Goal: Task Accomplishment & Management: Use online tool/utility

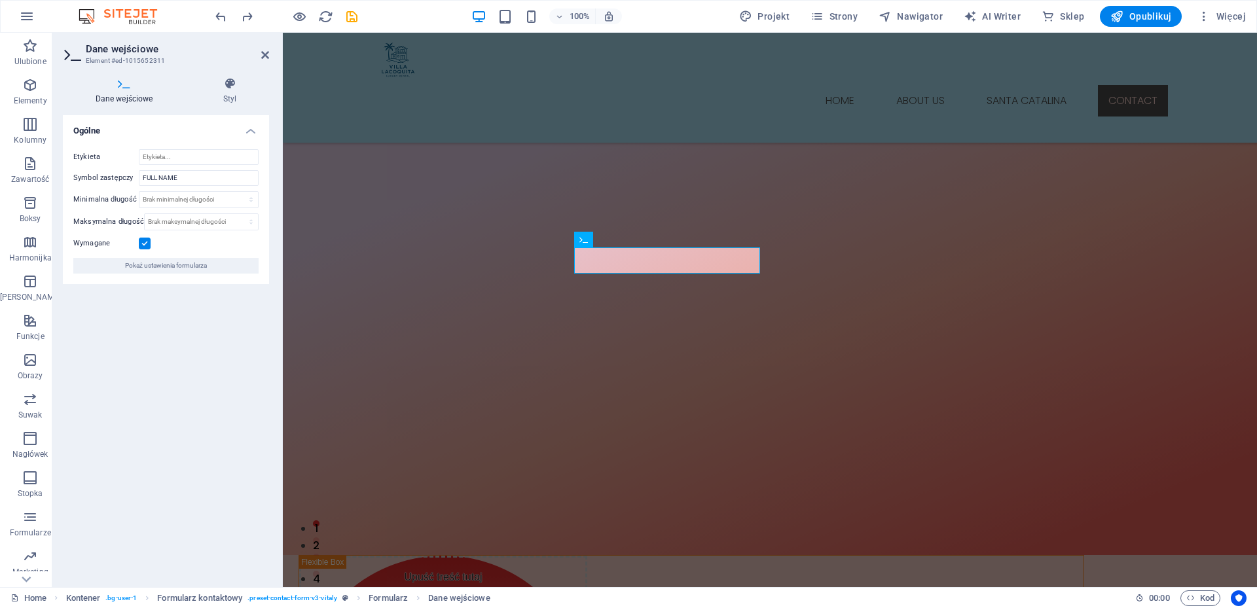
scroll to position [1711, 0]
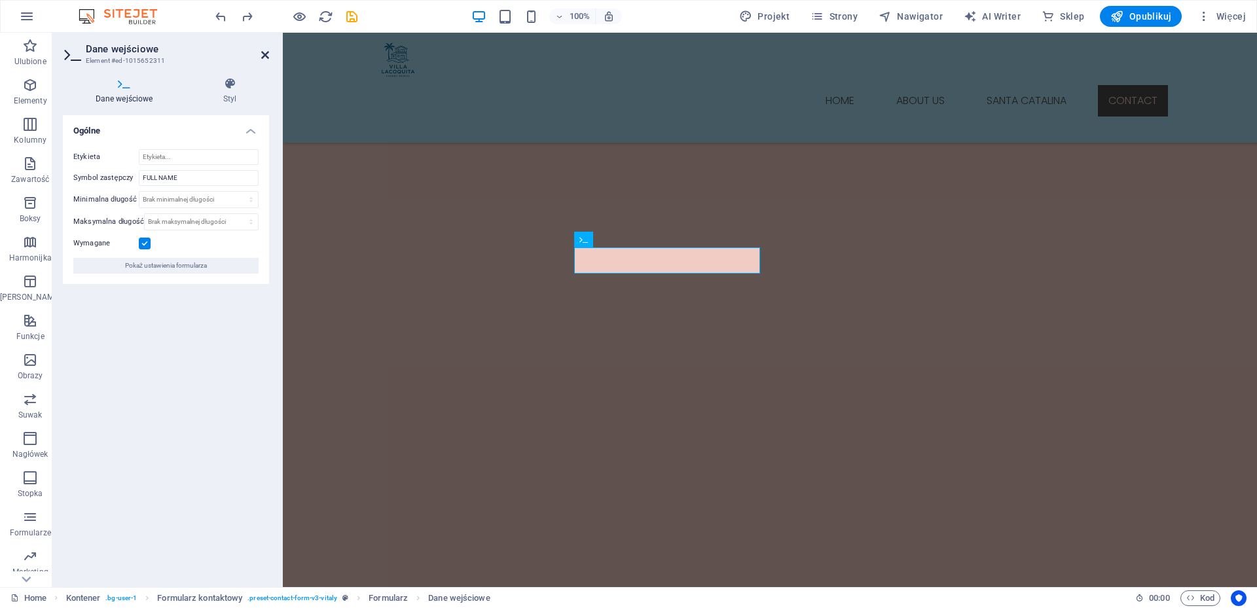
click at [263, 54] on icon at bounding box center [265, 55] width 8 height 10
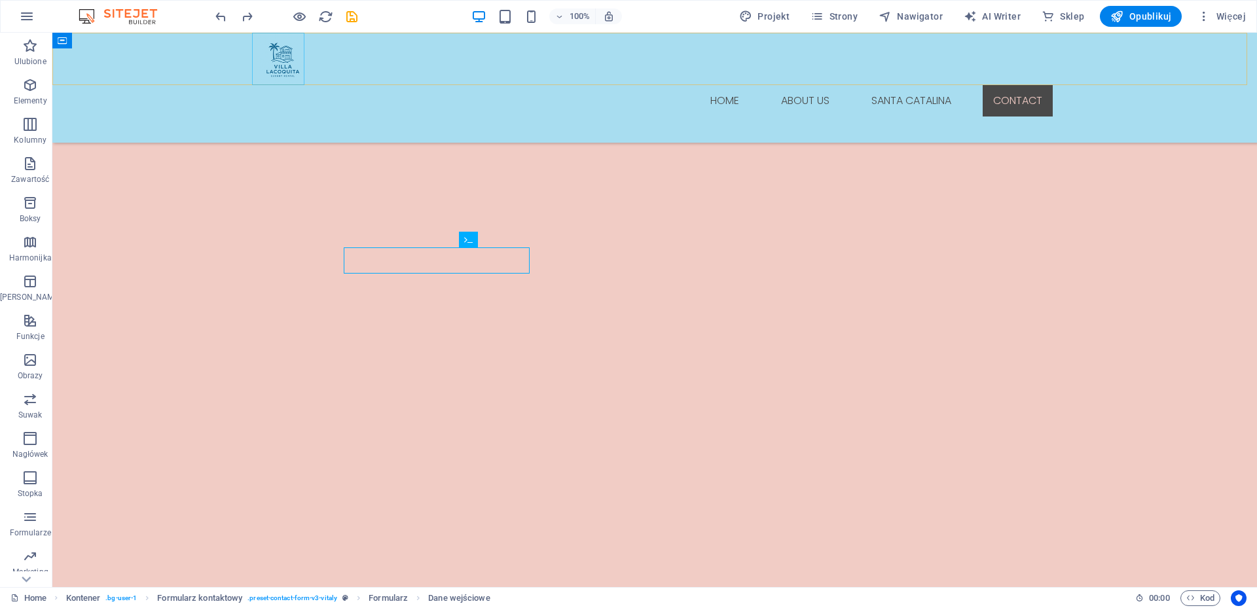
scroll to position [1694, 0]
click at [26, 19] on icon "button" at bounding box center [27, 17] width 16 height 16
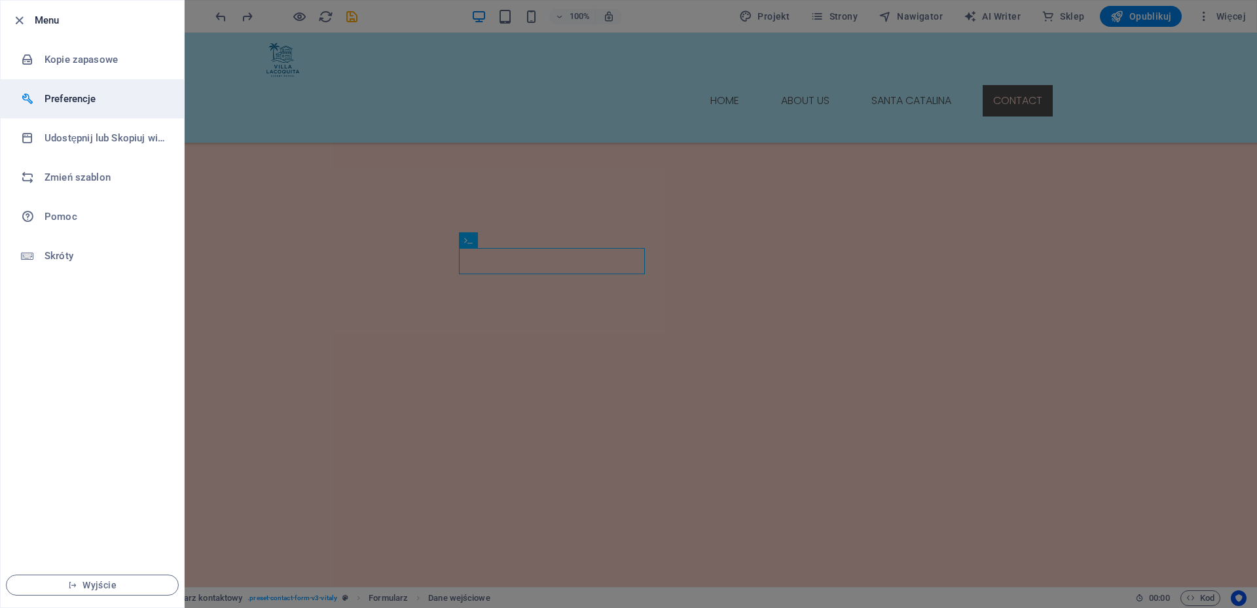
click at [90, 101] on h6 "Preferencje" at bounding box center [105, 99] width 121 height 16
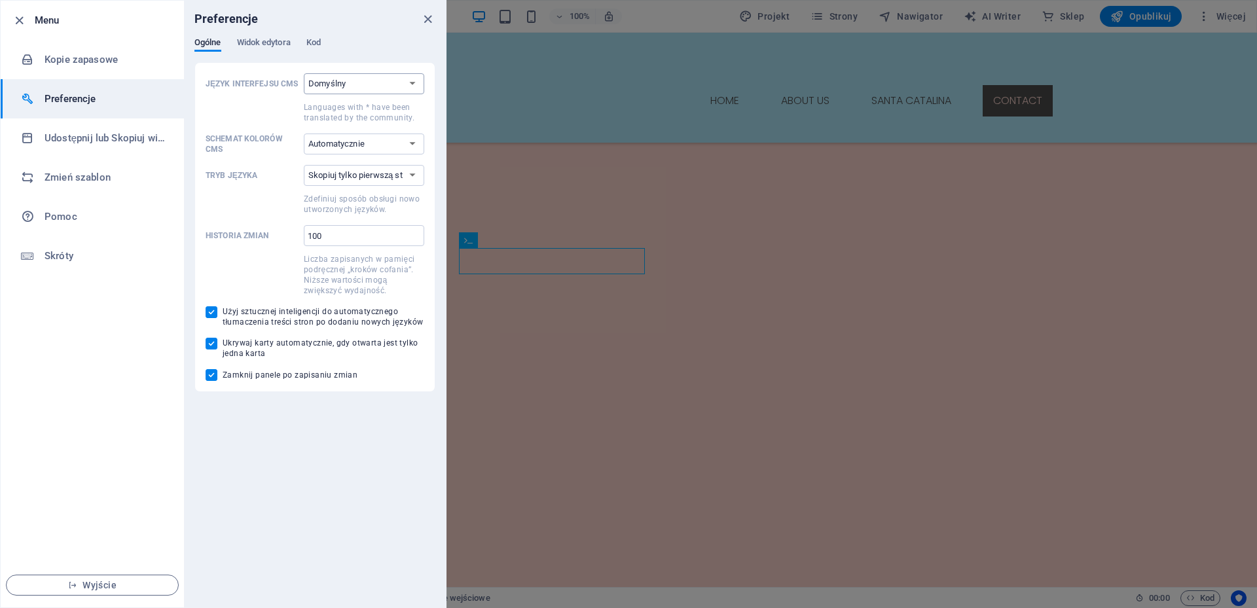
click at [342, 88] on select "Domyślny Deutsch English Español Suomi* Français Magyar Italiano Nederlands Pol…" at bounding box center [364, 83] width 120 height 21
click at [85, 587] on span "Wyjście" at bounding box center [92, 585] width 151 height 10
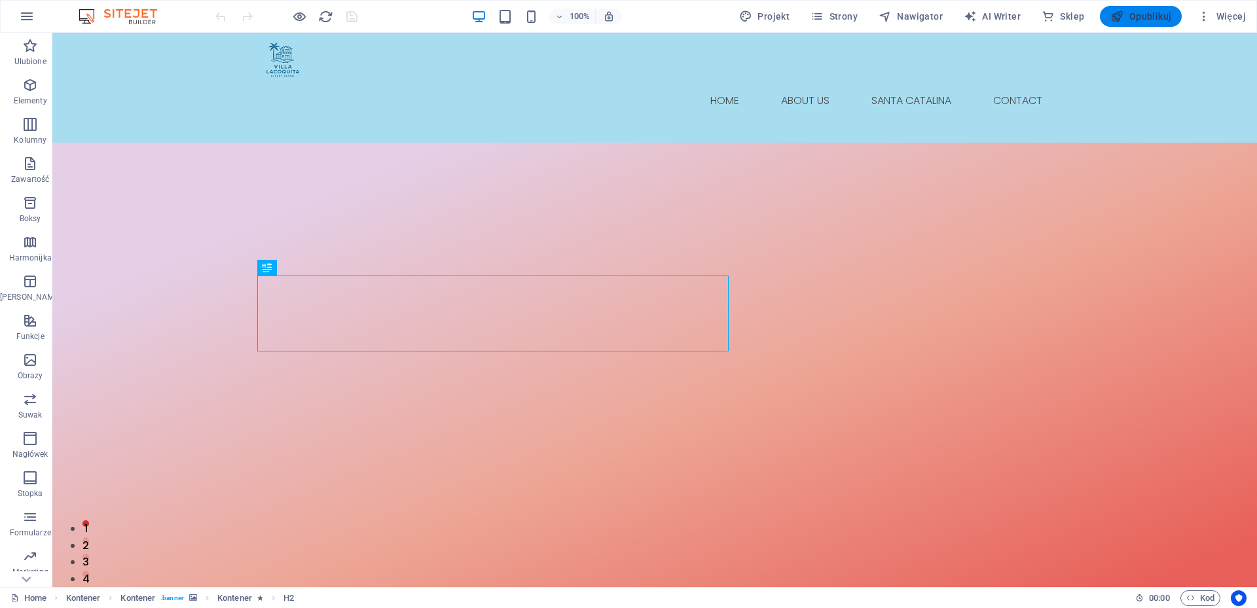
click at [1143, 12] on span "Opublikuj" at bounding box center [1141, 16] width 61 height 13
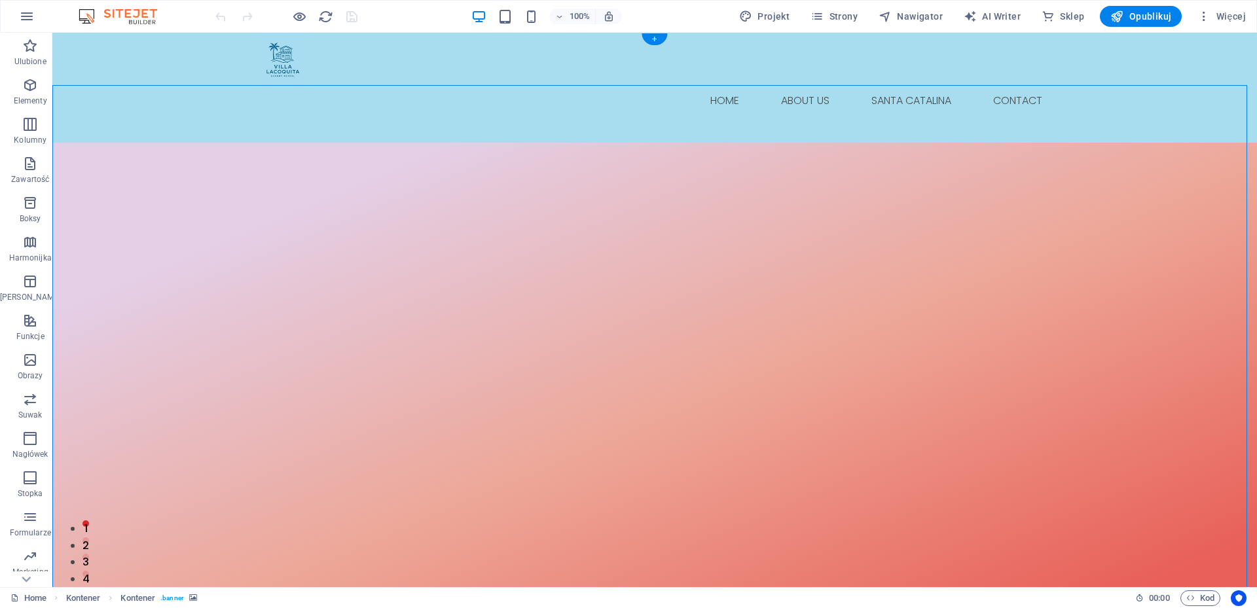
select select "px"
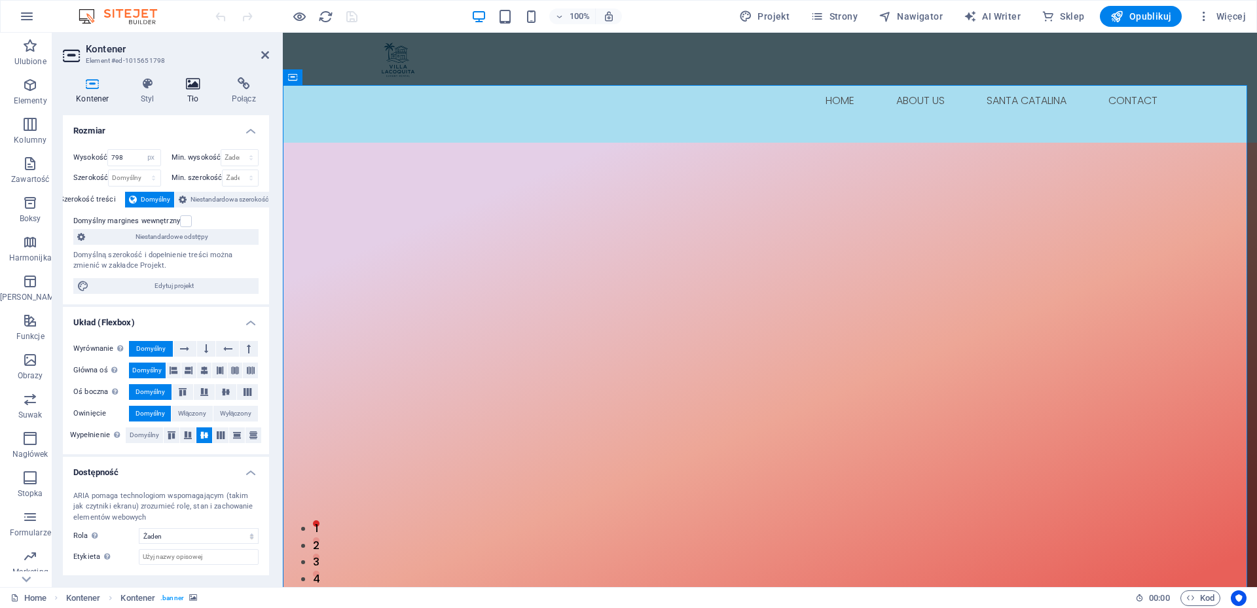
click at [195, 84] on icon at bounding box center [193, 83] width 41 height 13
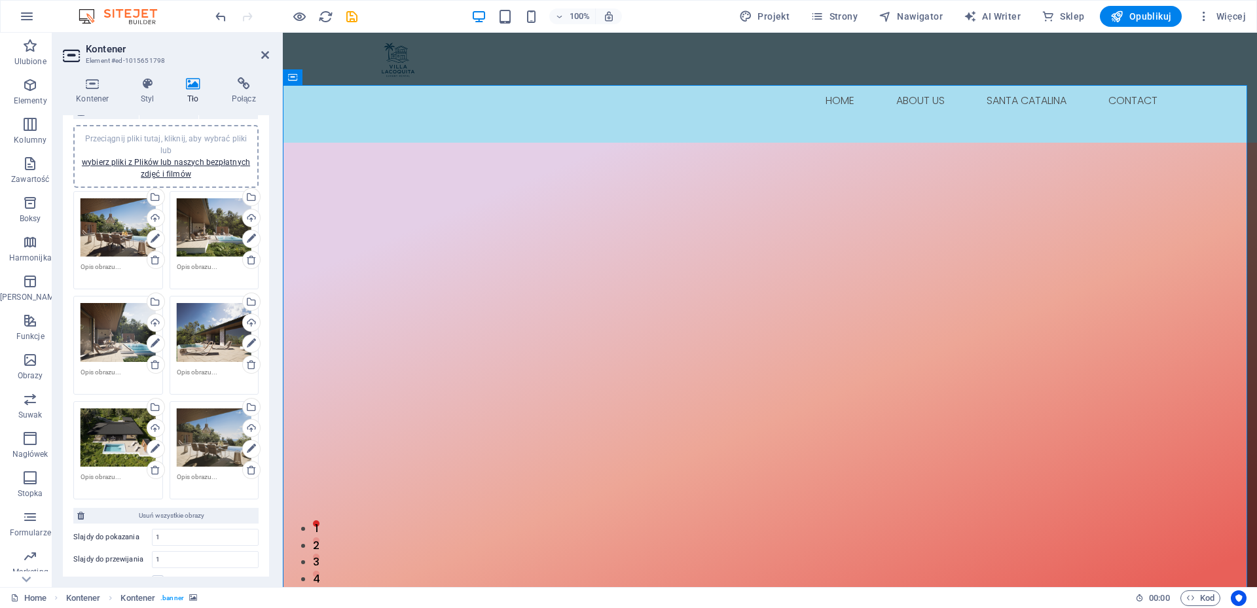
scroll to position [103, 0]
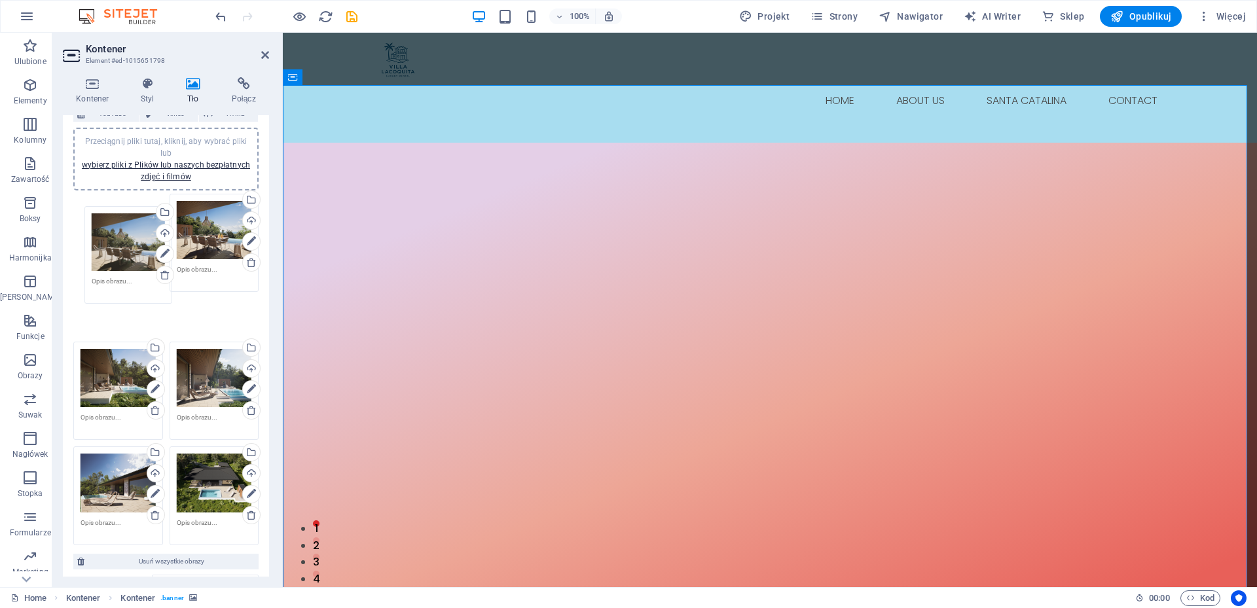
drag, startPoint x: 204, startPoint y: 426, endPoint x: 120, endPoint y: 230, distance: 212.4
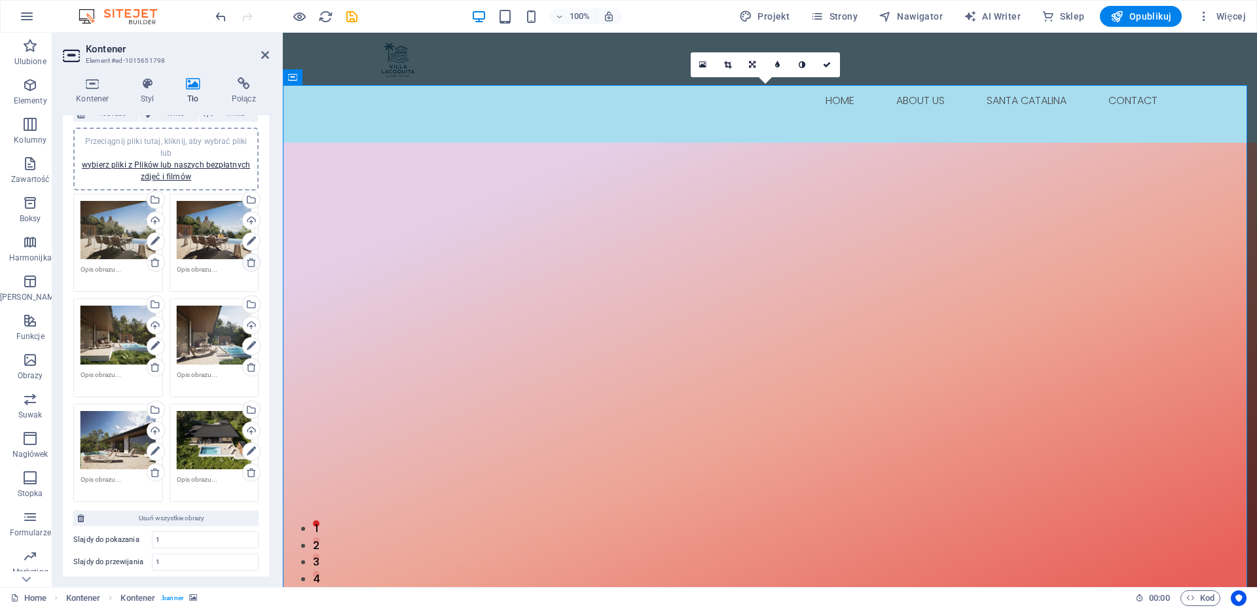
click at [249, 265] on icon at bounding box center [251, 262] width 10 height 10
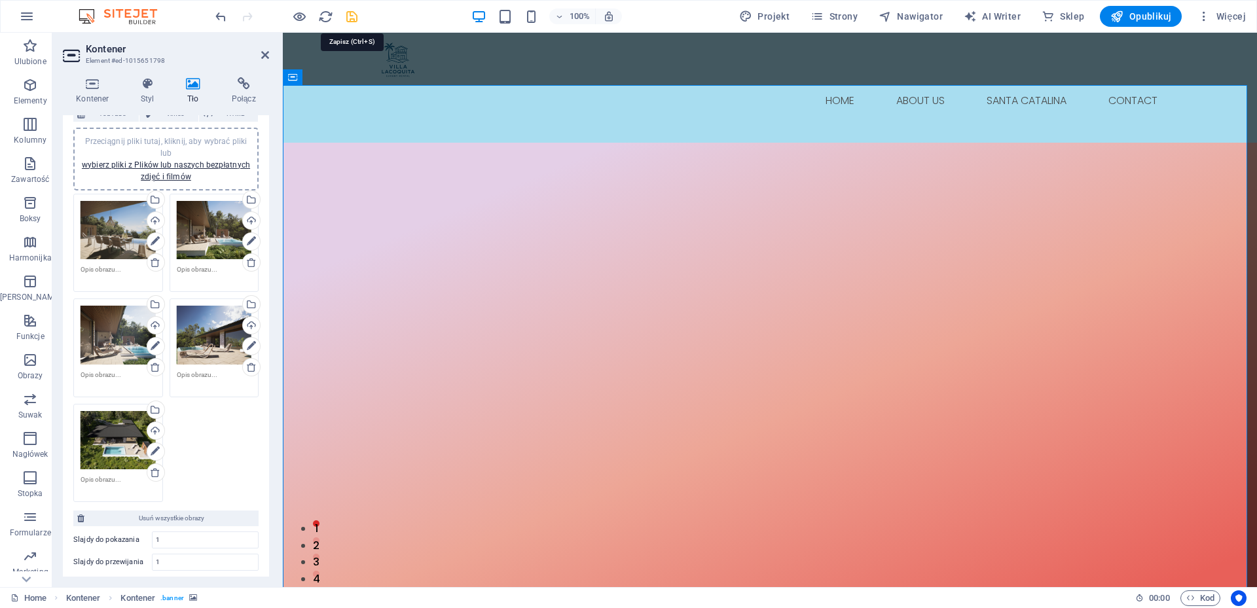
click at [351, 13] on icon "save" at bounding box center [351, 16] width 15 height 15
checkbox input "false"
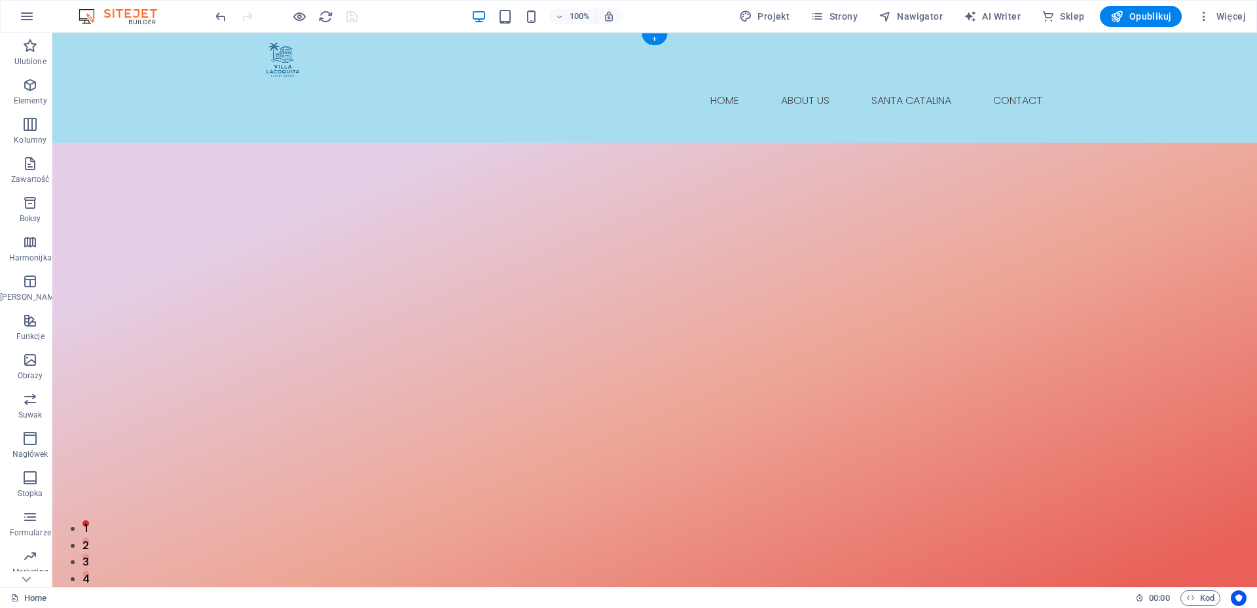
click at [52, 172] on button "button" at bounding box center [52, 172] width 0 height 0
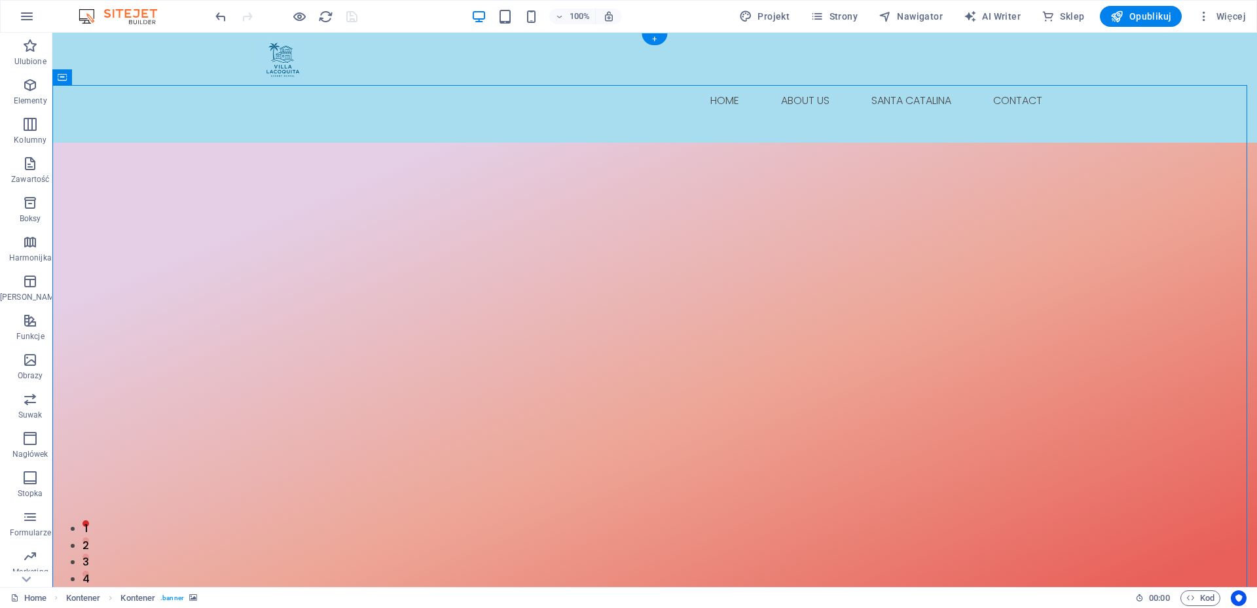
click at [52, 155] on button "button" at bounding box center [52, 155] width 0 height 0
click at [1150, 12] on span "Opublikuj" at bounding box center [1141, 16] width 61 height 13
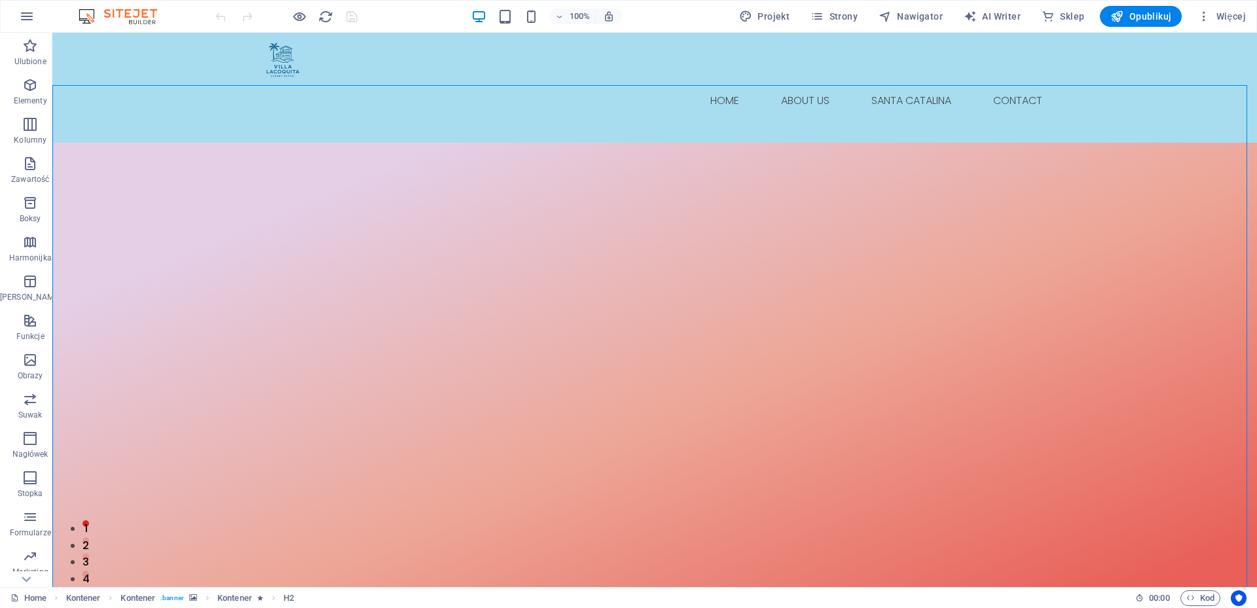
select select "px"
select select "ms"
select select "s"
select select "progressive"
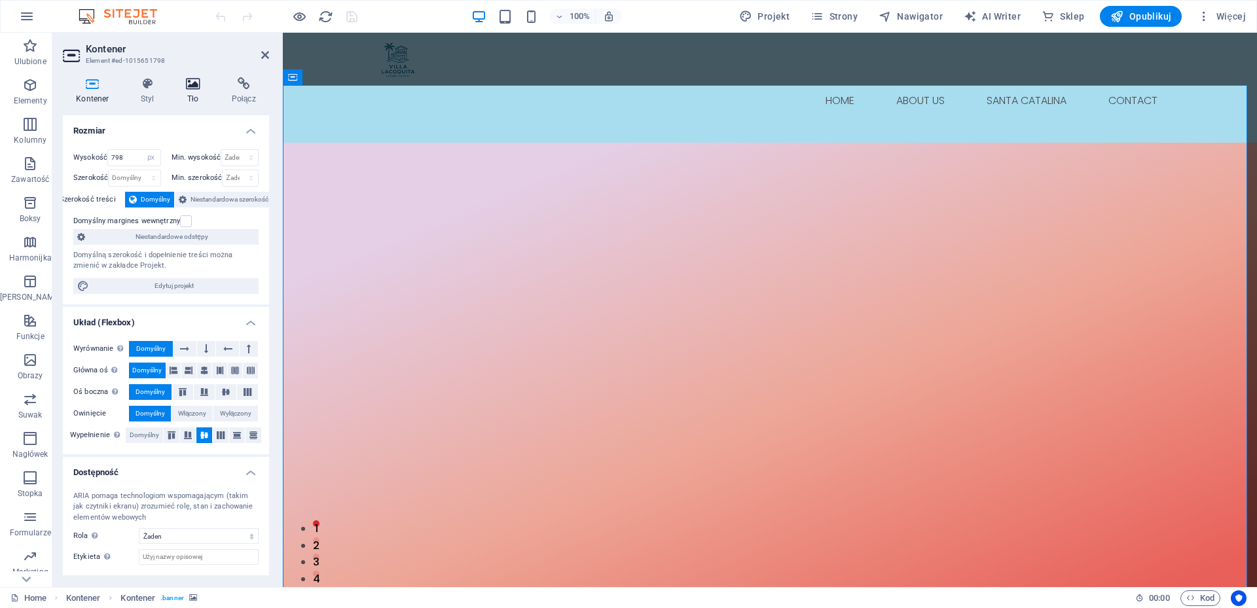
click at [189, 81] on icon at bounding box center [193, 83] width 41 height 13
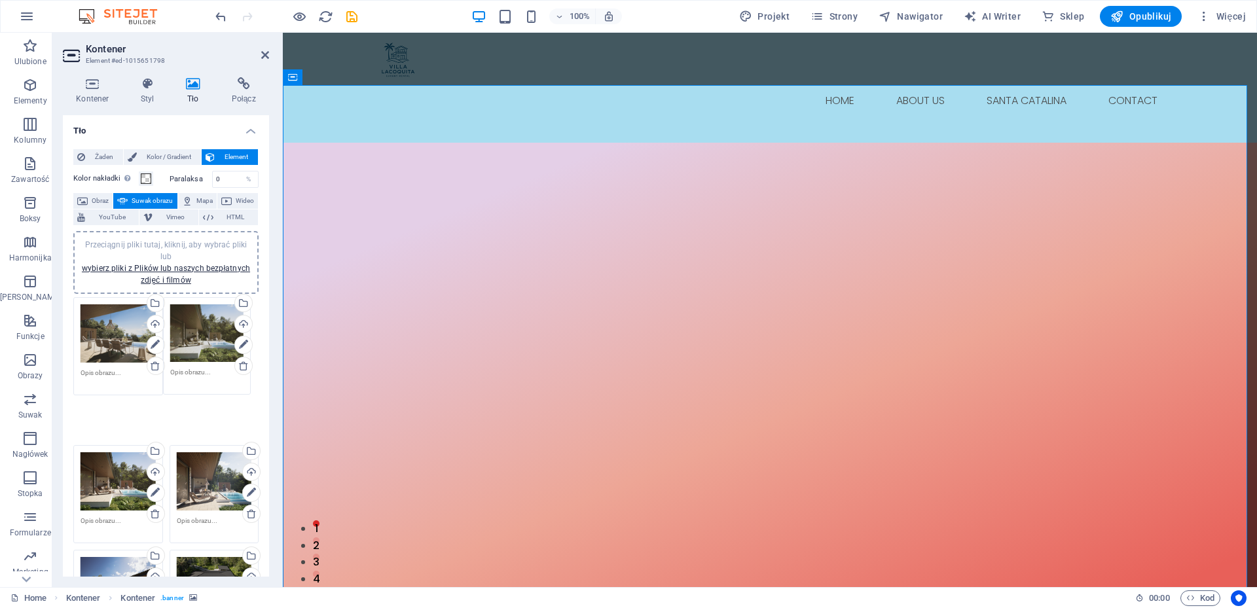
drag, startPoint x: 212, startPoint y: 533, endPoint x: 207, endPoint y: 325, distance: 207.6
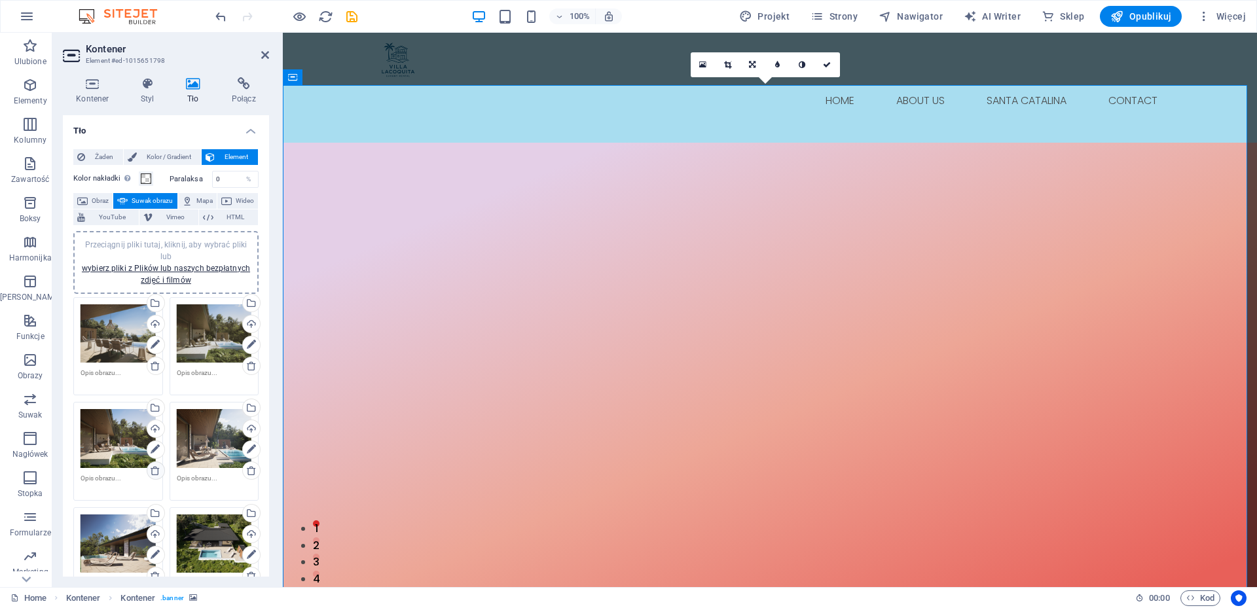
click at [155, 470] on icon at bounding box center [155, 471] width 10 height 10
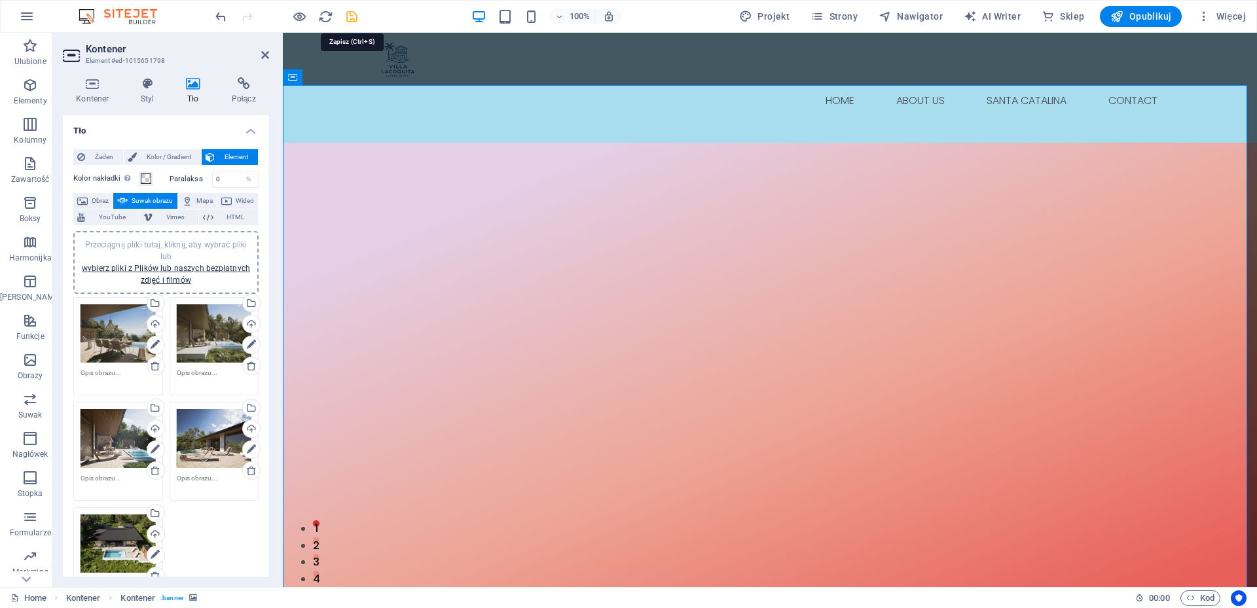
click at [353, 14] on icon "save" at bounding box center [351, 16] width 15 height 15
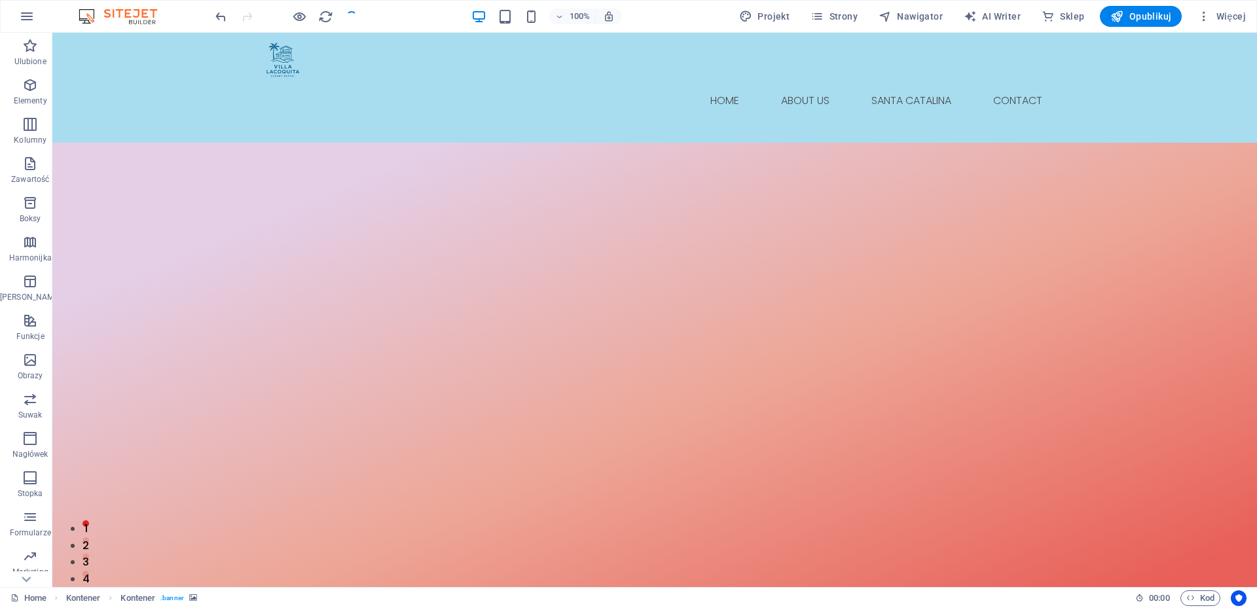
checkbox input "false"
click at [1152, 18] on span "Opublikuj" at bounding box center [1141, 16] width 61 height 13
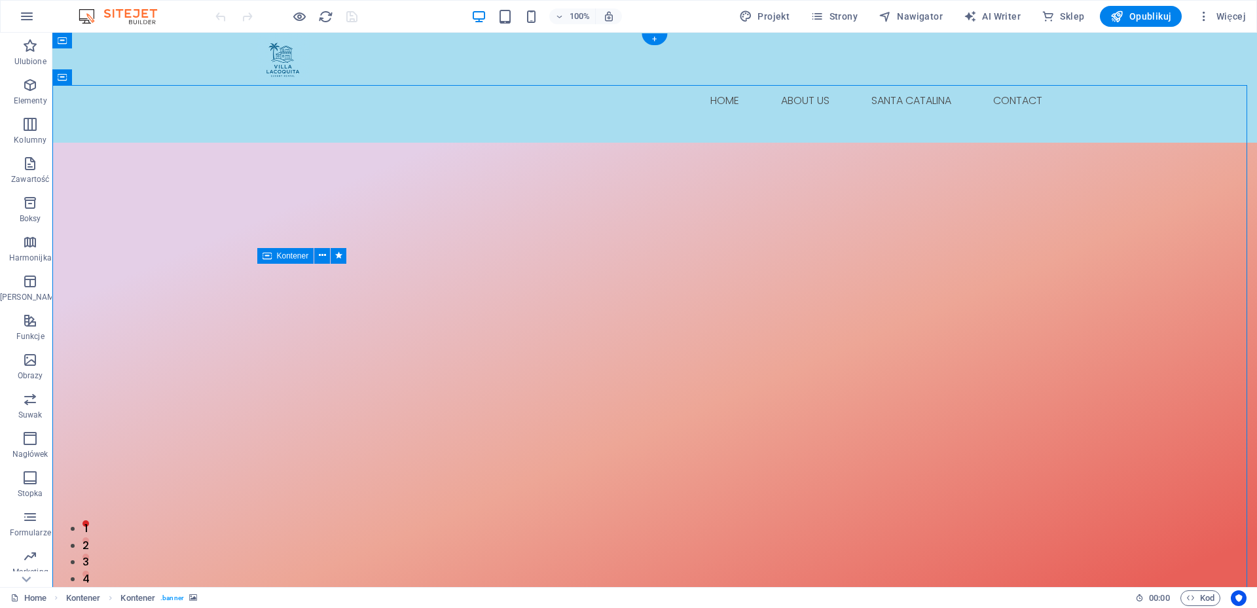
select select "px"
select select "ms"
select select "s"
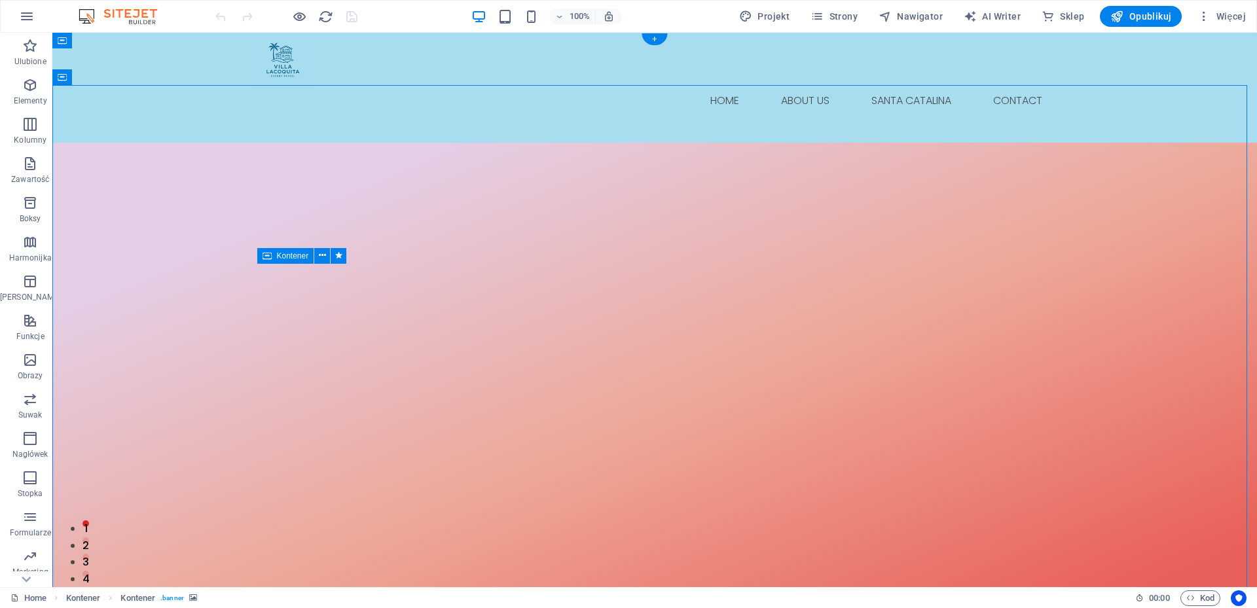
select select "progressive"
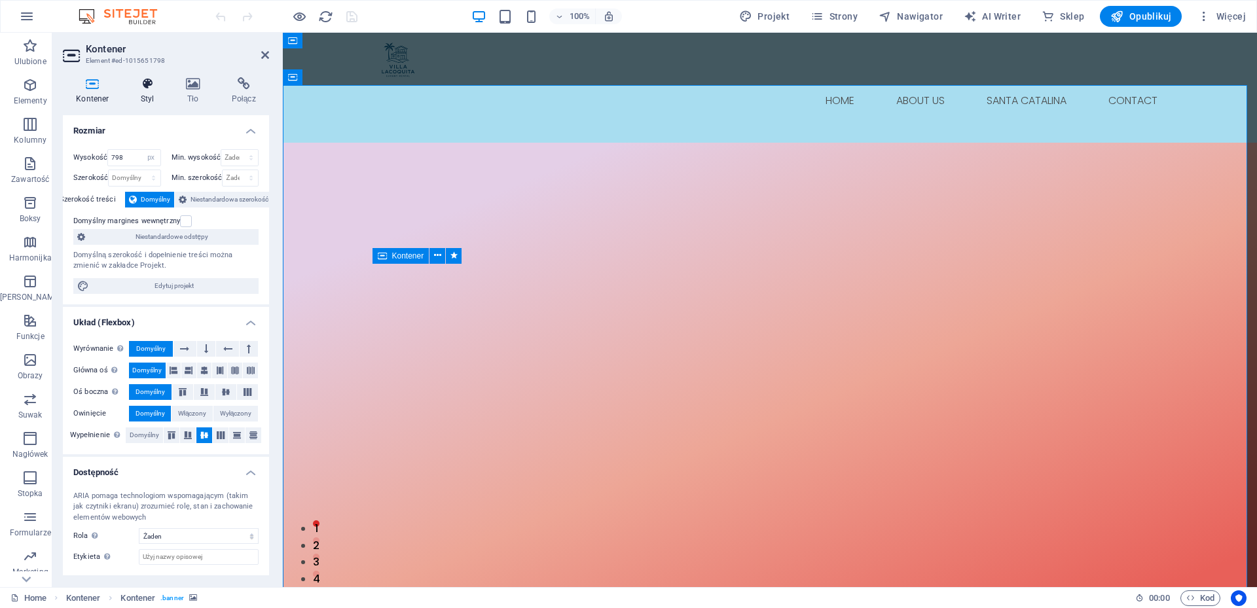
click at [149, 77] on icon at bounding box center [148, 83] width 40 height 13
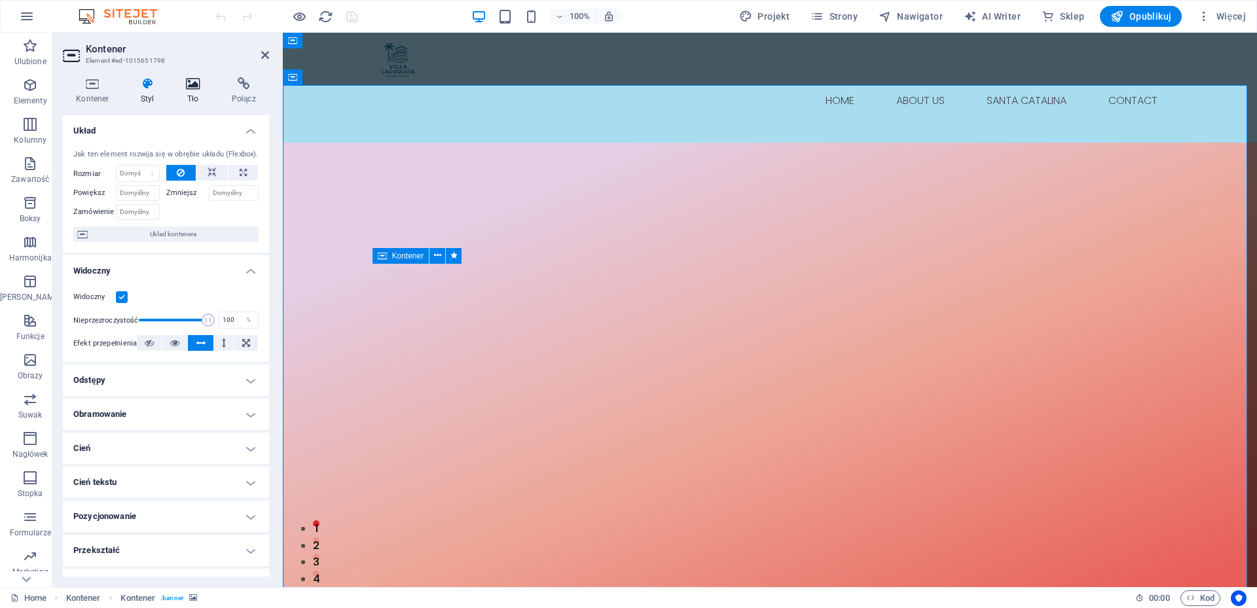
click at [193, 81] on icon at bounding box center [193, 83] width 41 height 13
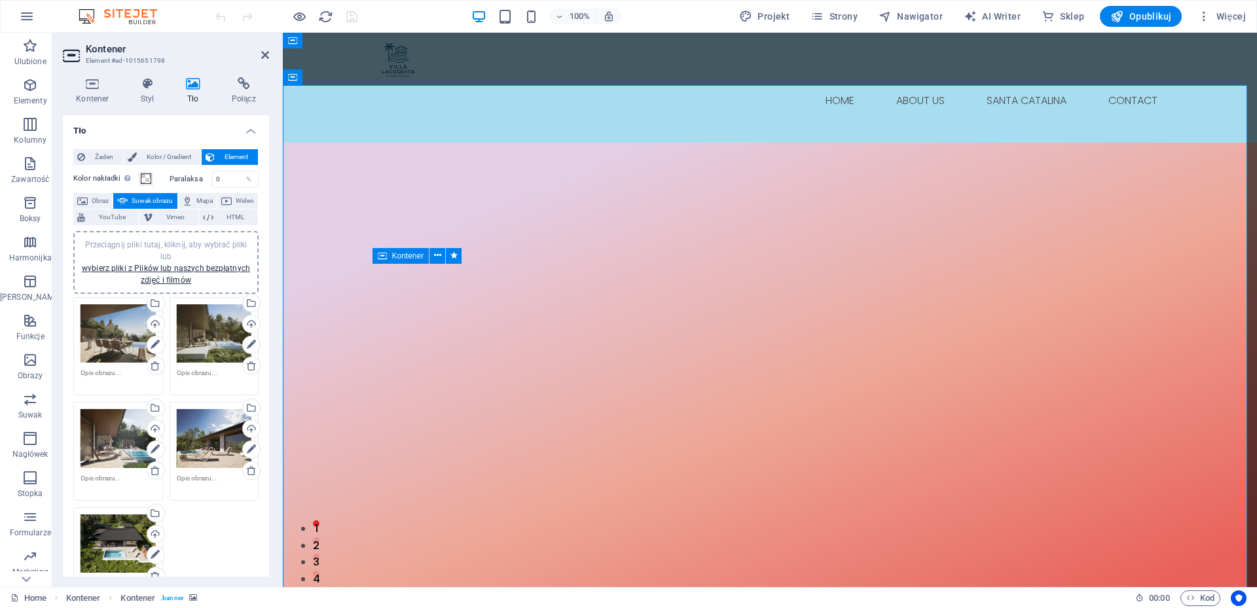
drag, startPoint x: 269, startPoint y: 302, endPoint x: 259, endPoint y: 466, distance: 164.7
click at [259, 466] on div "Kontener Styl Tło Połącz Rozmiar Wysokość 798 Domyślny px rem % vh vw Min. wyso…" at bounding box center [165, 327] width 227 height 521
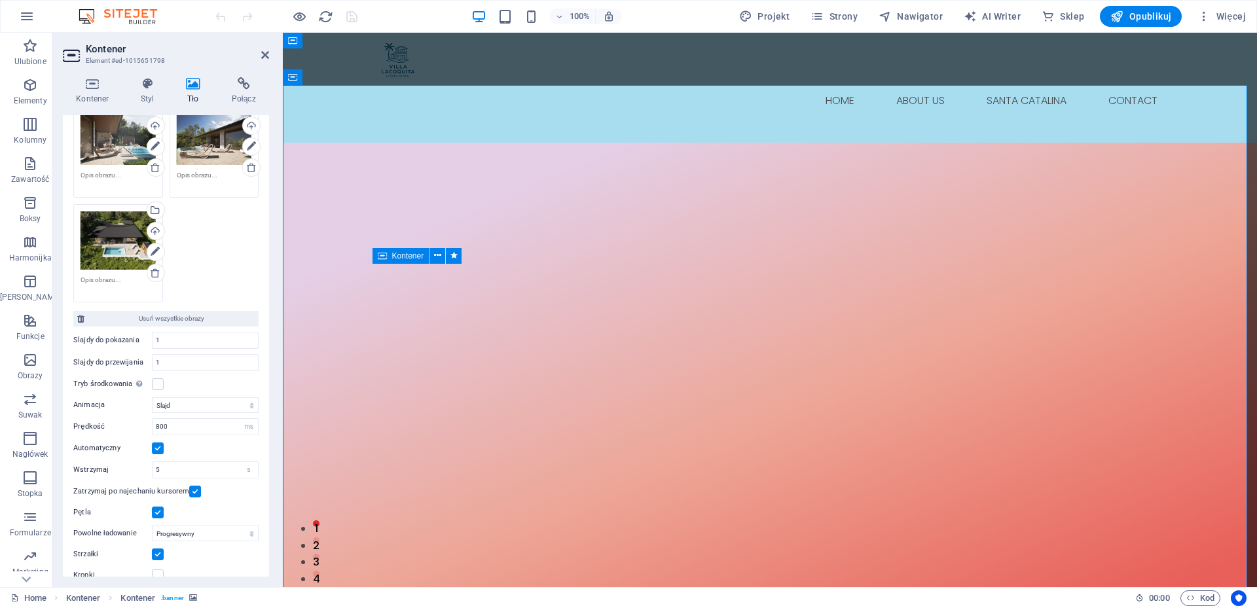
scroll to position [317, 0]
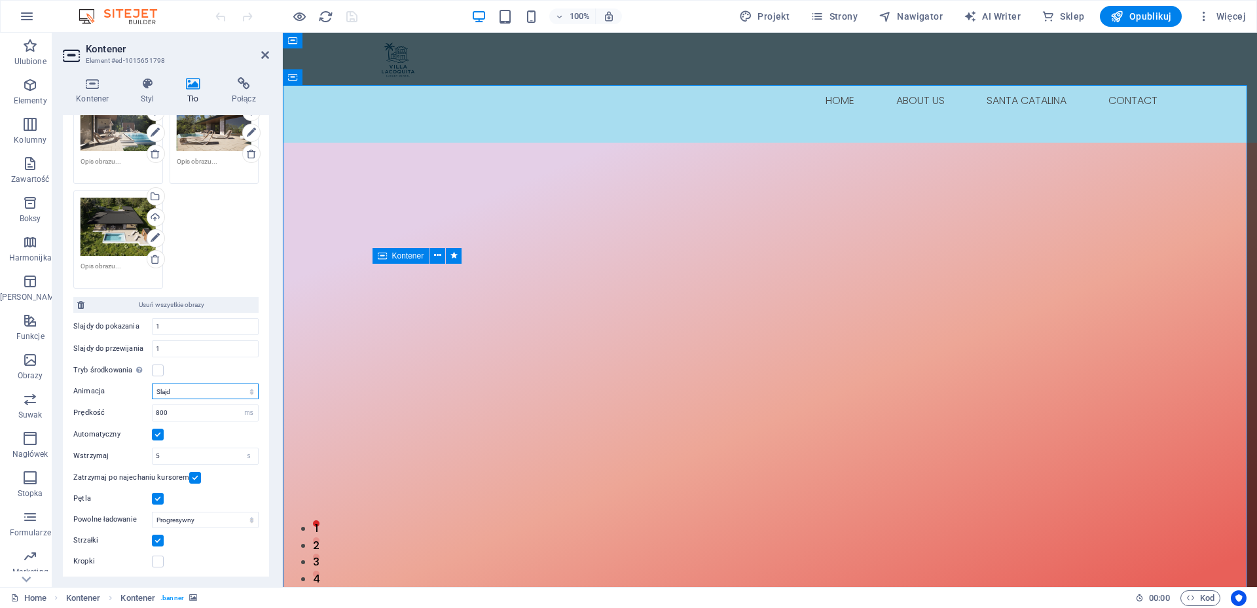
click at [197, 390] on select "Slajd Zanikanie" at bounding box center [205, 392] width 107 height 16
select select "fade"
click at [152, 384] on select "Slajd Zanikanie" at bounding box center [205, 392] width 107 height 16
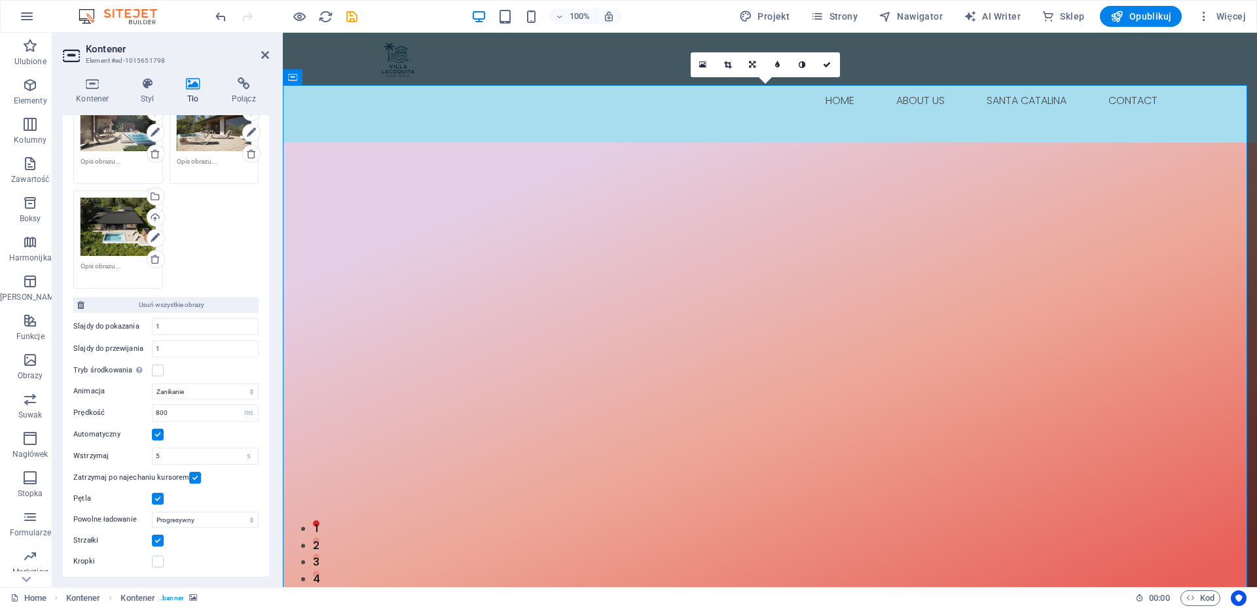
click at [506, 160] on img "1/5" at bounding box center [765, 160] width 965 height 0
click at [688, 11] on div "100% Projekt Strony Nawigator AI Writer Sklep Opublikuj Więcej" at bounding box center [732, 16] width 1039 height 21
click at [612, 85] on nav "Home About Us Santa Catalina Contact" at bounding box center [770, 100] width 796 height 31
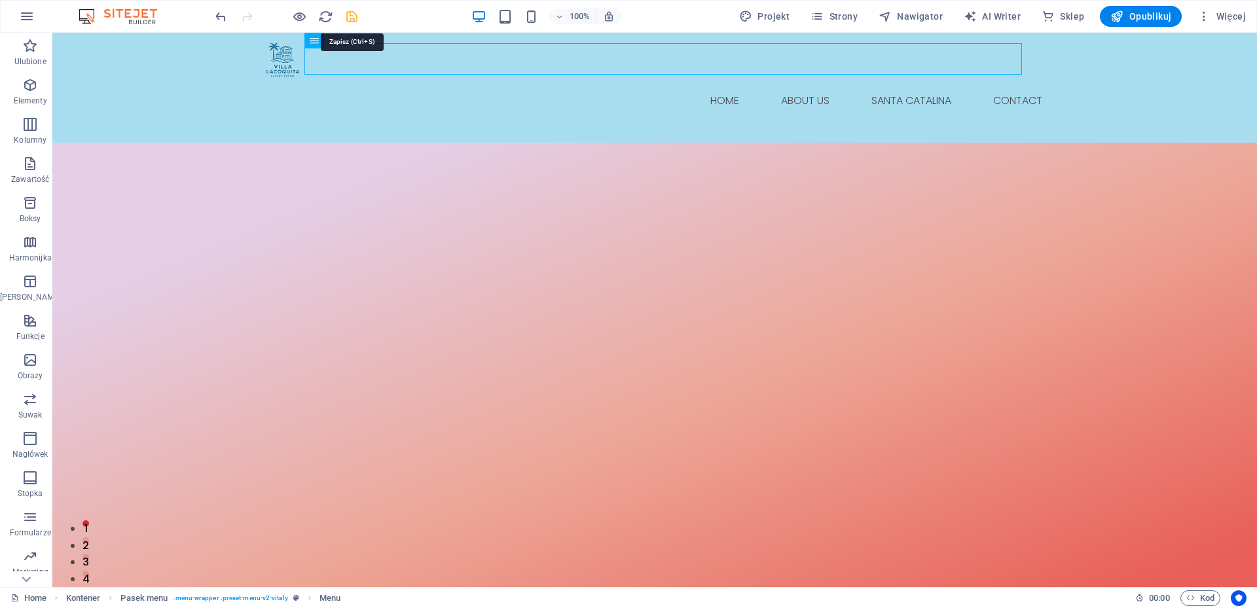
click at [351, 16] on icon "save" at bounding box center [351, 16] width 15 height 15
checkbox input "false"
click at [52, 172] on button "button" at bounding box center [52, 172] width 0 height 0
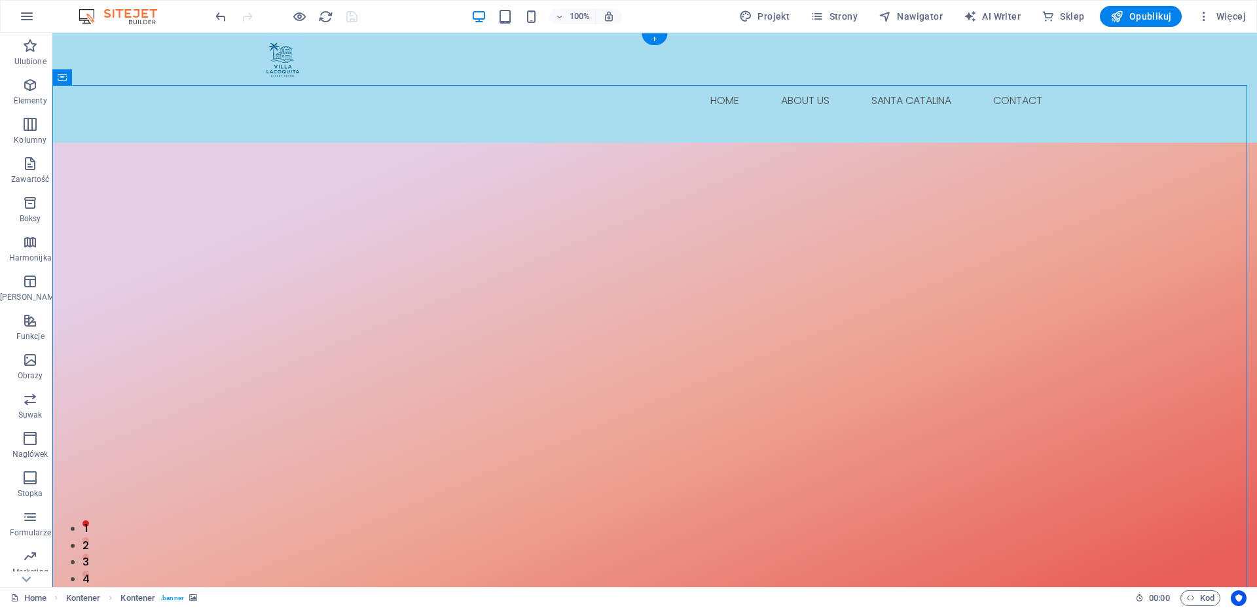
click at [52, 172] on button "button" at bounding box center [52, 172] width 0 height 0
click at [1158, 17] on span "Opublikuj" at bounding box center [1141, 16] width 61 height 13
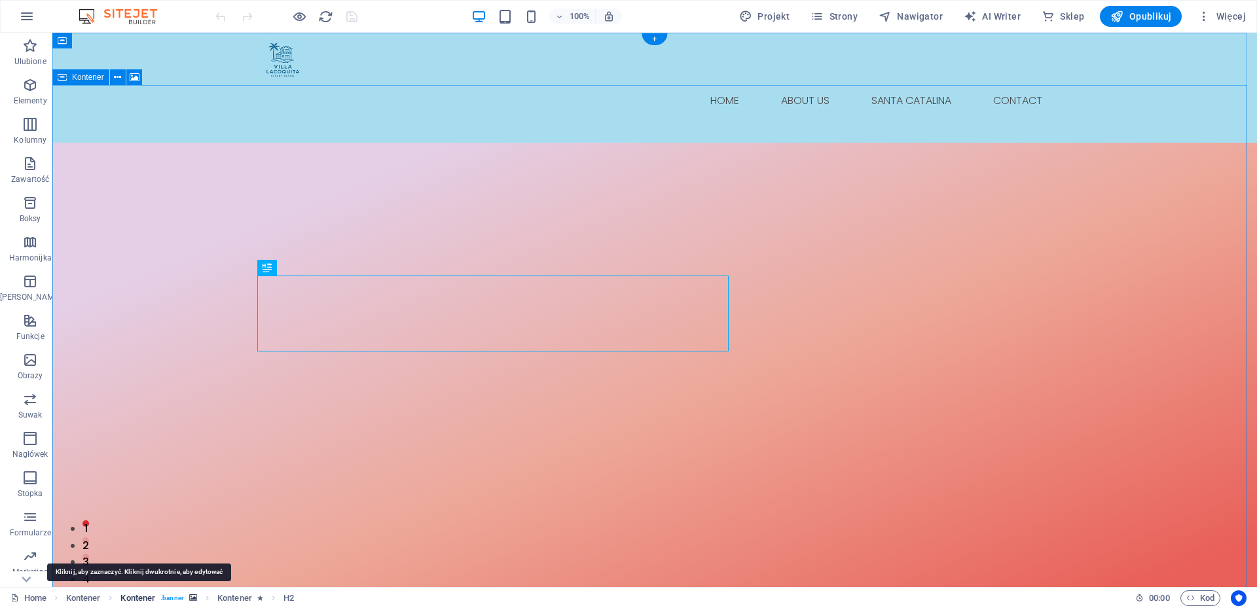
click at [122, 594] on span "Kontener" at bounding box center [137, 599] width 35 height 16
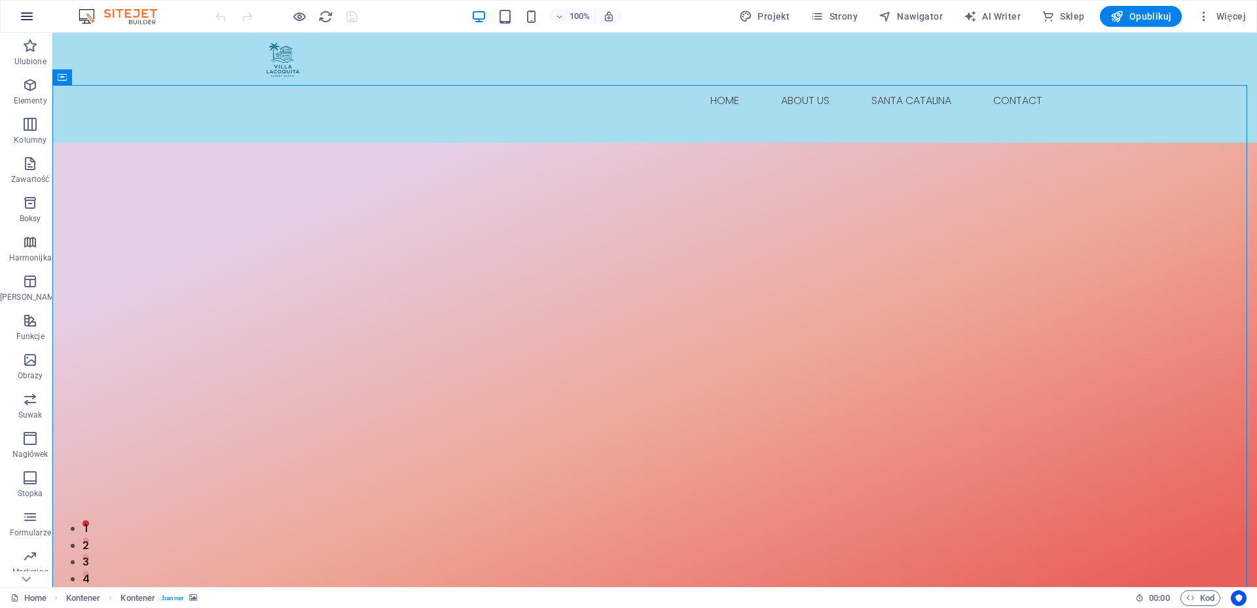
click at [24, 22] on icon "button" at bounding box center [27, 17] width 16 height 16
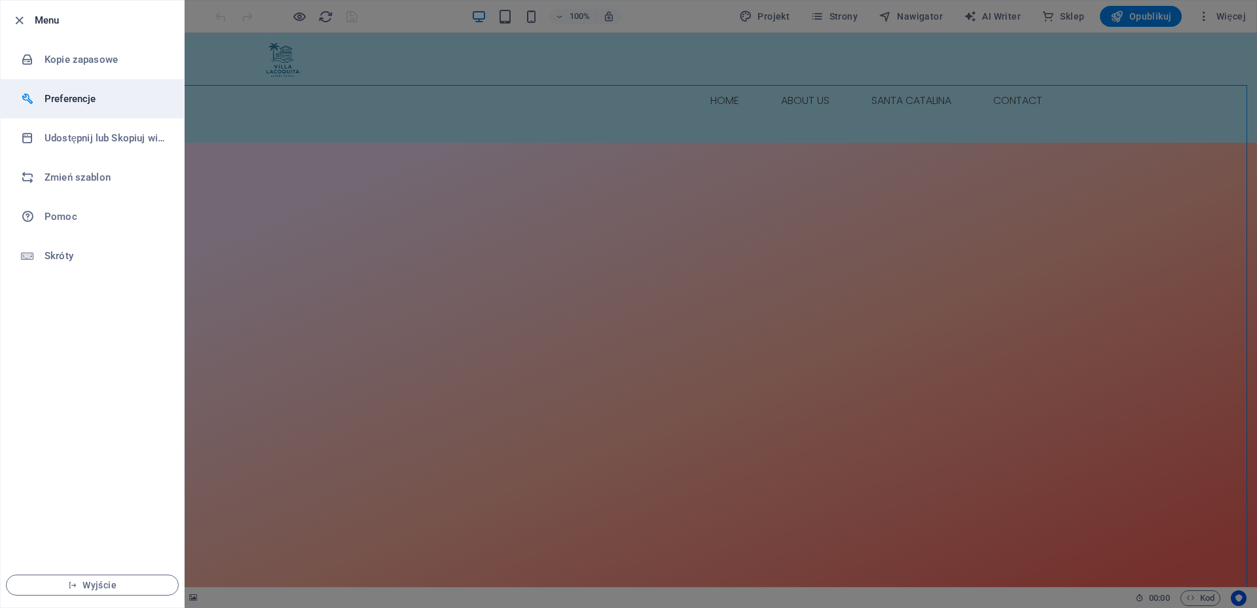
click at [78, 98] on h6 "Preferencje" at bounding box center [105, 99] width 121 height 16
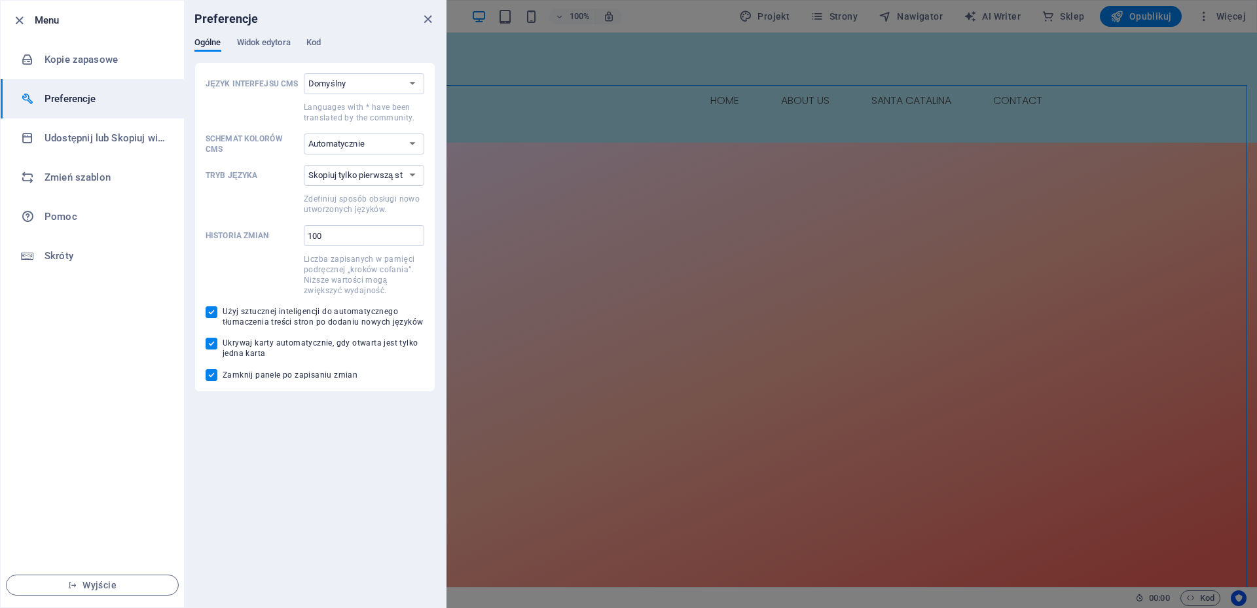
click at [78, 98] on h6 "Preferencje" at bounding box center [105, 99] width 121 height 16
click at [20, 22] on icon "button" at bounding box center [19, 20] width 15 height 15
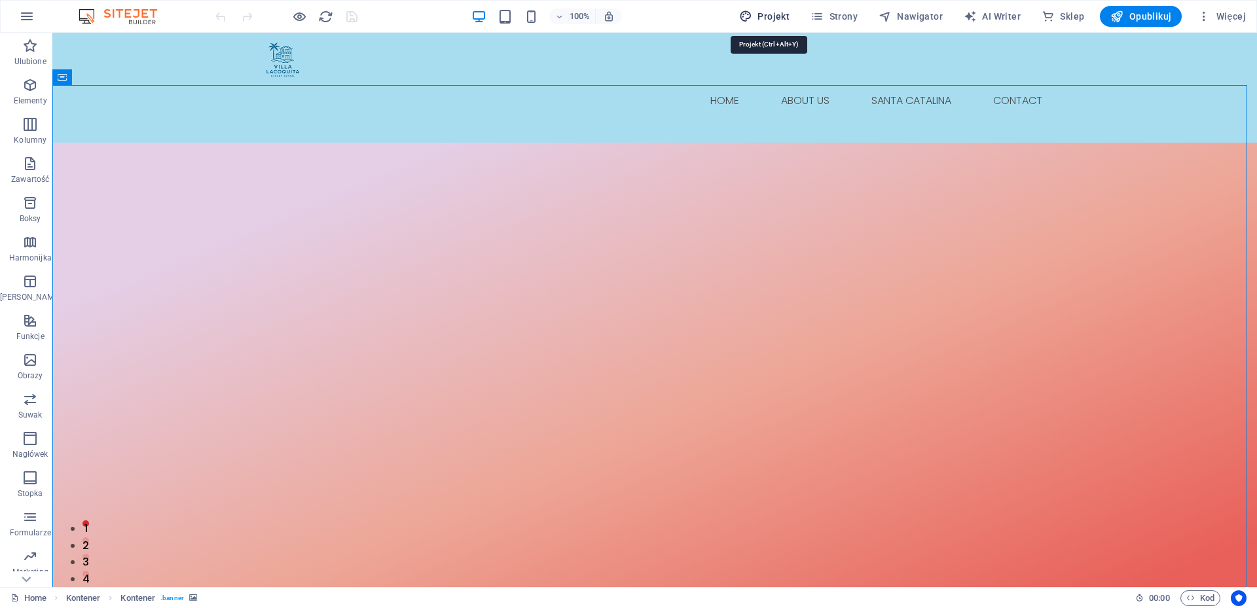
click at [779, 9] on button "Projekt" at bounding box center [764, 16] width 61 height 21
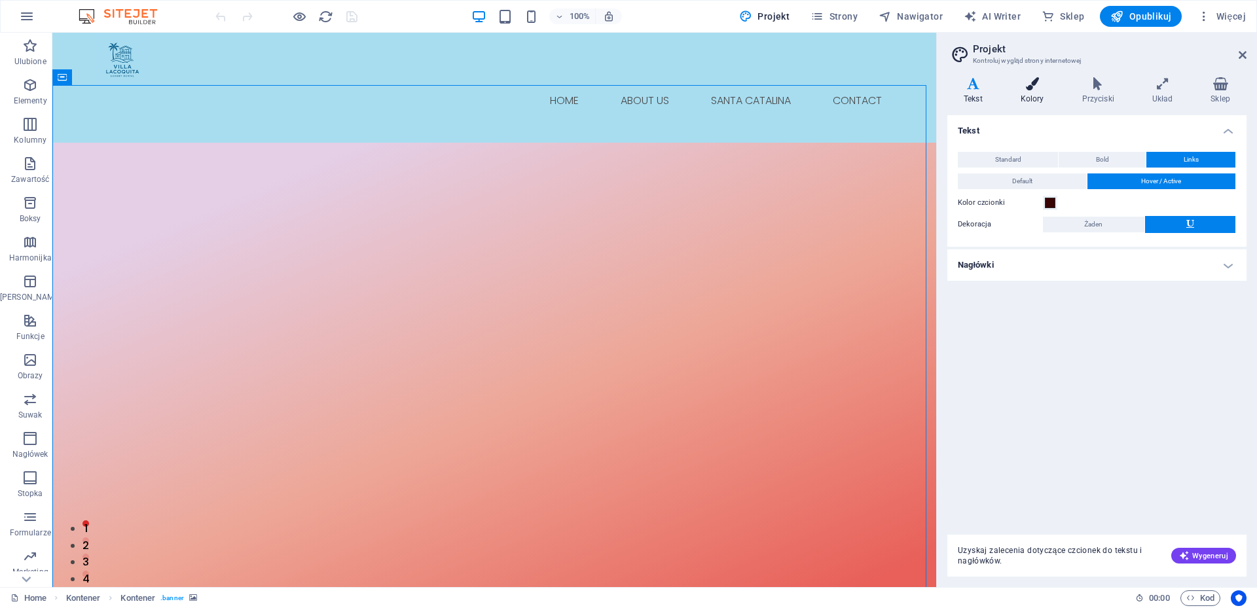
click at [1033, 83] on icon at bounding box center [1032, 83] width 56 height 13
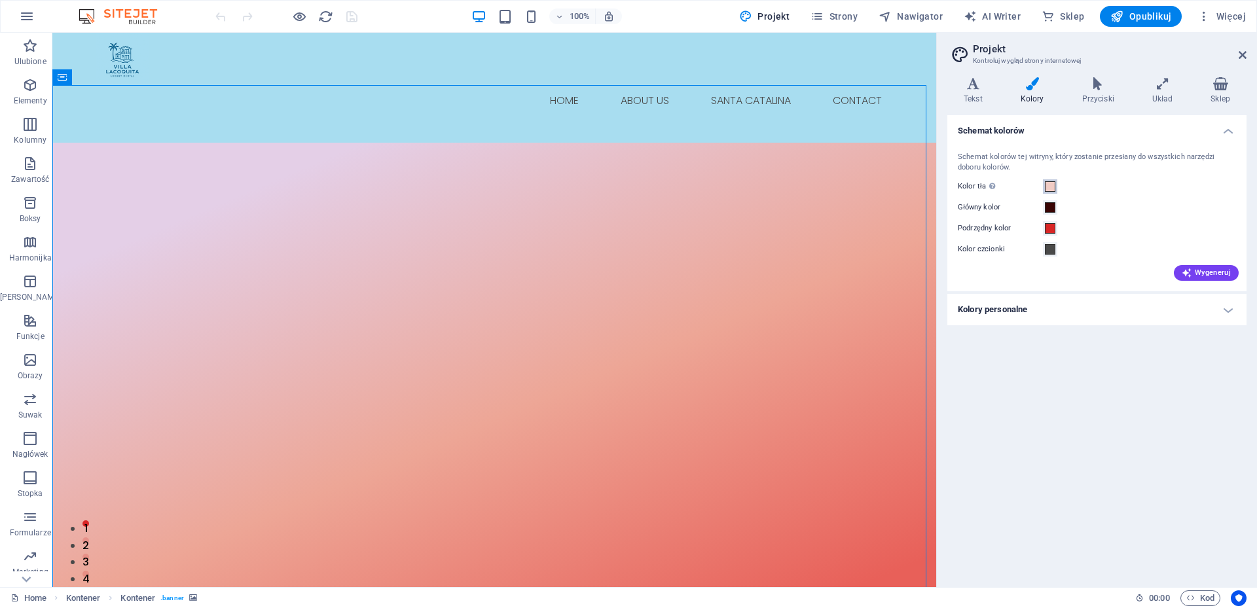
click at [1049, 188] on span at bounding box center [1050, 186] width 10 height 10
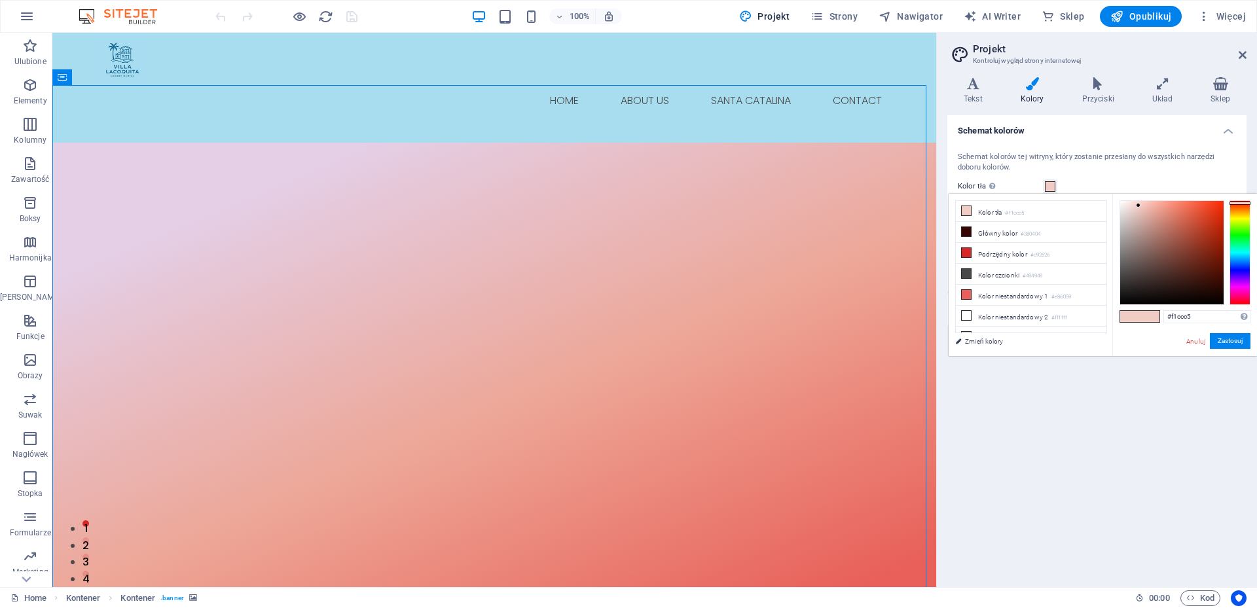
drag, startPoint x: 1107, startPoint y: 215, endPoint x: 1105, endPoint y: 251, distance: 36.1
click at [1105, 251] on ul "Kolor tła #f1ccc5 Główny kolor #380404 Podrzędny kolor #d92626 Kolor czcionki #…" at bounding box center [1031, 266] width 152 height 133
type input "#ccc0be"
drag, startPoint x: 1139, startPoint y: 203, endPoint x: 1127, endPoint y: 221, distance: 21.2
click at [1127, 221] on div at bounding box center [1126, 220] width 5 height 5
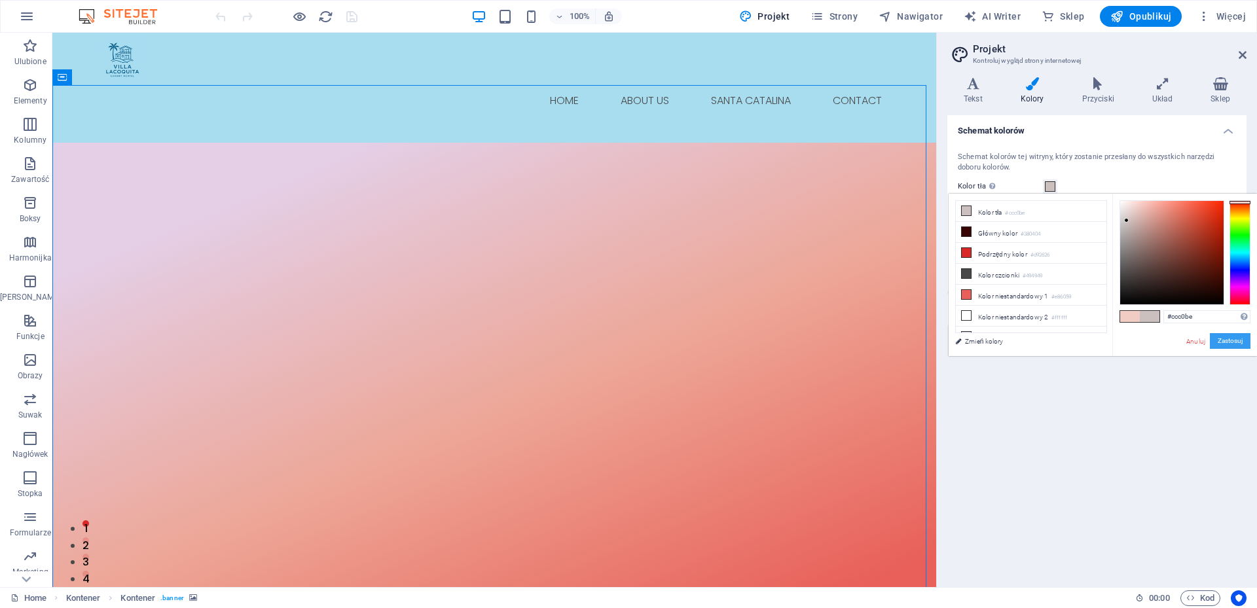
click at [1238, 340] on button "Zastosuj" at bounding box center [1230, 341] width 41 height 16
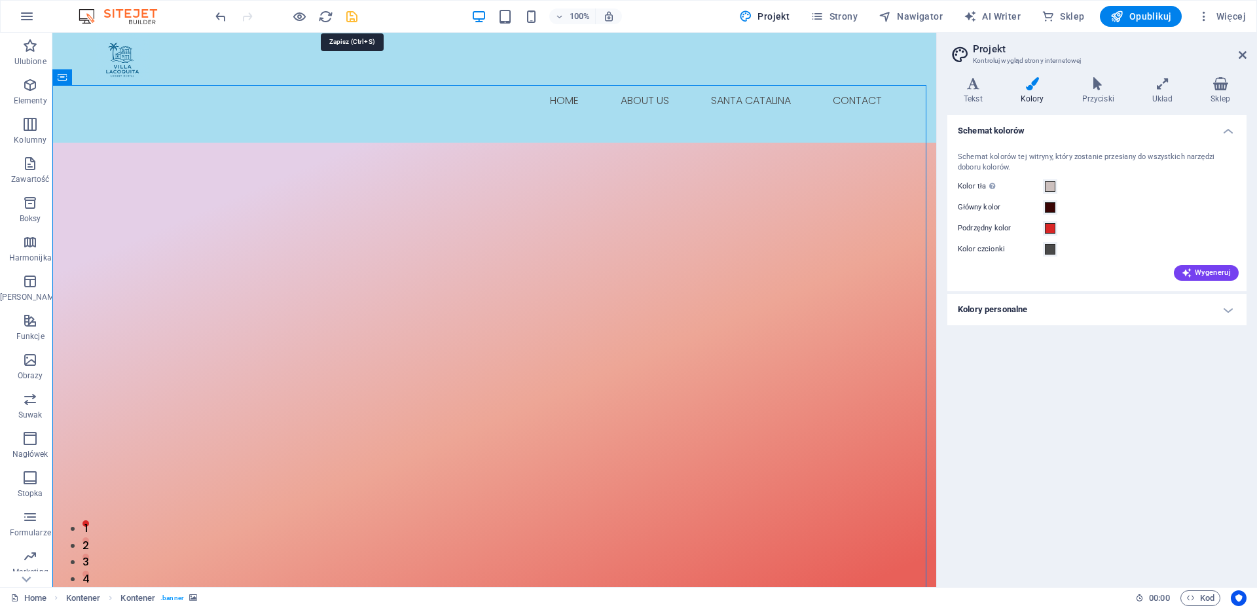
click at [351, 14] on icon "save" at bounding box center [351, 16] width 15 height 15
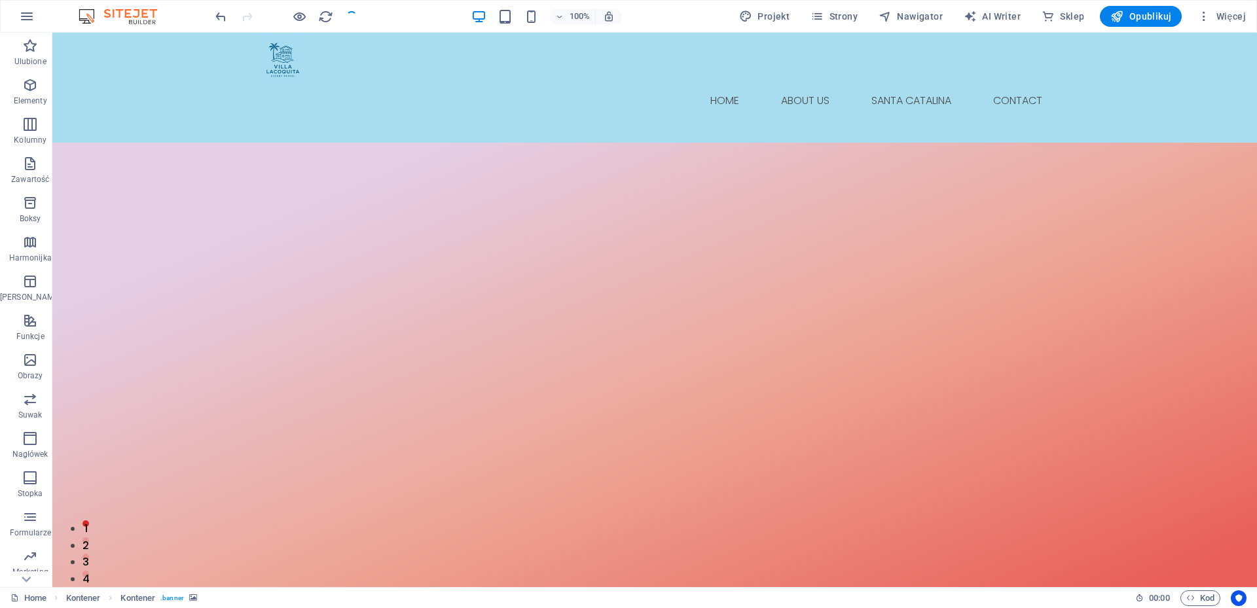
checkbox input "false"
click at [778, 12] on span "Projekt" at bounding box center [764, 16] width 50 height 13
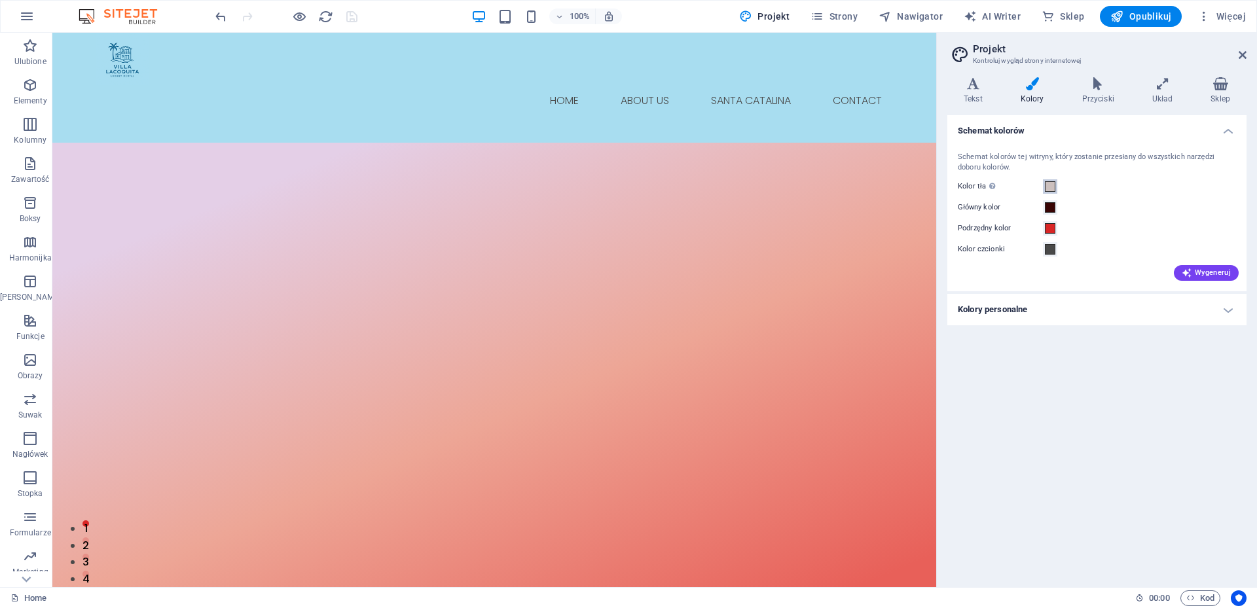
click at [1052, 187] on span at bounding box center [1050, 186] width 10 height 10
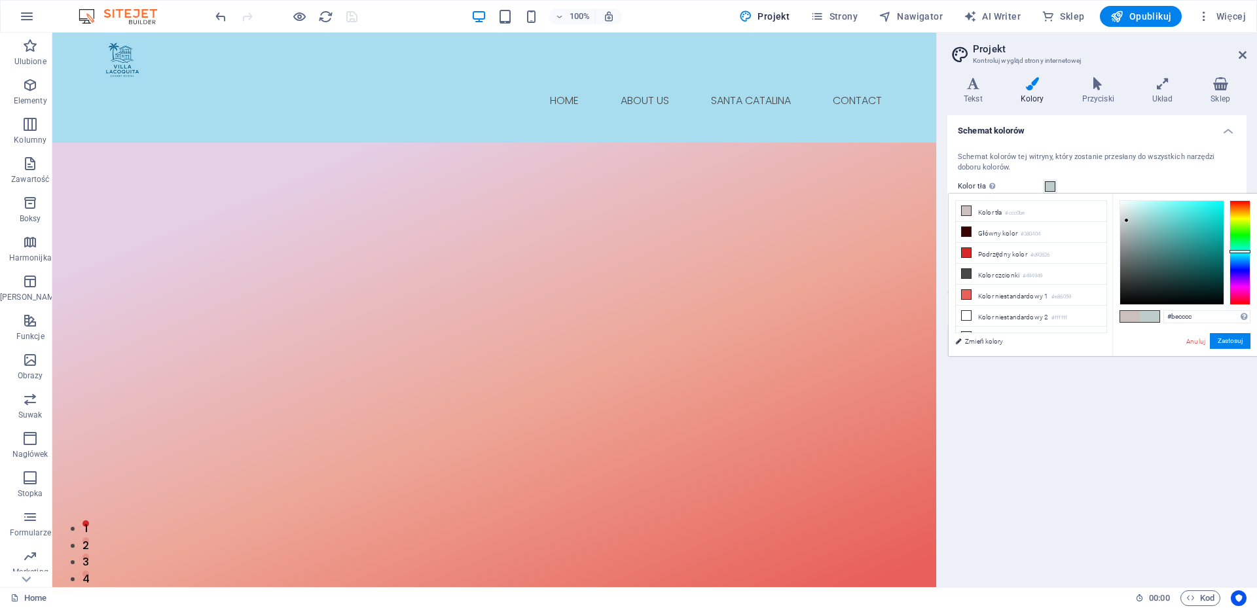
click at [1238, 251] on div at bounding box center [1240, 252] width 21 height 105
type input "#b9e0df"
drag, startPoint x: 1126, startPoint y: 220, endPoint x: 1137, endPoint y: 213, distance: 13.8
click at [1137, 213] on div at bounding box center [1137, 212] width 5 height 5
click at [1228, 341] on button "Zastosuj" at bounding box center [1230, 341] width 41 height 16
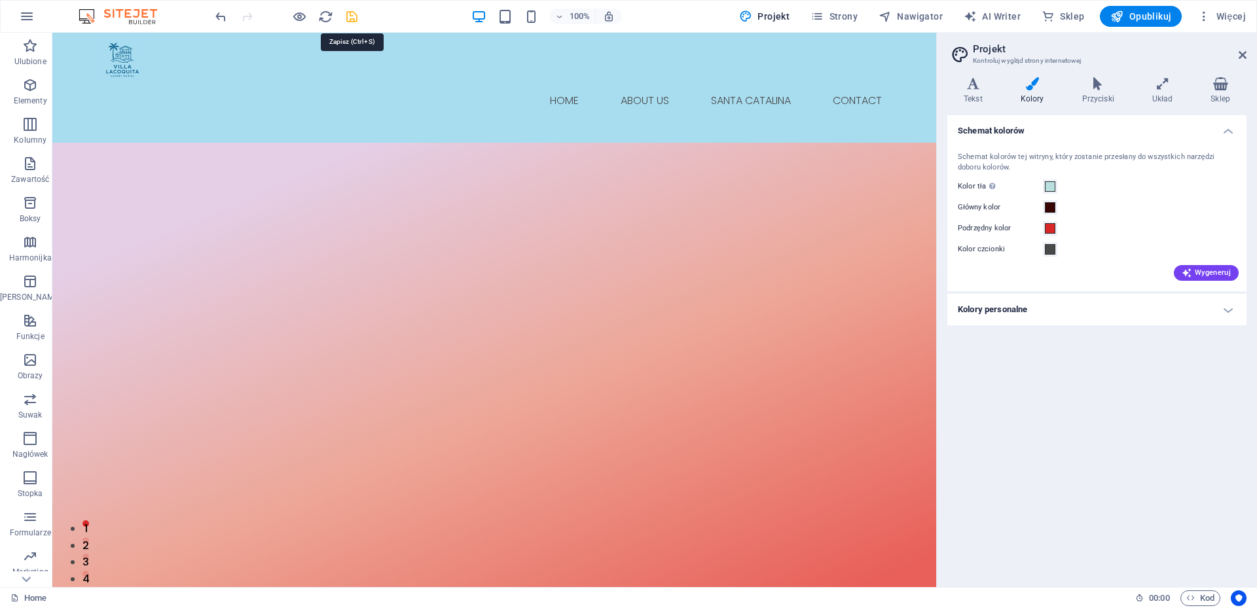
click at [348, 17] on icon "save" at bounding box center [351, 16] width 15 height 15
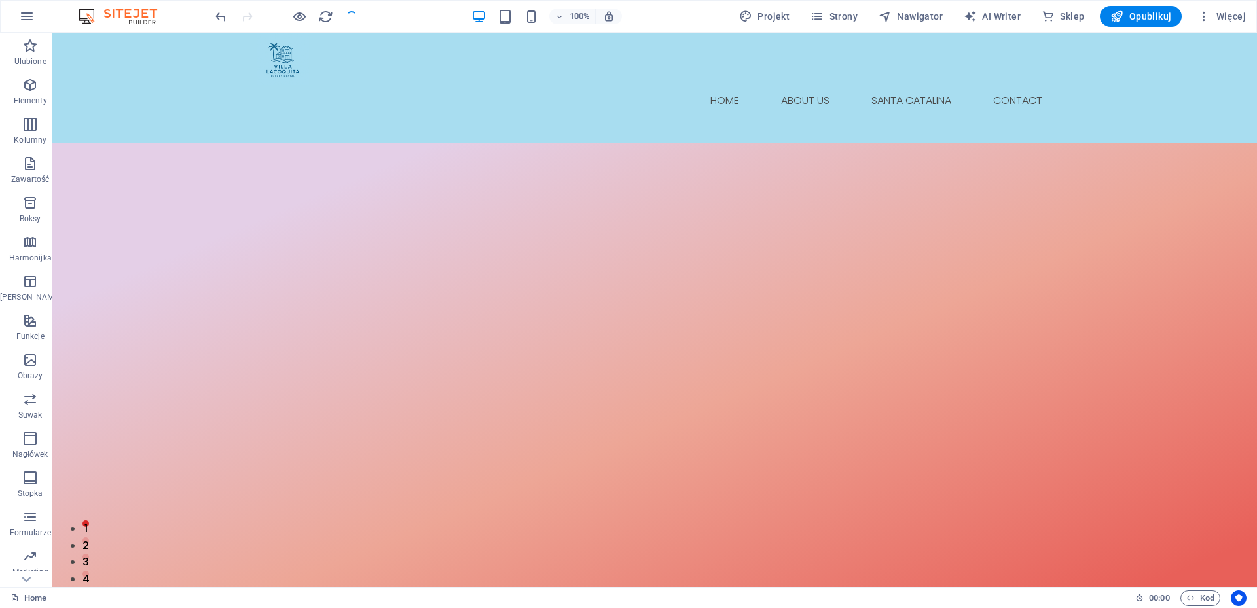
checkbox input "false"
click at [1224, 14] on span "Więcej" at bounding box center [1222, 16] width 48 height 13
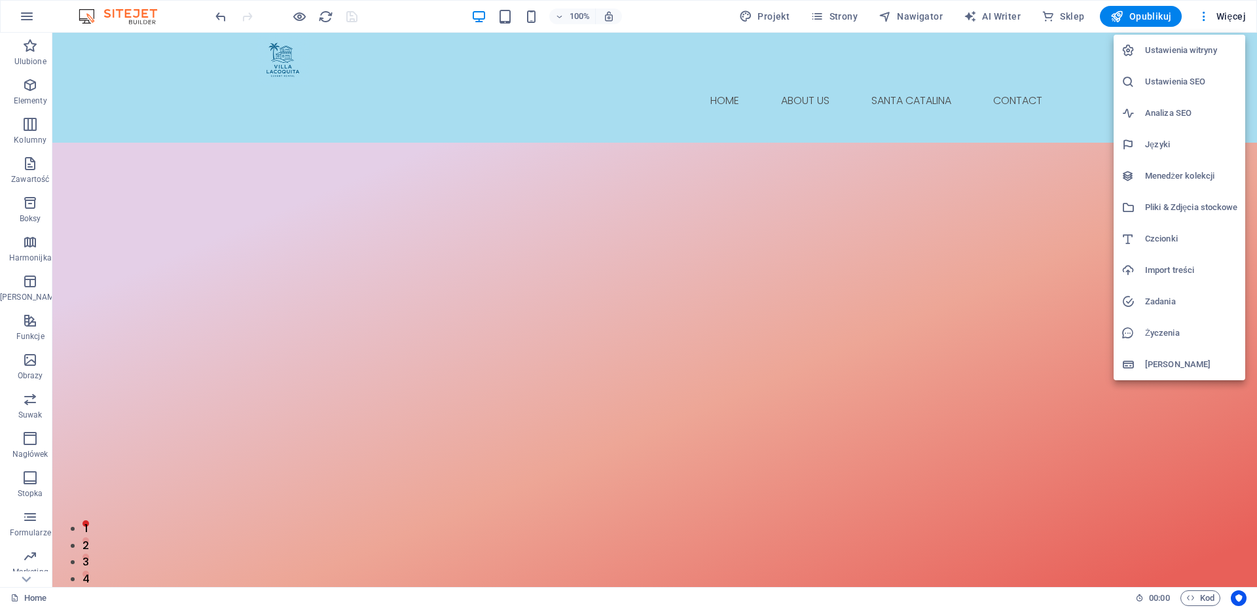
click at [1156, 371] on h6 "Dane" at bounding box center [1191, 365] width 92 height 16
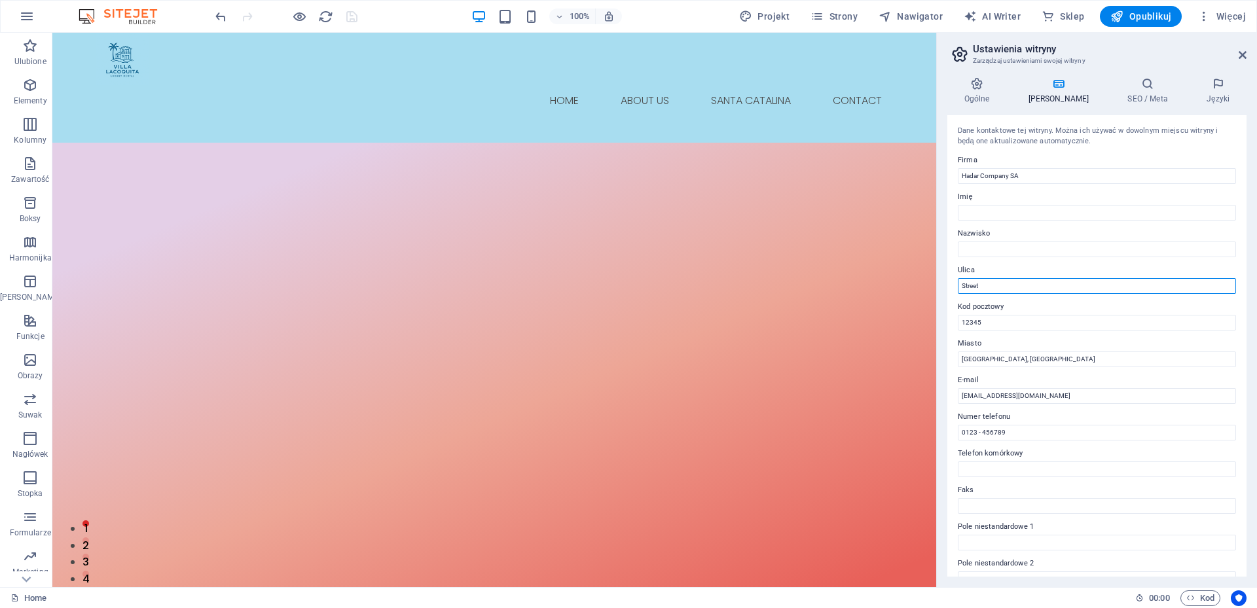
click at [973, 282] on input "Street" at bounding box center [1097, 286] width 278 height 16
click at [344, 18] on icon "save" at bounding box center [351, 16] width 15 height 15
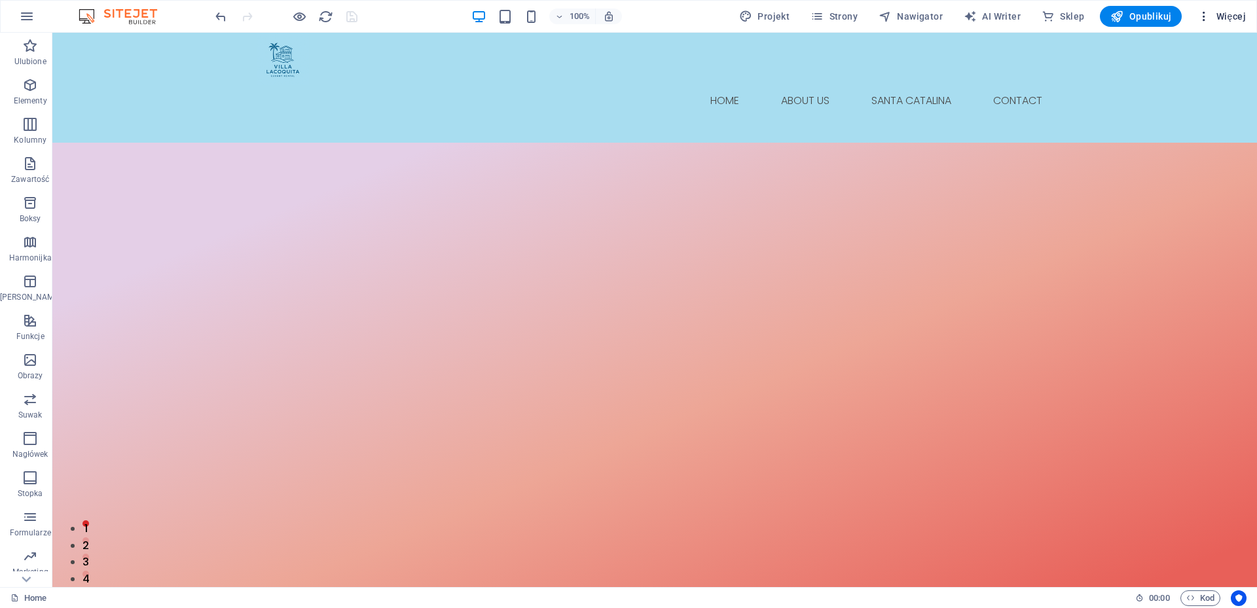
click at [1240, 18] on span "Więcej" at bounding box center [1222, 16] width 48 height 13
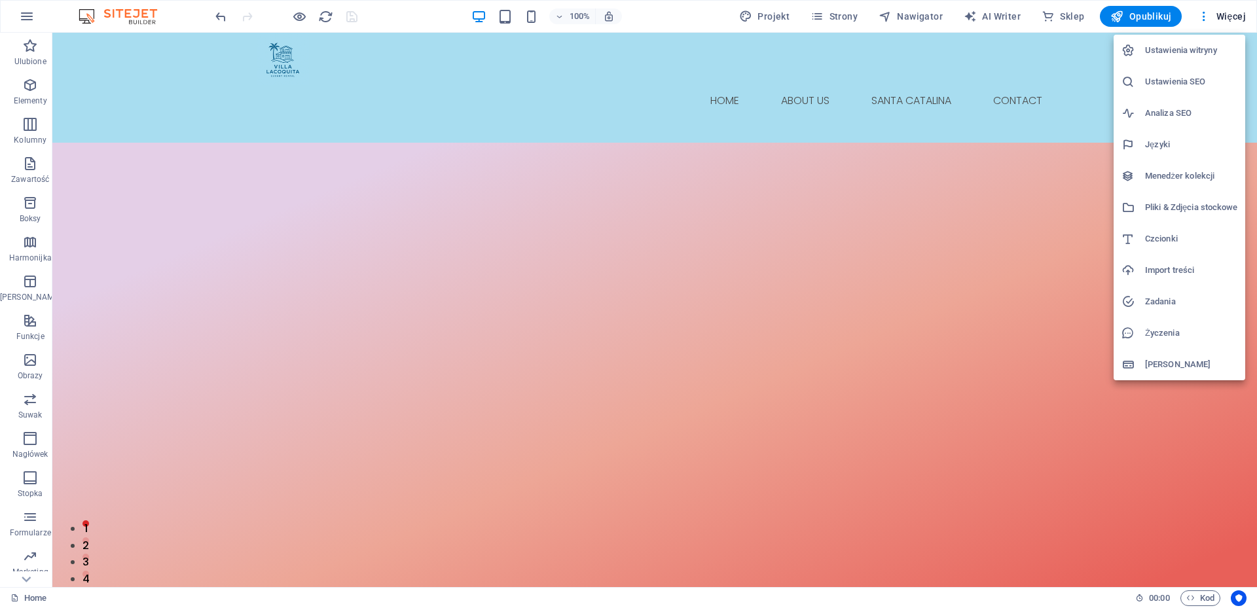
click at [1152, 370] on h6 "Dane" at bounding box center [1191, 365] width 92 height 16
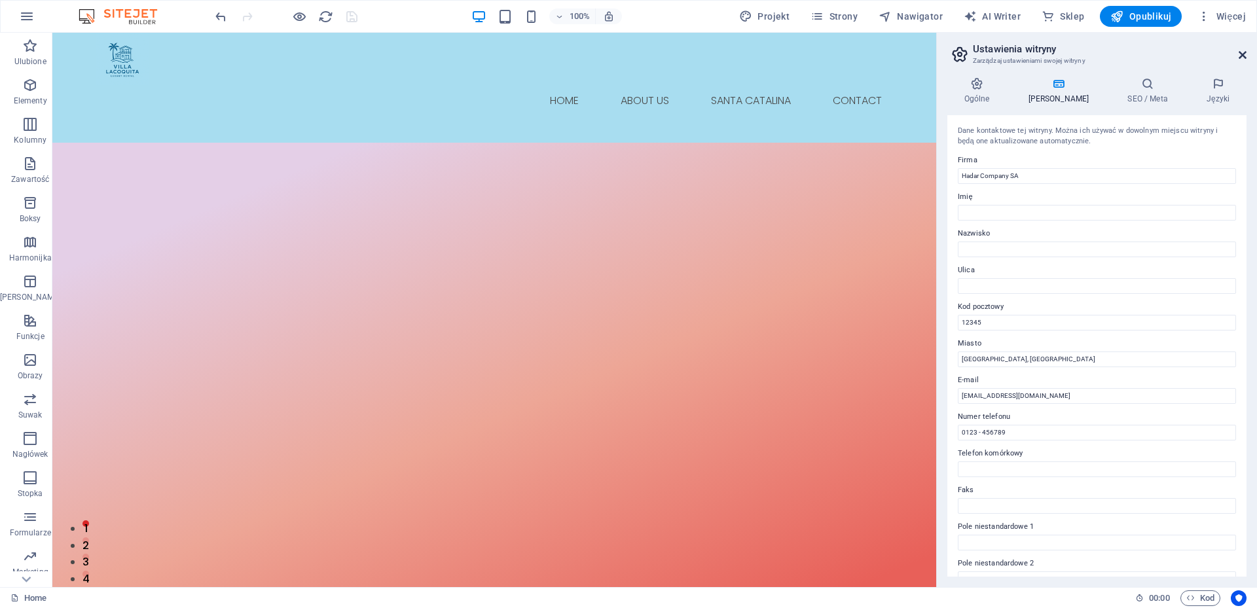
click at [1242, 55] on icon at bounding box center [1243, 55] width 8 height 10
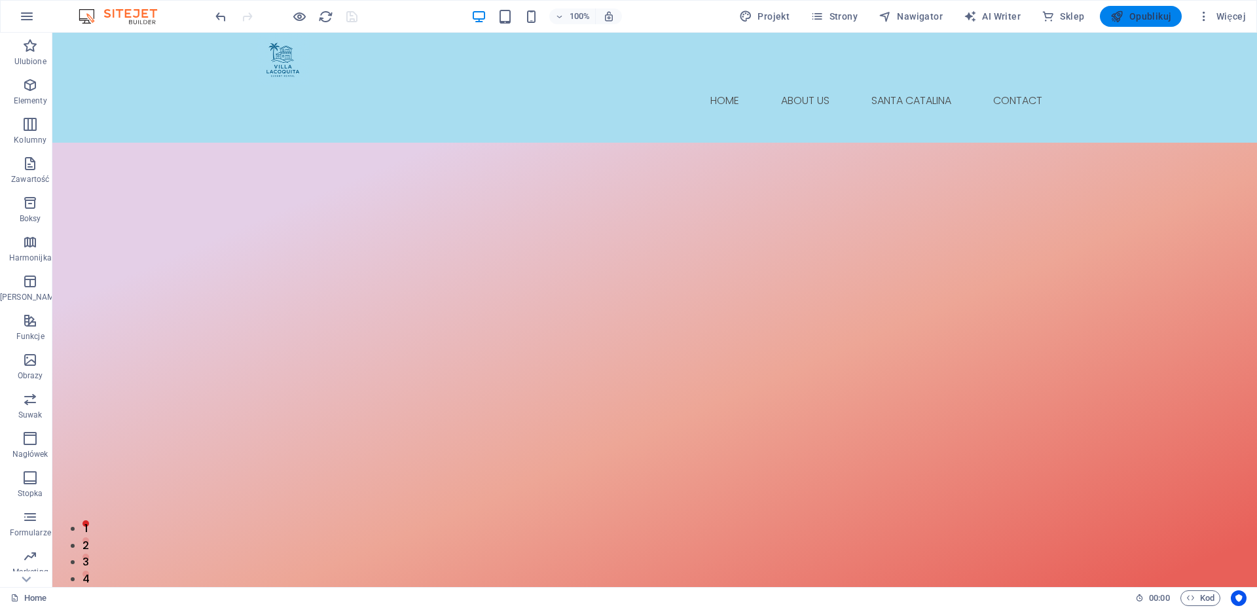
click at [1133, 16] on span "Opublikuj" at bounding box center [1141, 16] width 61 height 13
click at [1157, 16] on span "Opublikuj" at bounding box center [1141, 16] width 61 height 13
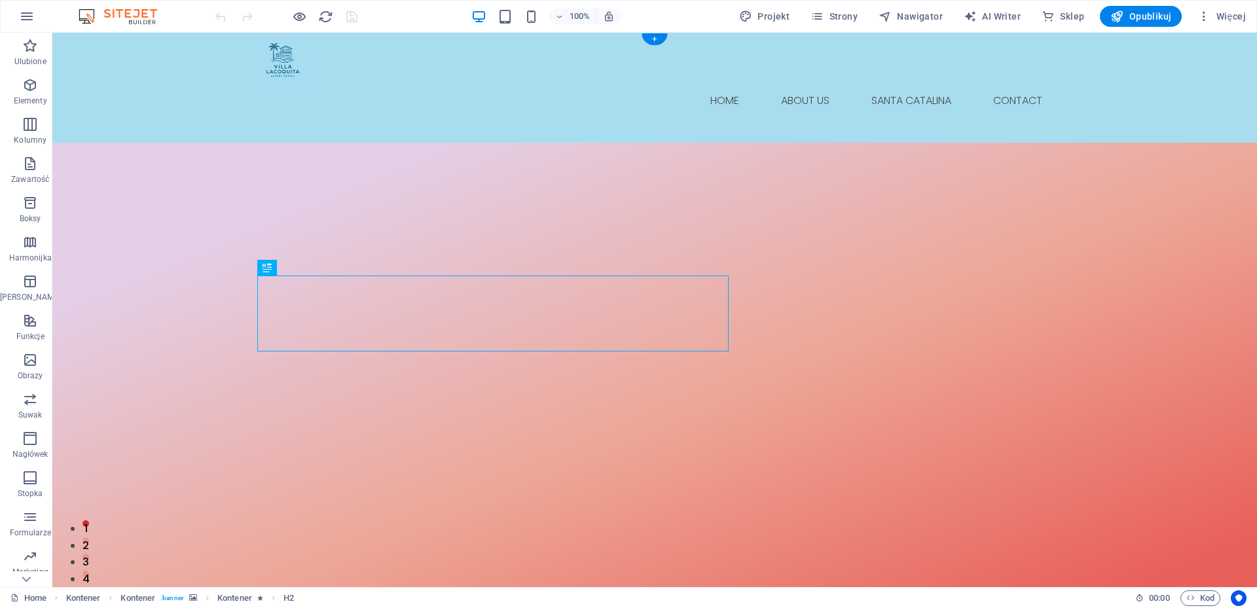
click at [213, 160] on img "1/5" at bounding box center [649, 160] width 1195 height 0
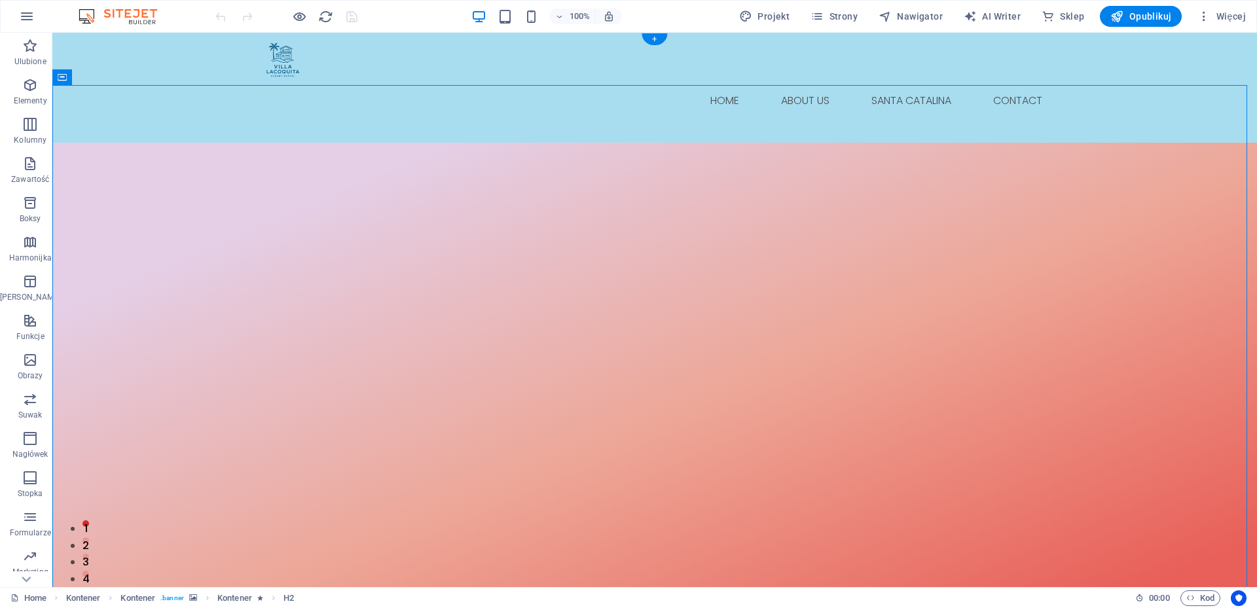
click at [213, 160] on img "1/5" at bounding box center [649, 160] width 1195 height 0
select select "px"
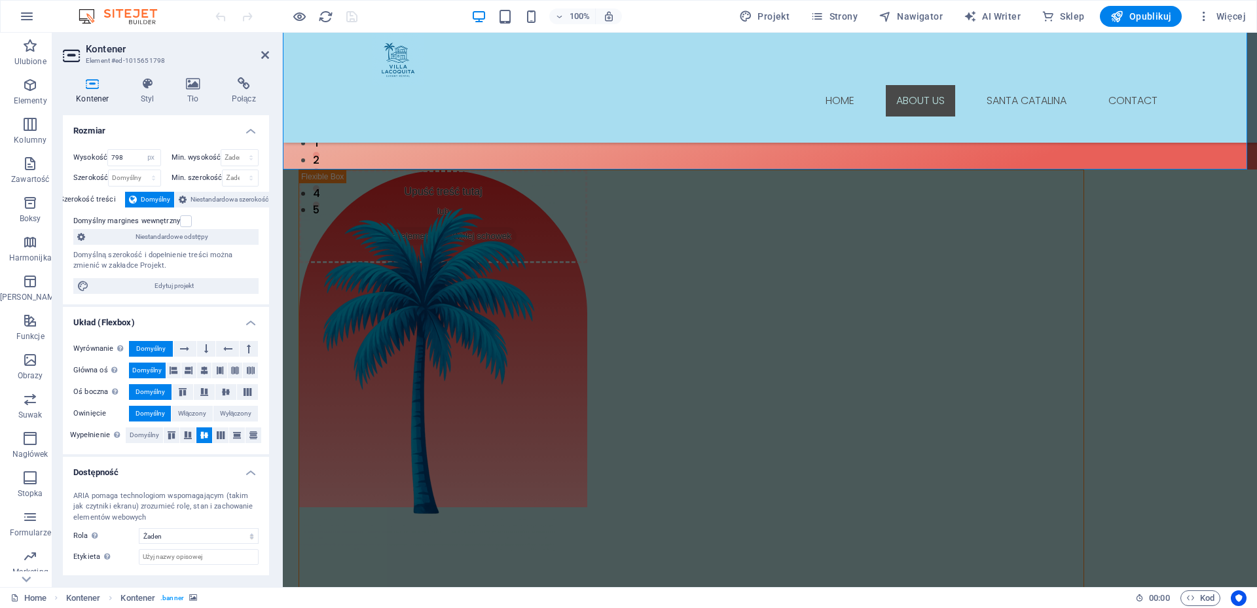
scroll to position [373, 0]
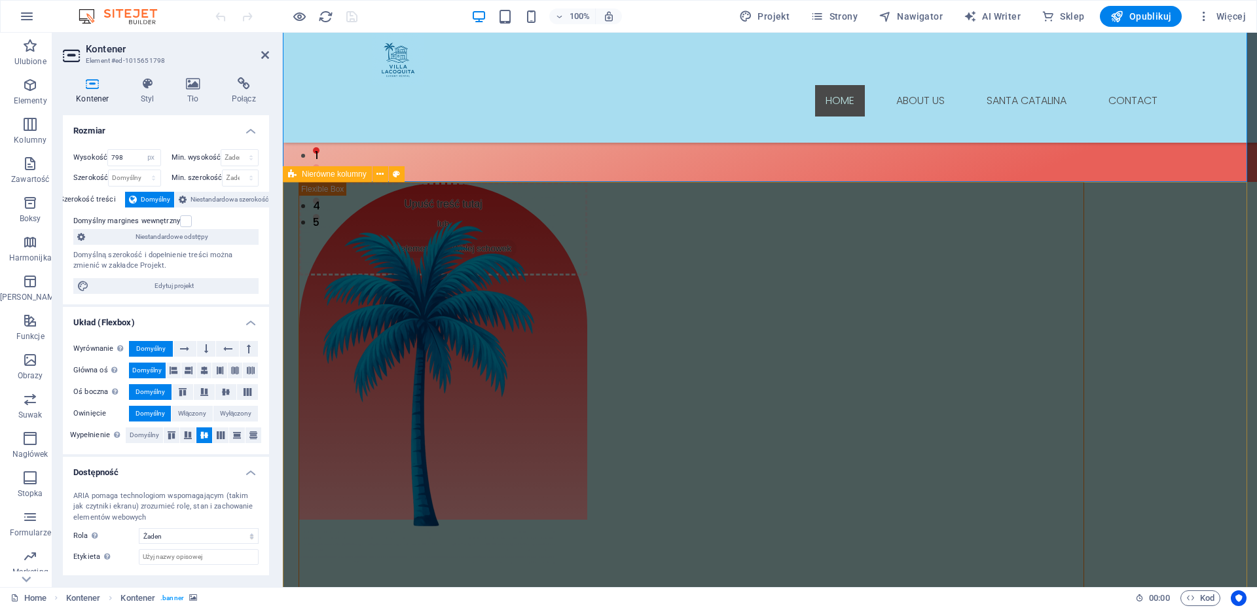
click at [1032, 223] on div "Upuść treść tutaj lub Dodaj elementy Wklej schowek About Us At Villa Lacoquita,…" at bounding box center [770, 586] width 974 height 809
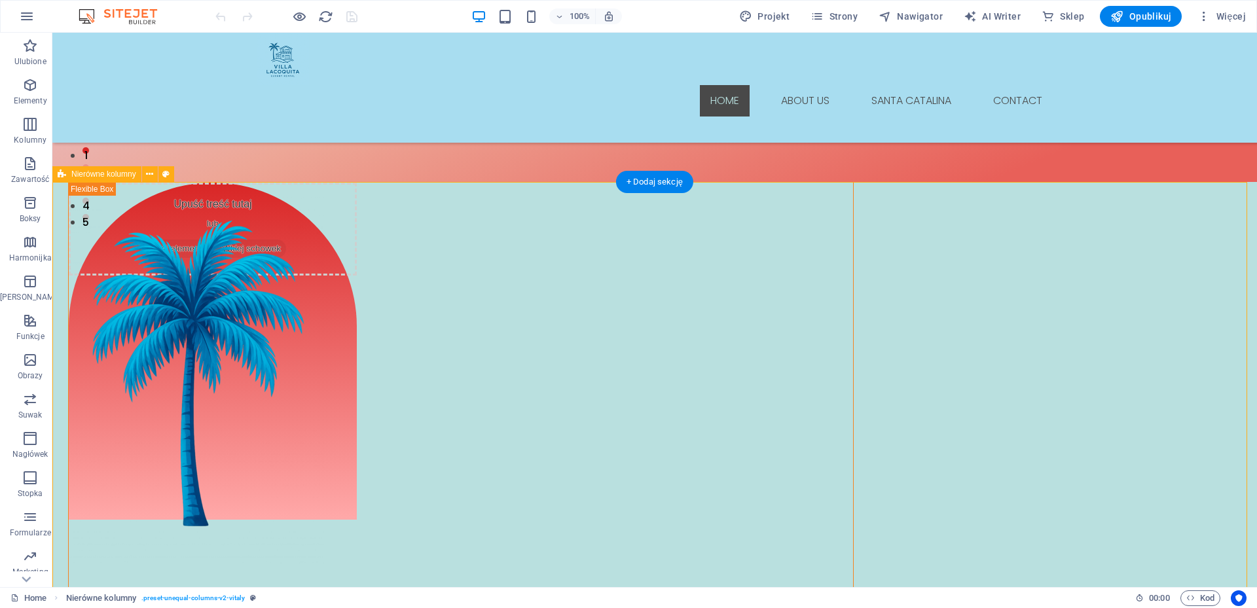
click at [1113, 230] on div "Upuść treść tutaj lub Dodaj elementy Wklej schowek About Us At Villa Lacoquita,…" at bounding box center [654, 586] width 1205 height 809
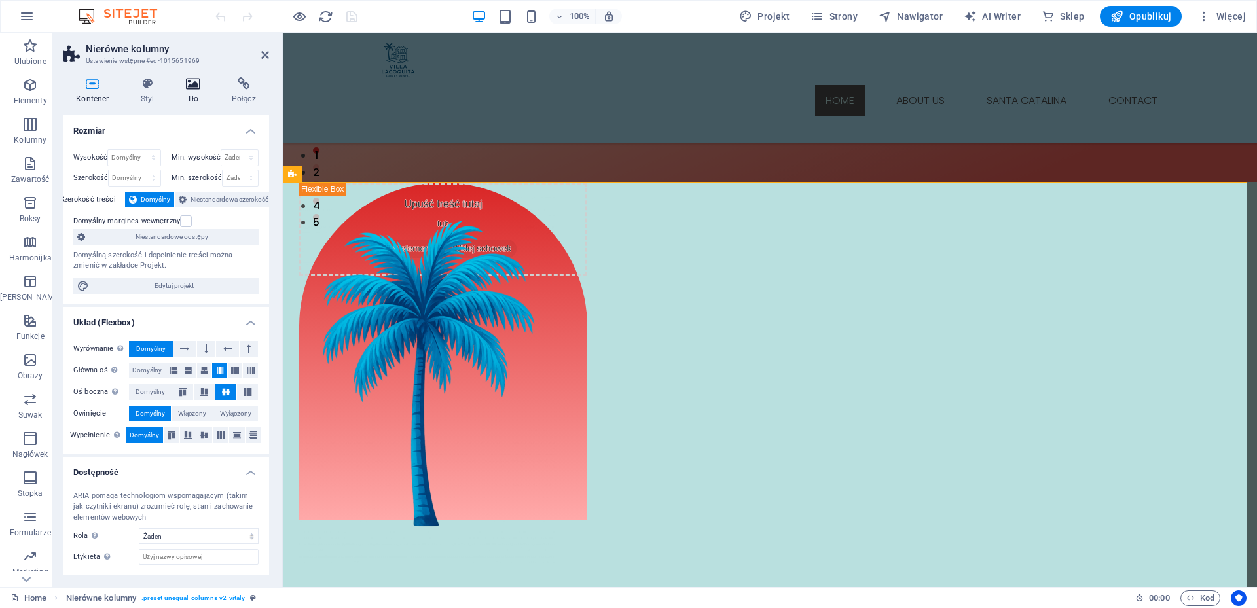
click at [190, 87] on icon at bounding box center [193, 83] width 41 height 13
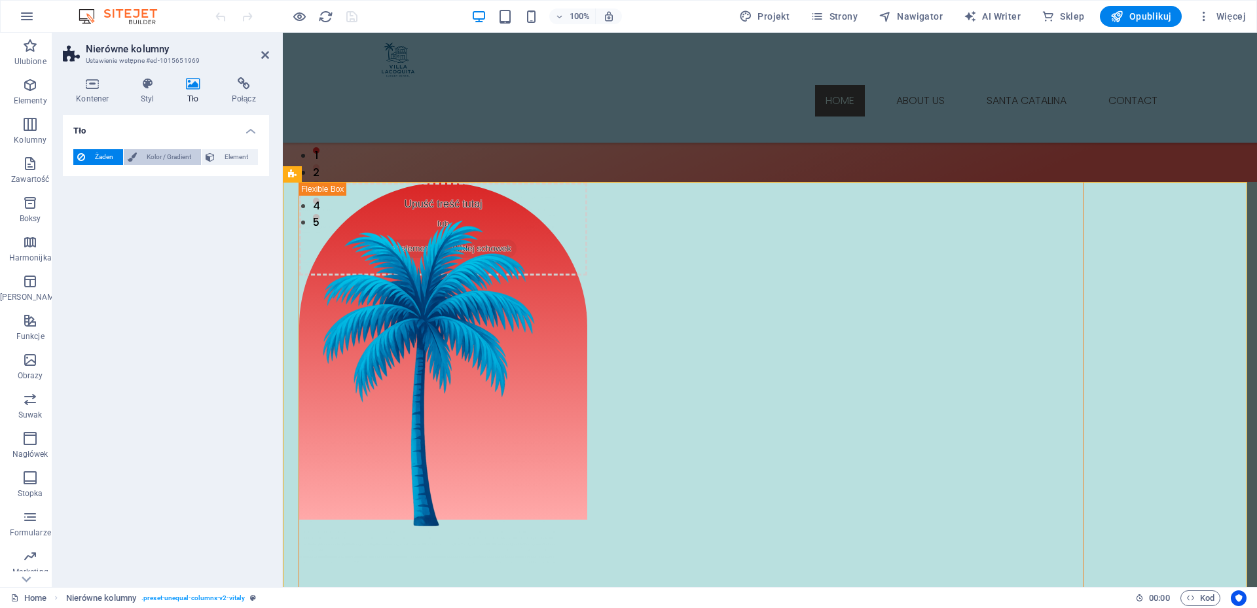
click at [160, 156] on span "Kolor / Gradient" at bounding box center [169, 157] width 56 height 16
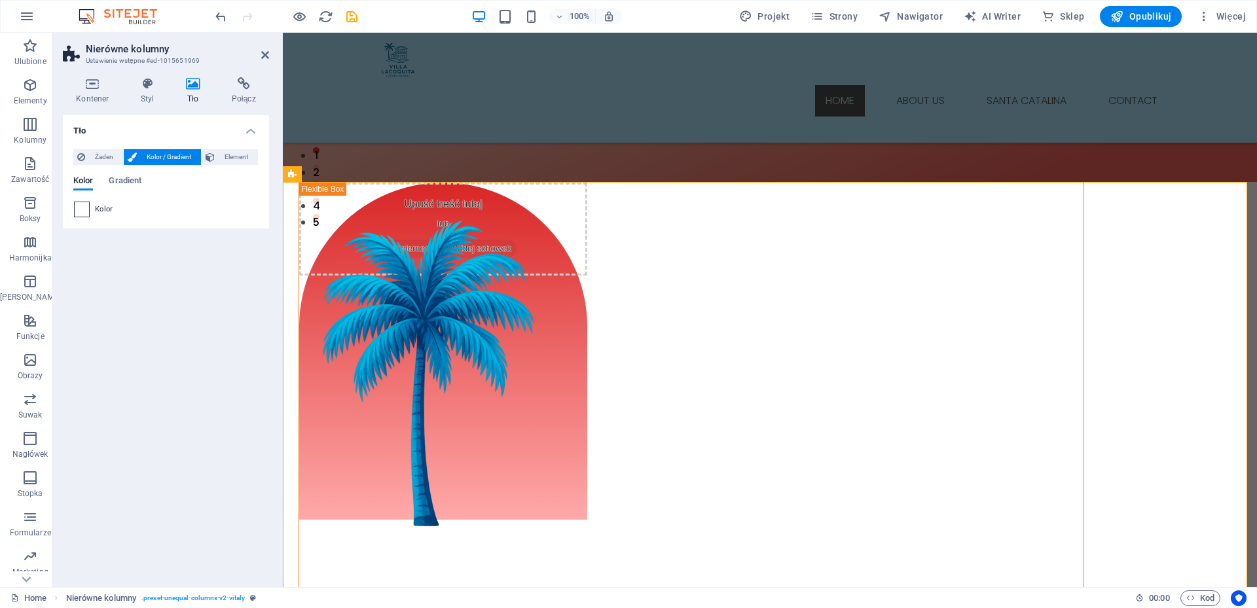
click at [81, 206] on span at bounding box center [82, 209] width 14 height 14
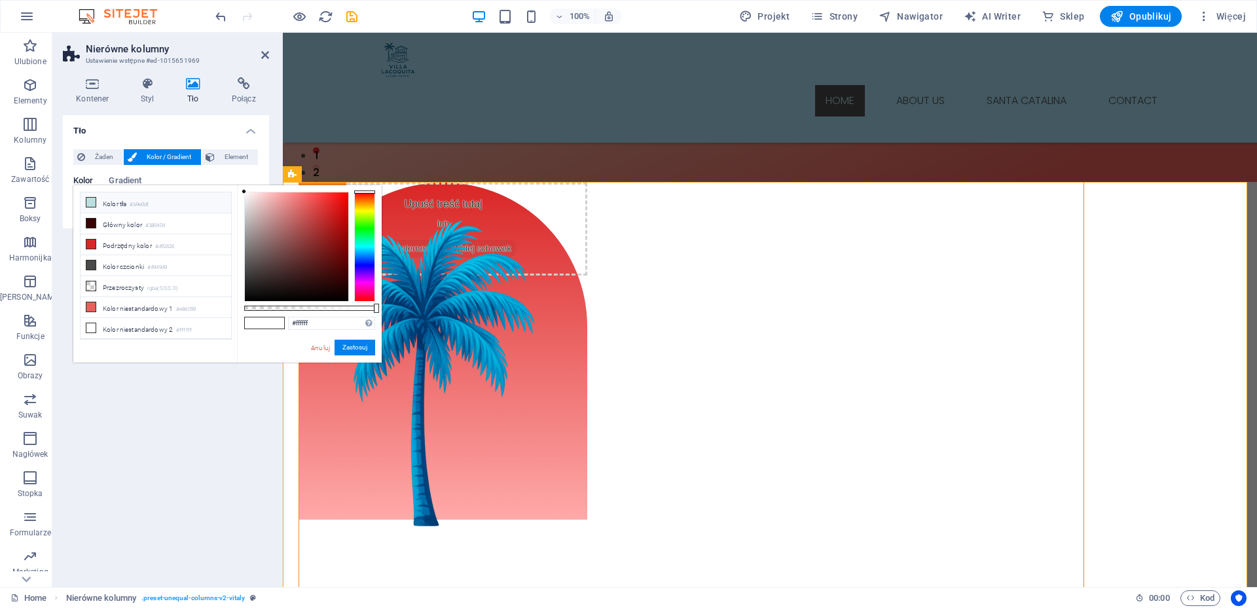
click at [114, 203] on li "Kolor tła #b9e0df" at bounding box center [156, 203] width 151 height 21
type input "#b9e0df"
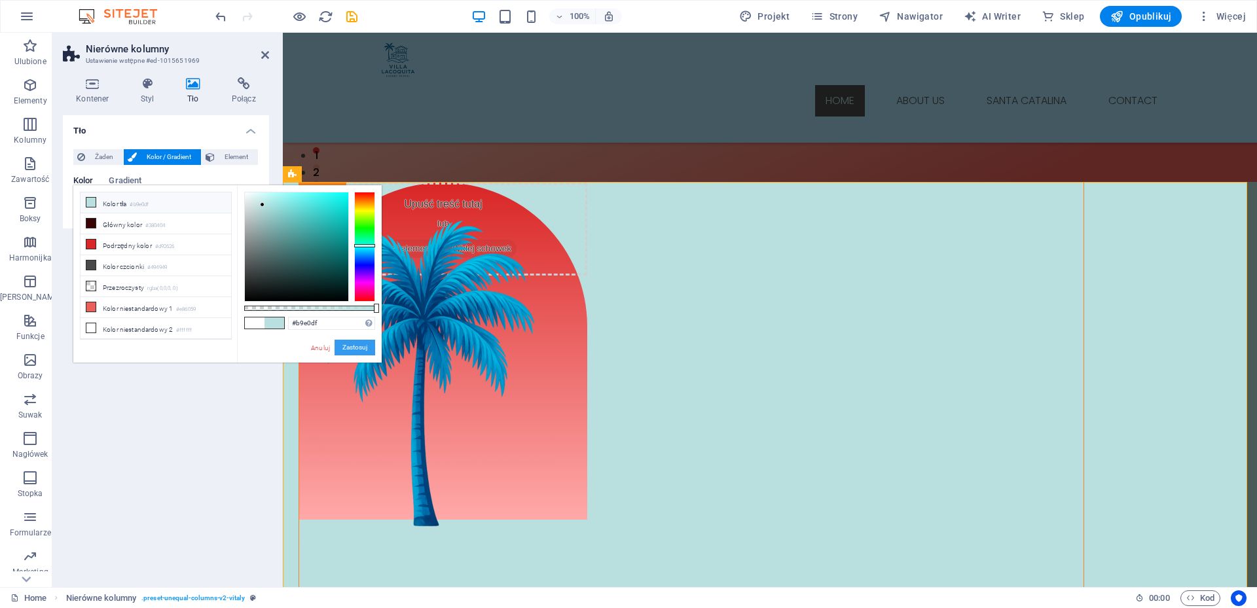
click at [354, 346] on button "Zastosuj" at bounding box center [355, 348] width 41 height 16
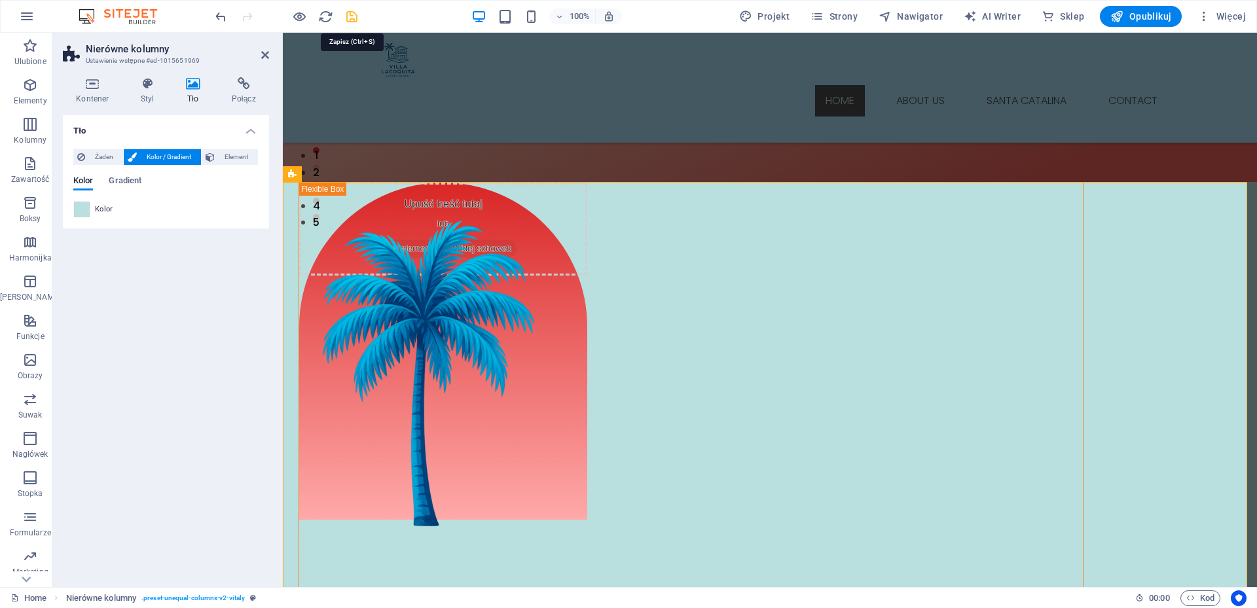
click at [352, 20] on icon "save" at bounding box center [351, 16] width 15 height 15
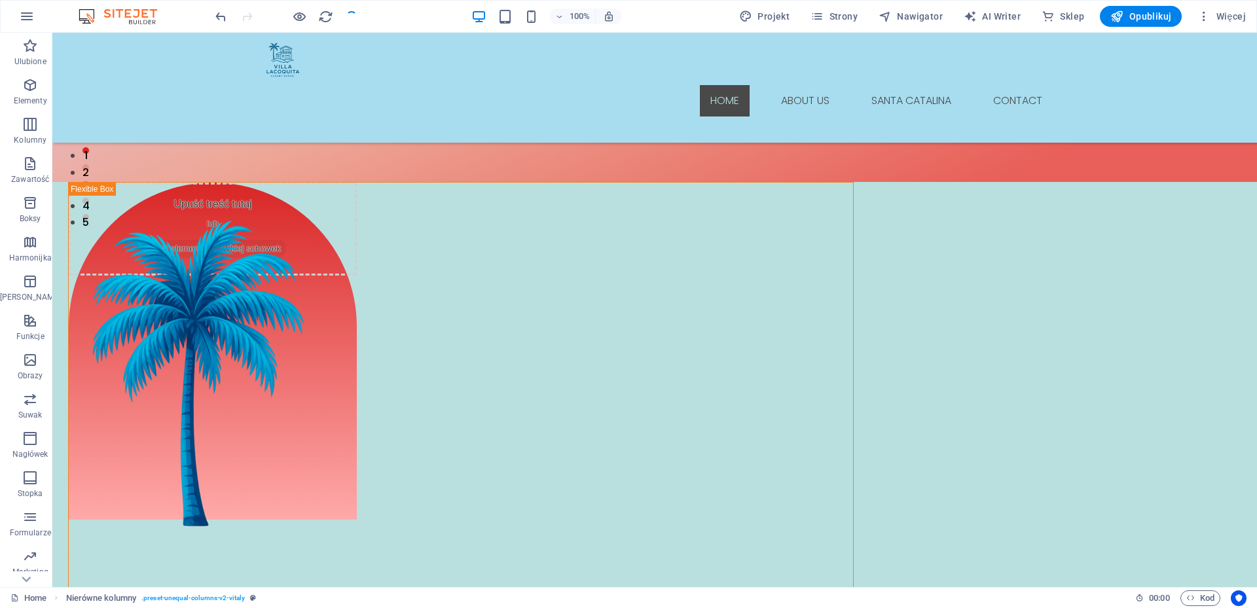
checkbox input "false"
click at [1150, 18] on span "Opublikuj" at bounding box center [1141, 16] width 61 height 13
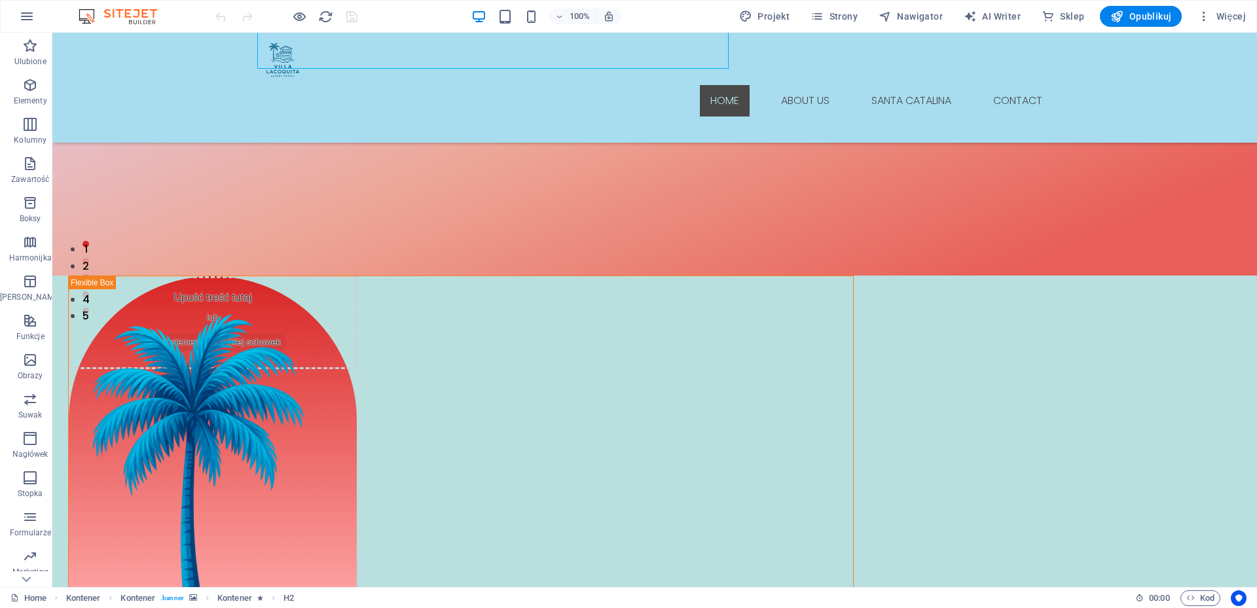
scroll to position [283, 0]
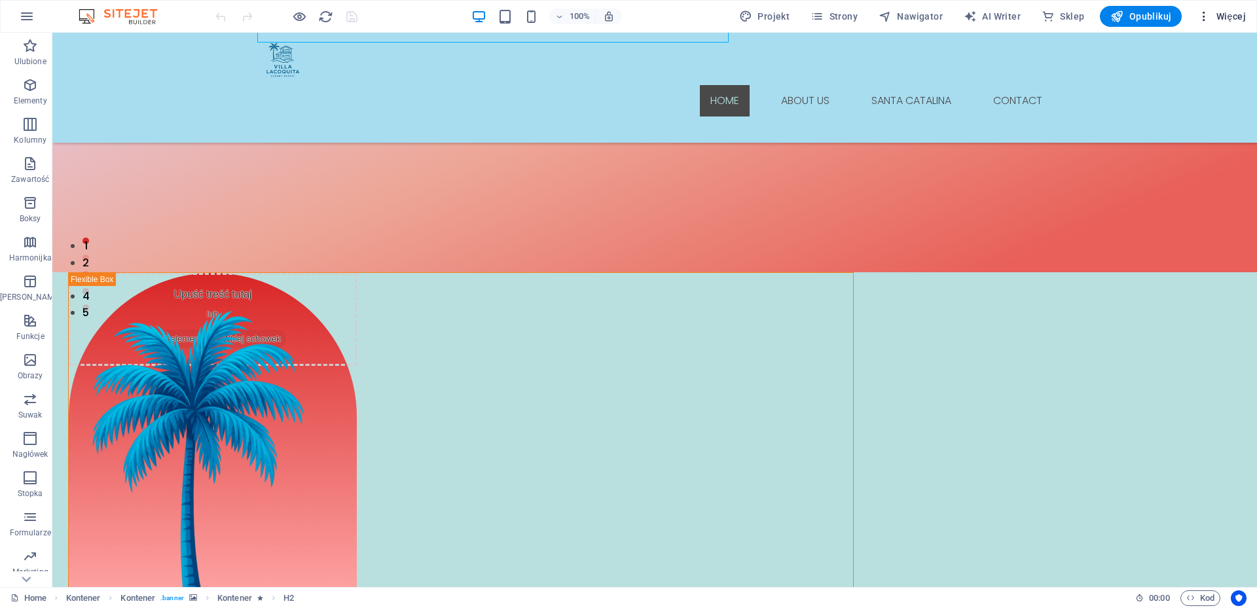
click at [1231, 14] on span "Więcej" at bounding box center [1222, 16] width 48 height 13
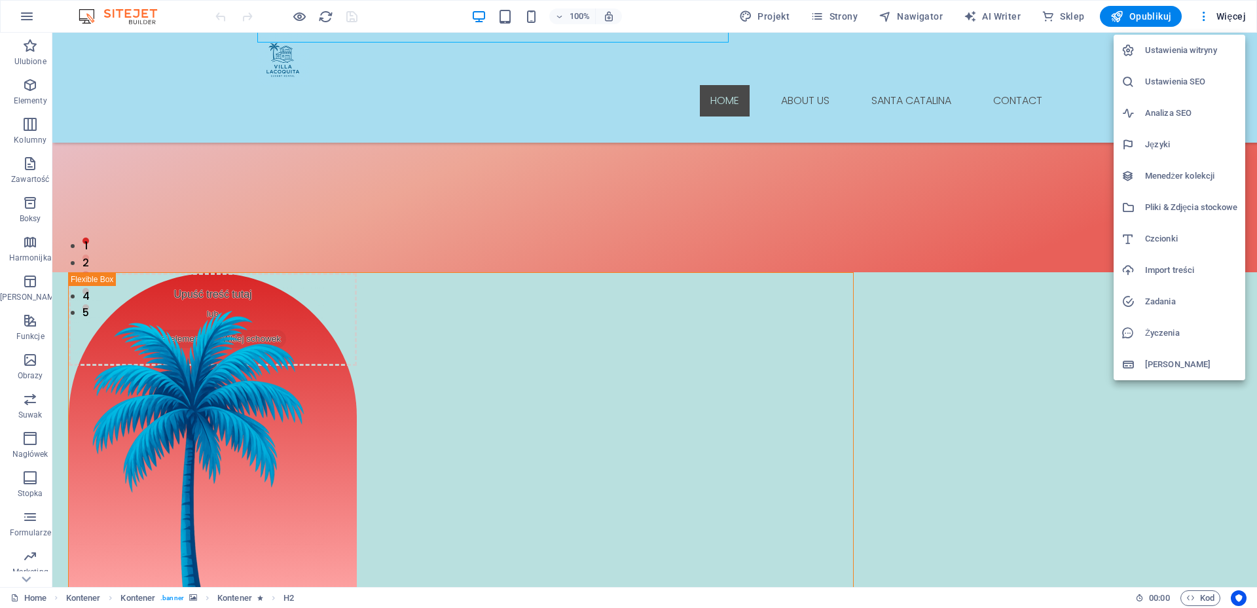
click at [1160, 361] on h6 "[PERSON_NAME]" at bounding box center [1191, 365] width 92 height 16
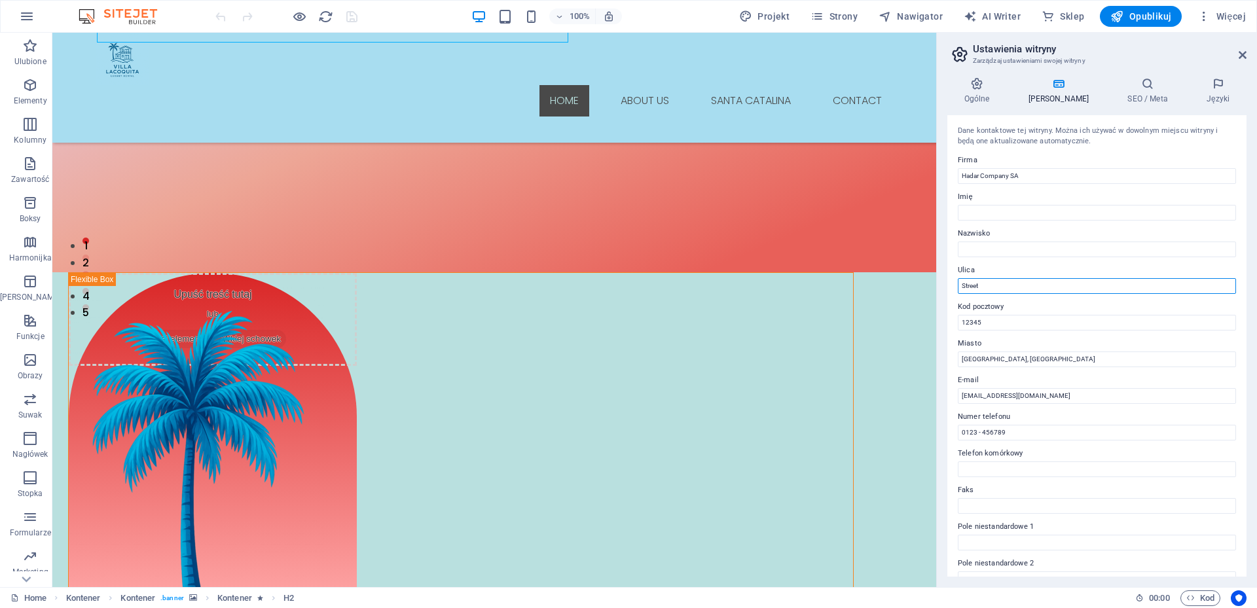
drag, startPoint x: 980, startPoint y: 285, endPoint x: 938, endPoint y: 290, distance: 41.6
click at [938, 290] on aside "Ustawienia witryny Zarządzaj ustawieniami swojej witryny Ogólne Dane SEO / Meta…" at bounding box center [1096, 310] width 321 height 555
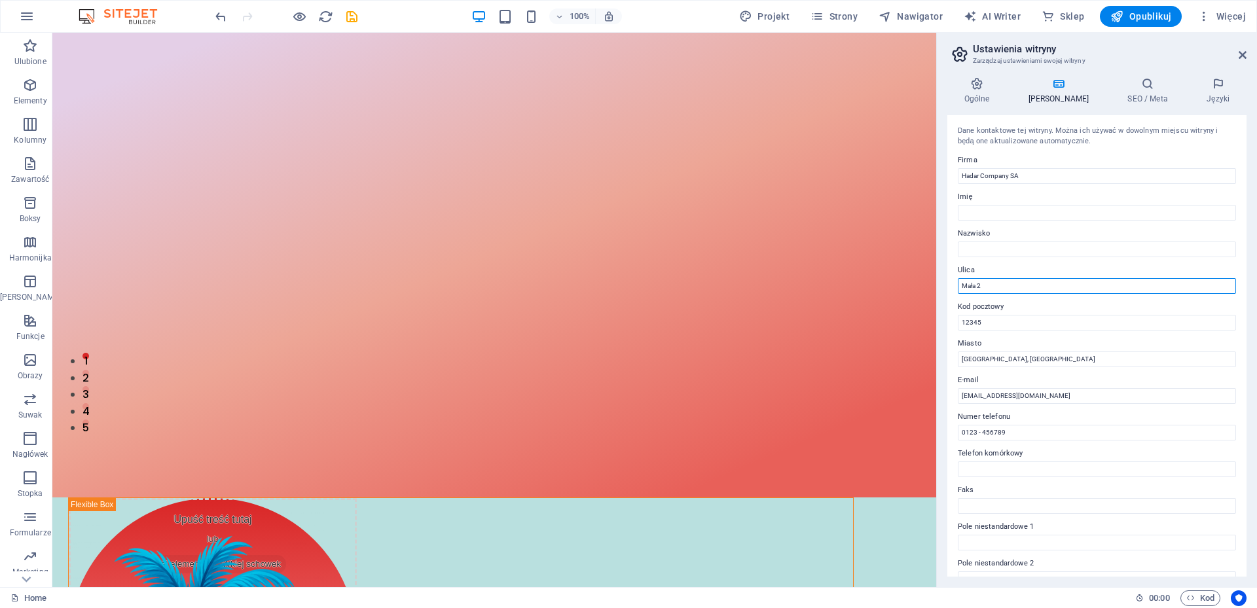
scroll to position [0, 0]
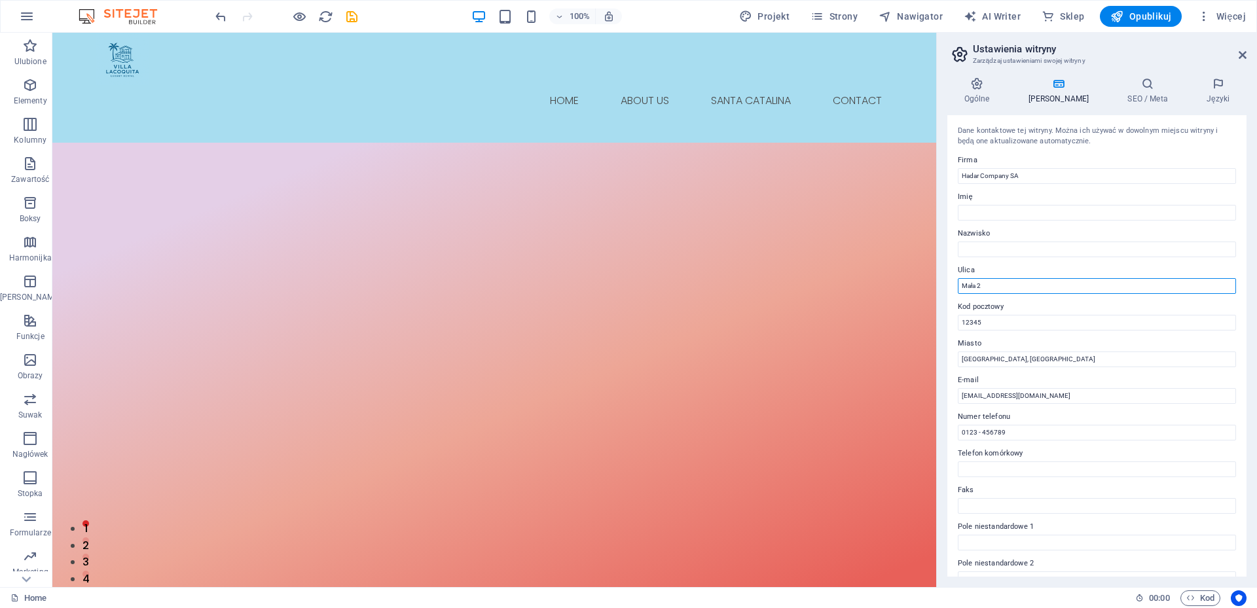
drag, startPoint x: 930, startPoint y: 137, endPoint x: 998, endPoint y: 90, distance: 82.3
type input "Mała 2"
click at [354, 20] on icon "save" at bounding box center [351, 16] width 15 height 15
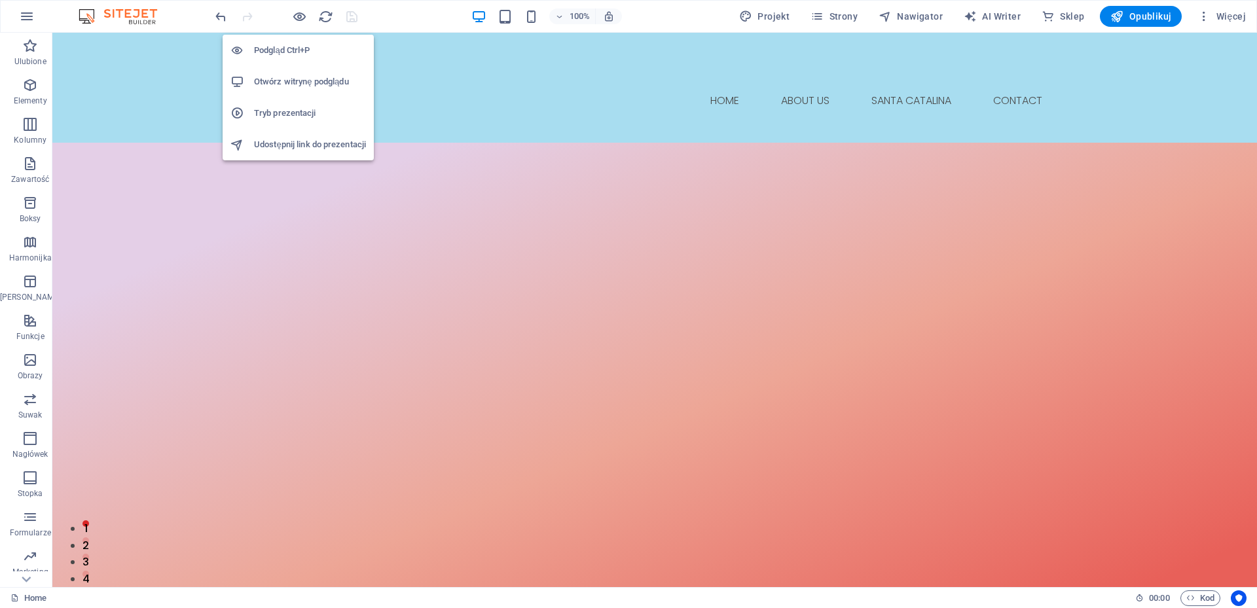
click at [290, 80] on h6 "Otwórz witrynę podglądu" at bounding box center [310, 82] width 112 height 16
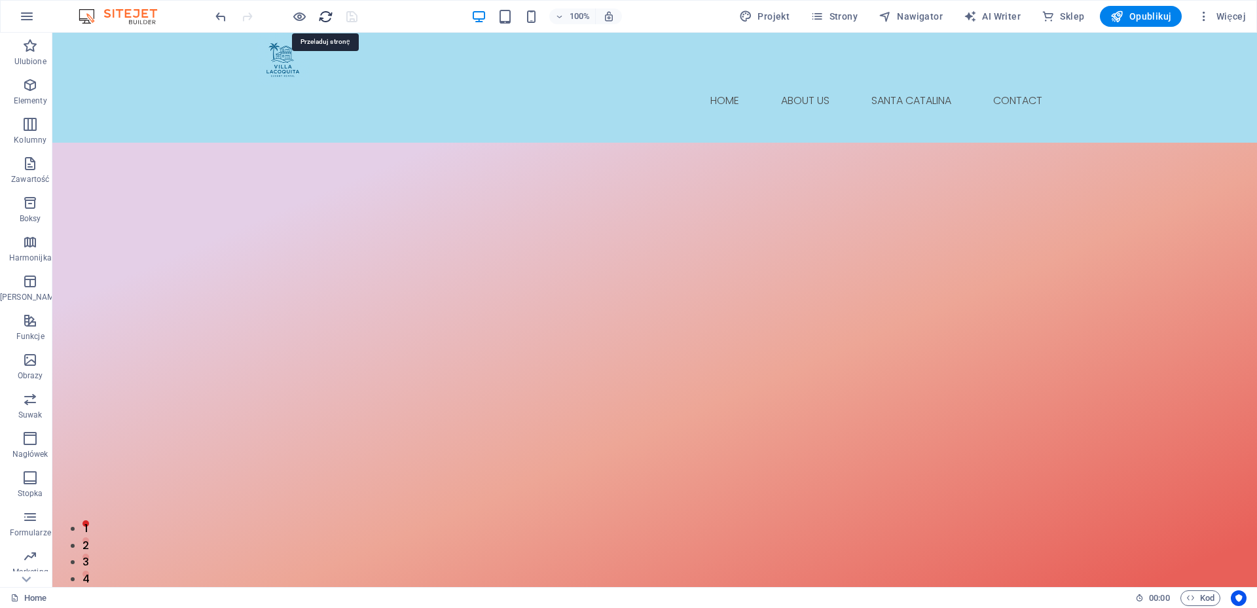
click at [325, 17] on icon "reload" at bounding box center [325, 16] width 15 height 15
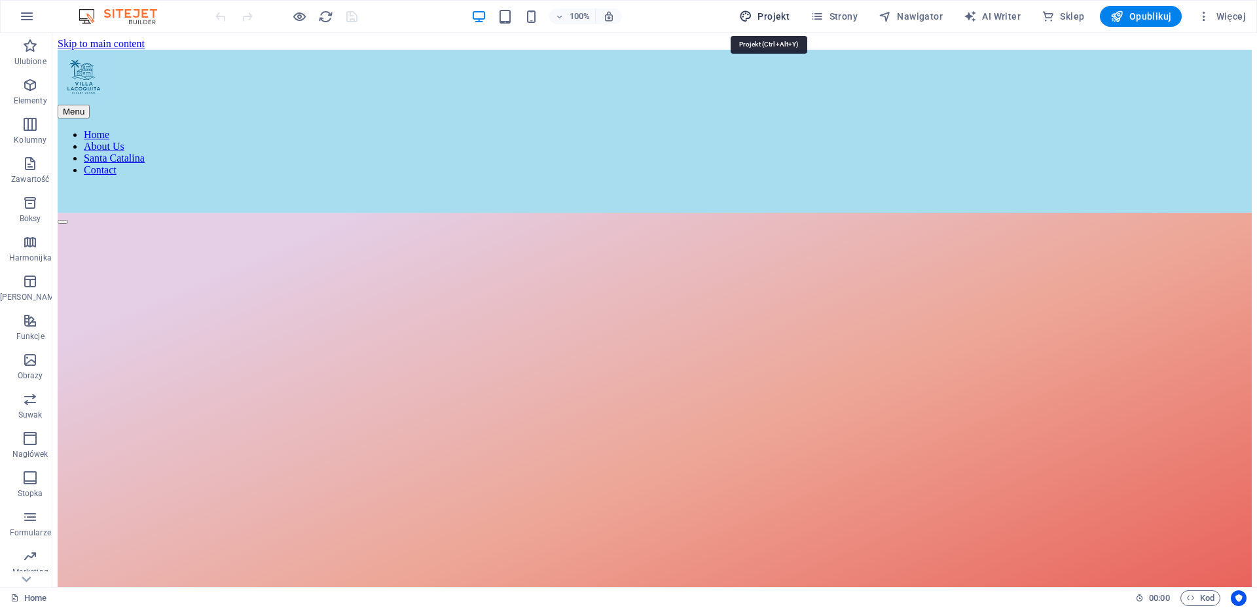
click at [766, 16] on span "Projekt" at bounding box center [764, 16] width 50 height 13
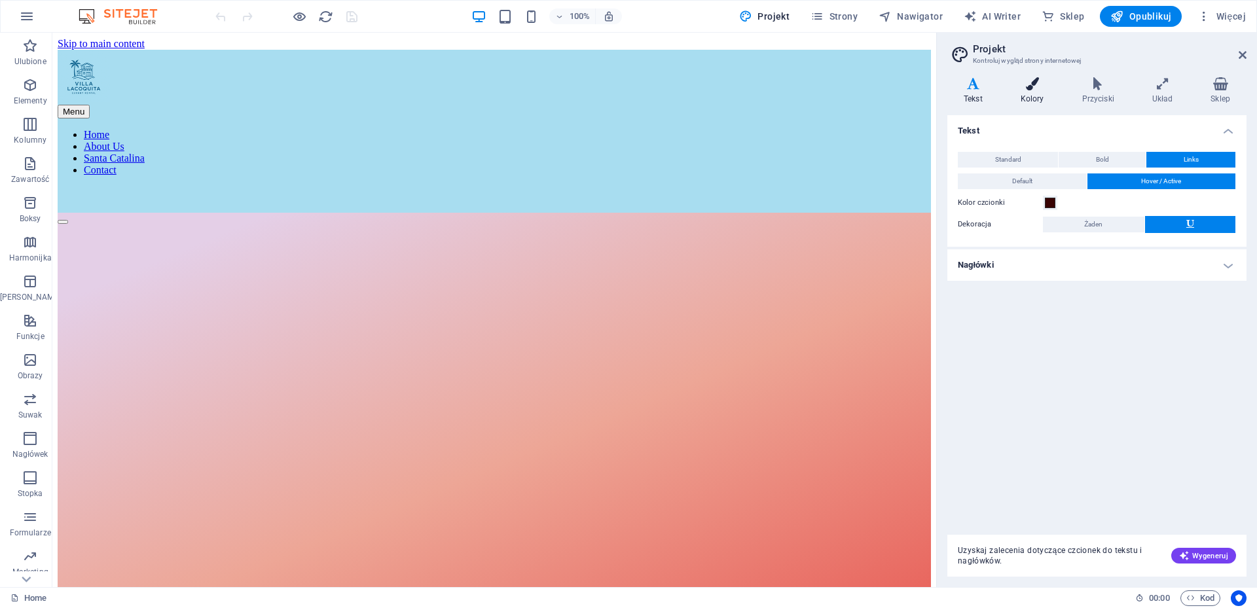
click at [1033, 81] on icon at bounding box center [1032, 83] width 56 height 13
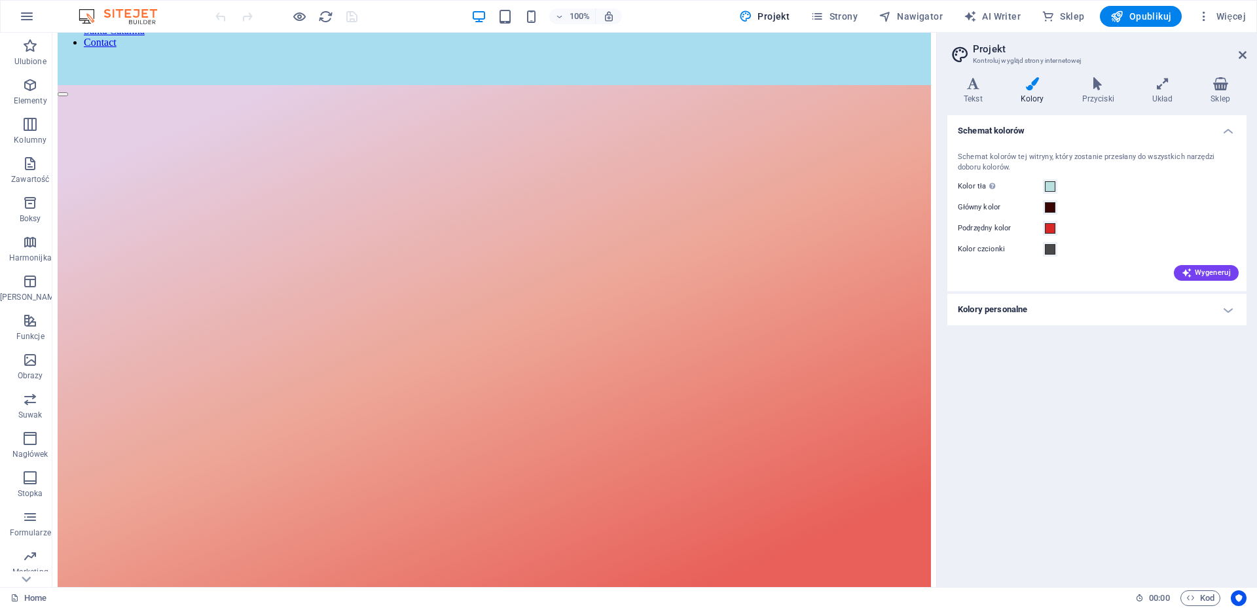
scroll to position [286, 0]
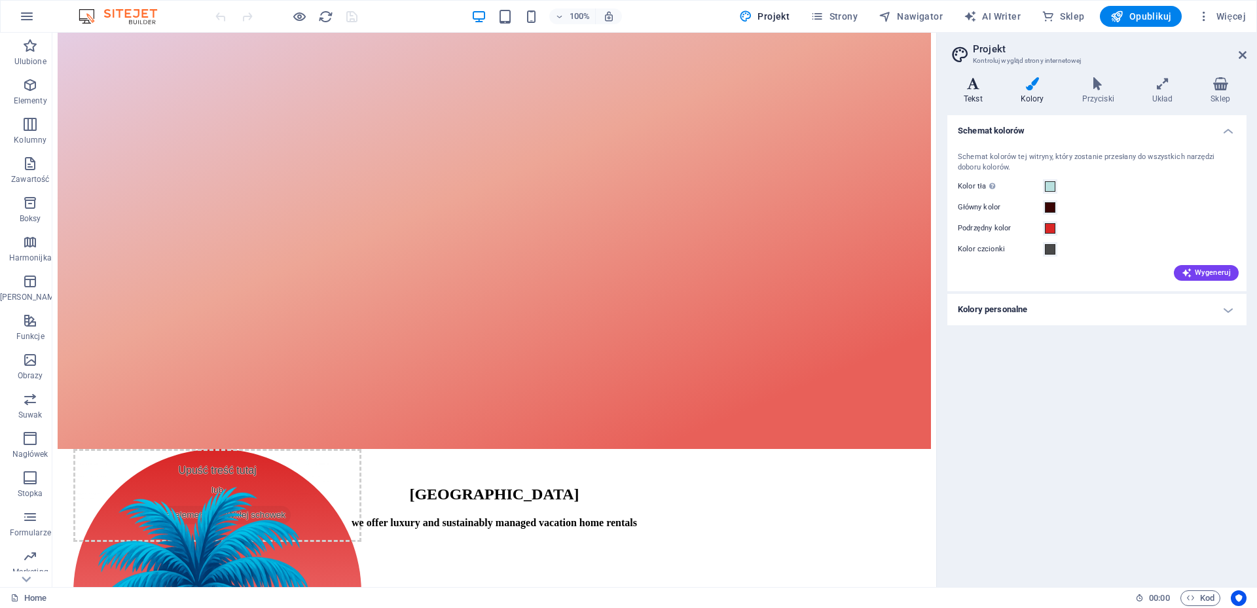
click at [980, 82] on icon at bounding box center [974, 83] width 52 height 13
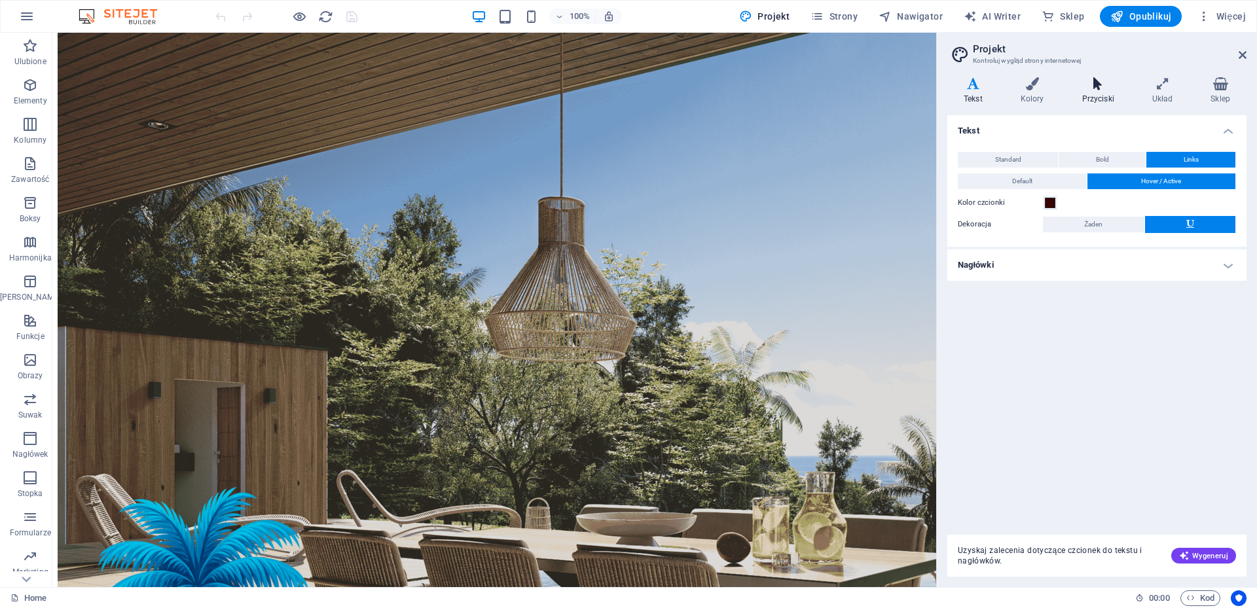
click at [1098, 84] on icon at bounding box center [1098, 83] width 65 height 13
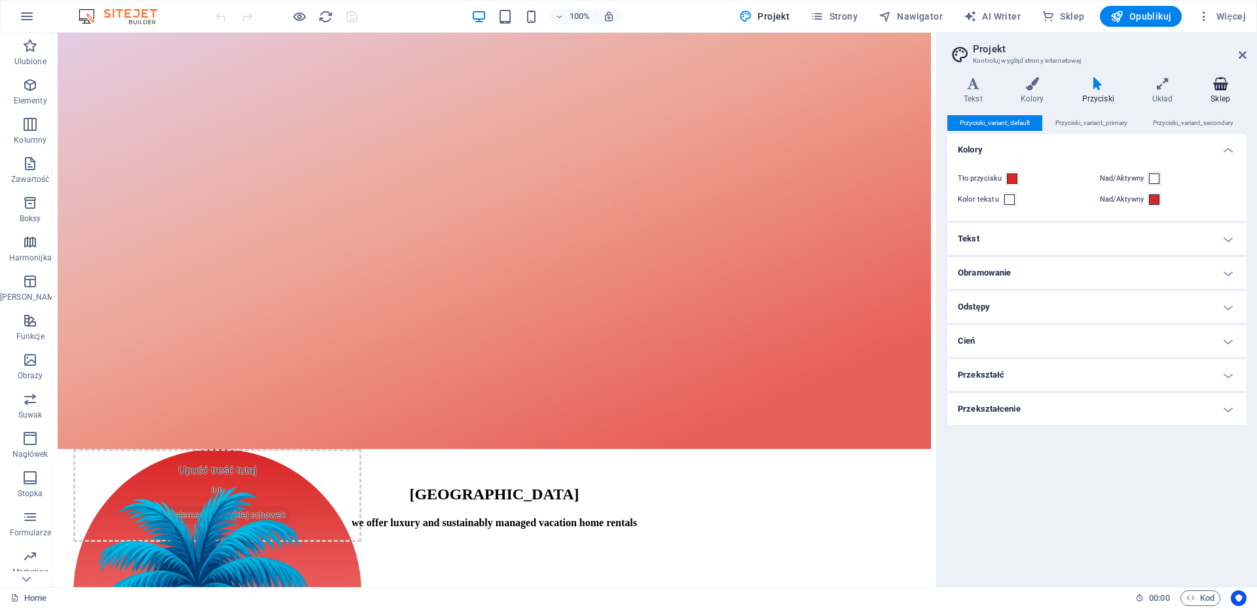
click at [1217, 86] on icon at bounding box center [1220, 83] width 52 height 13
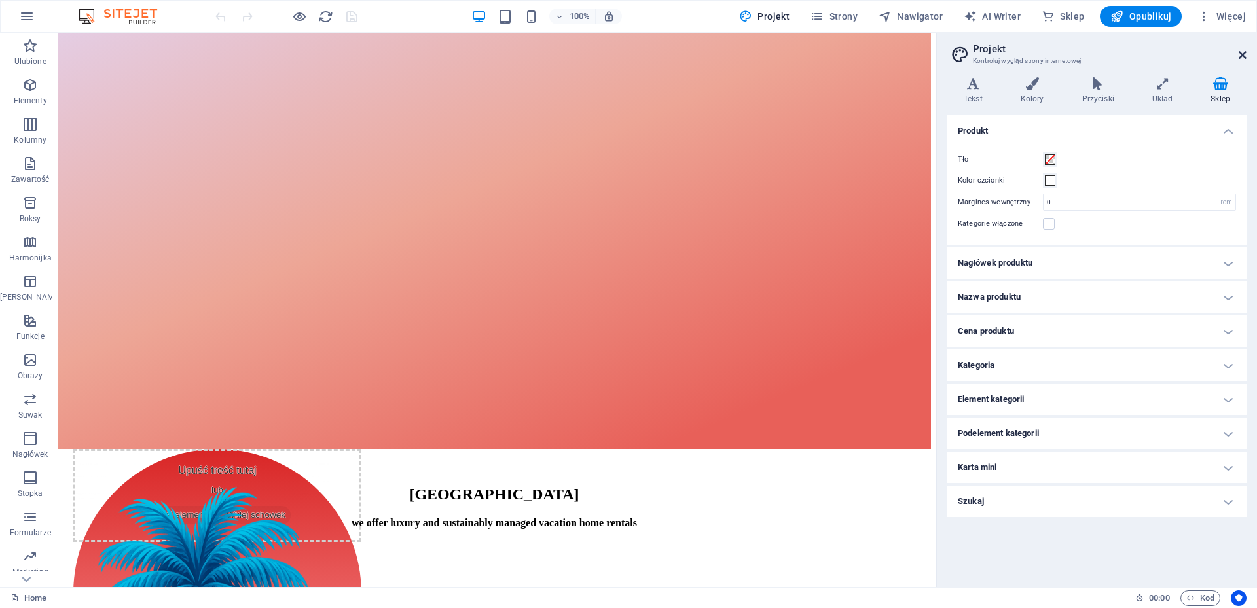
click at [1242, 52] on icon at bounding box center [1243, 55] width 8 height 10
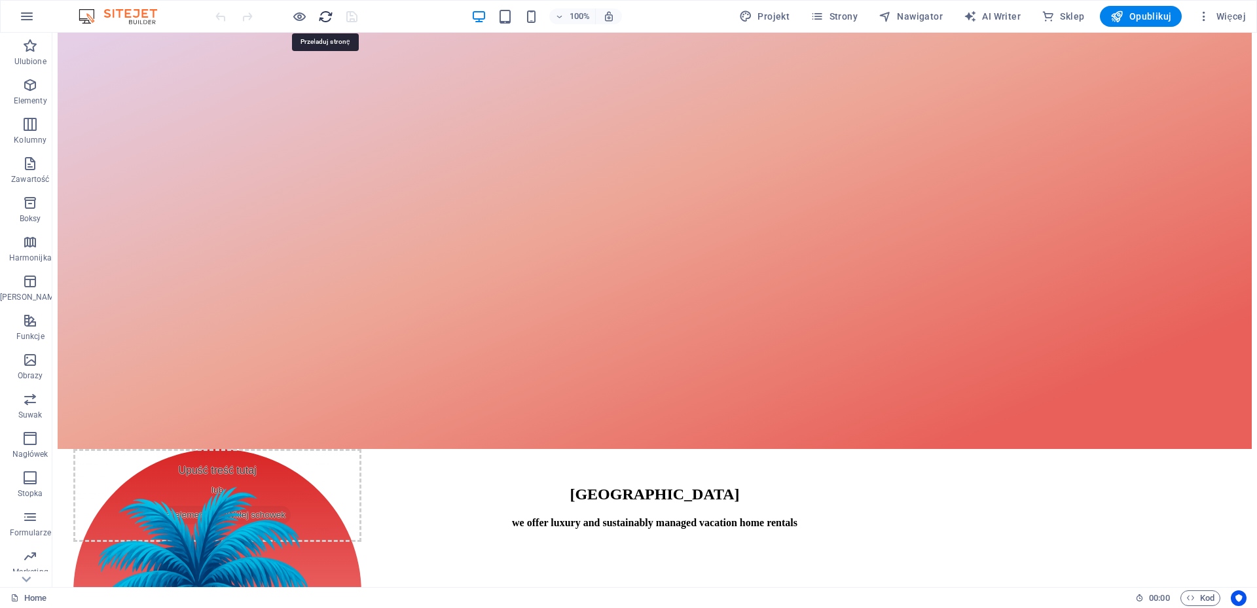
click at [320, 14] on icon "reload" at bounding box center [325, 16] width 15 height 15
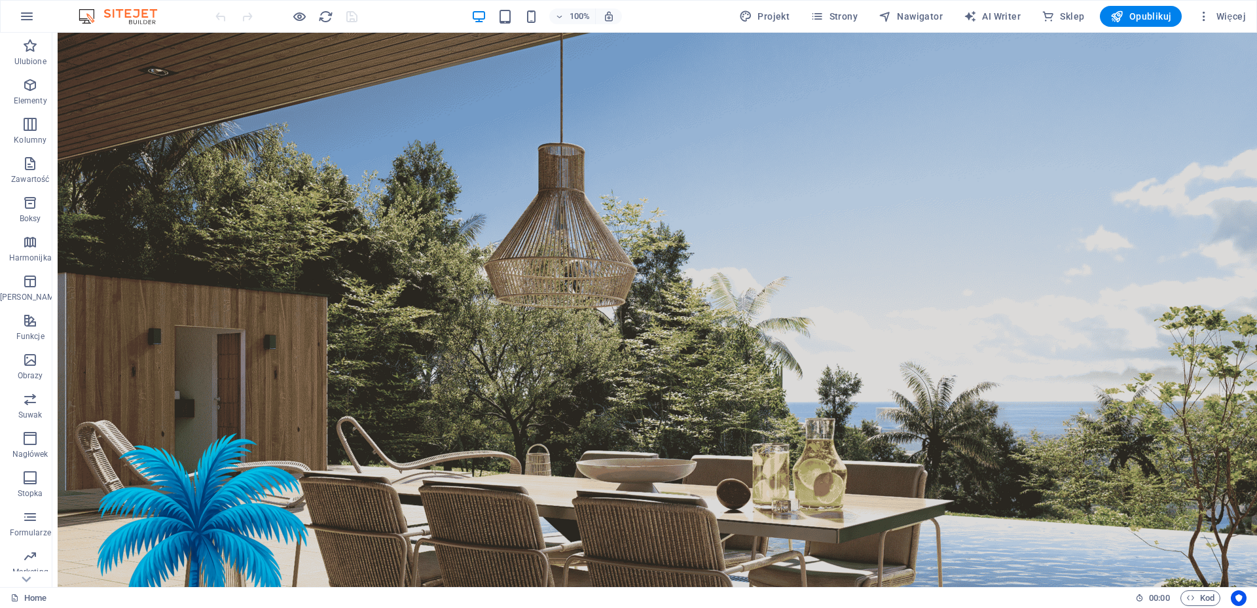
scroll to position [337, 0]
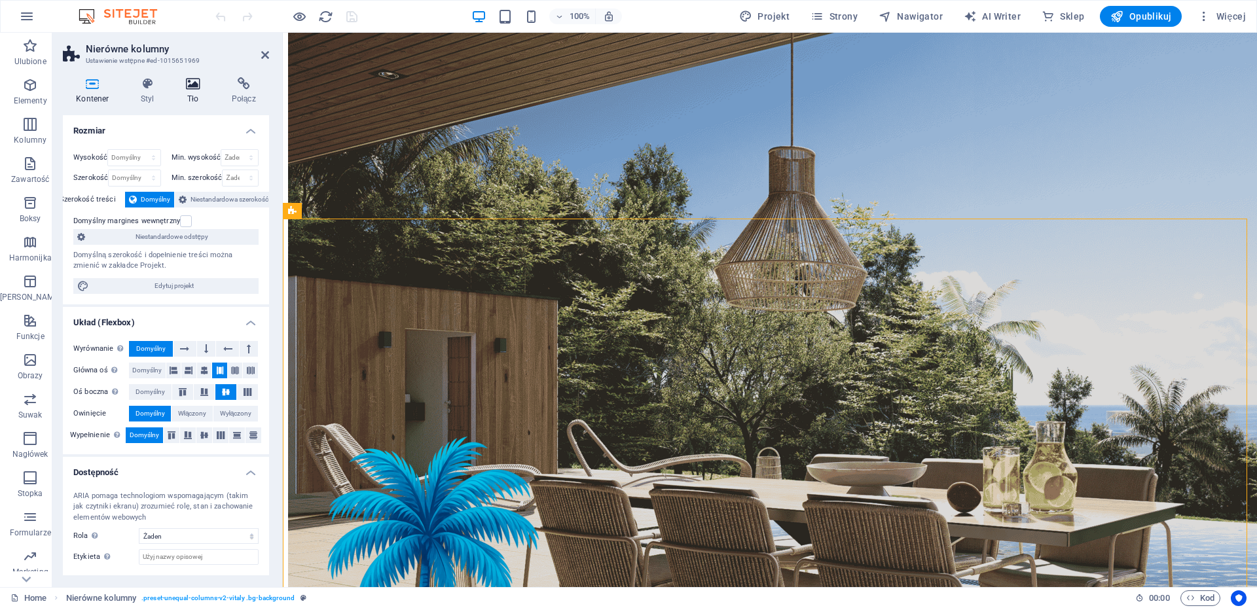
click at [188, 81] on icon at bounding box center [193, 83] width 41 height 13
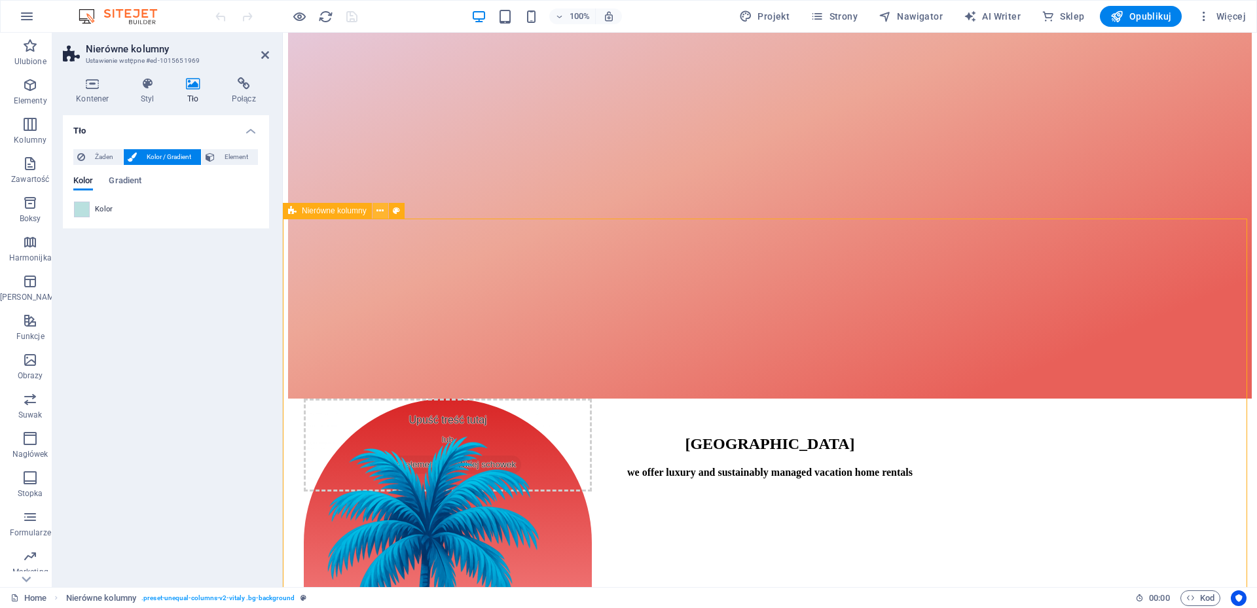
click at [380, 215] on icon at bounding box center [380, 211] width 7 height 14
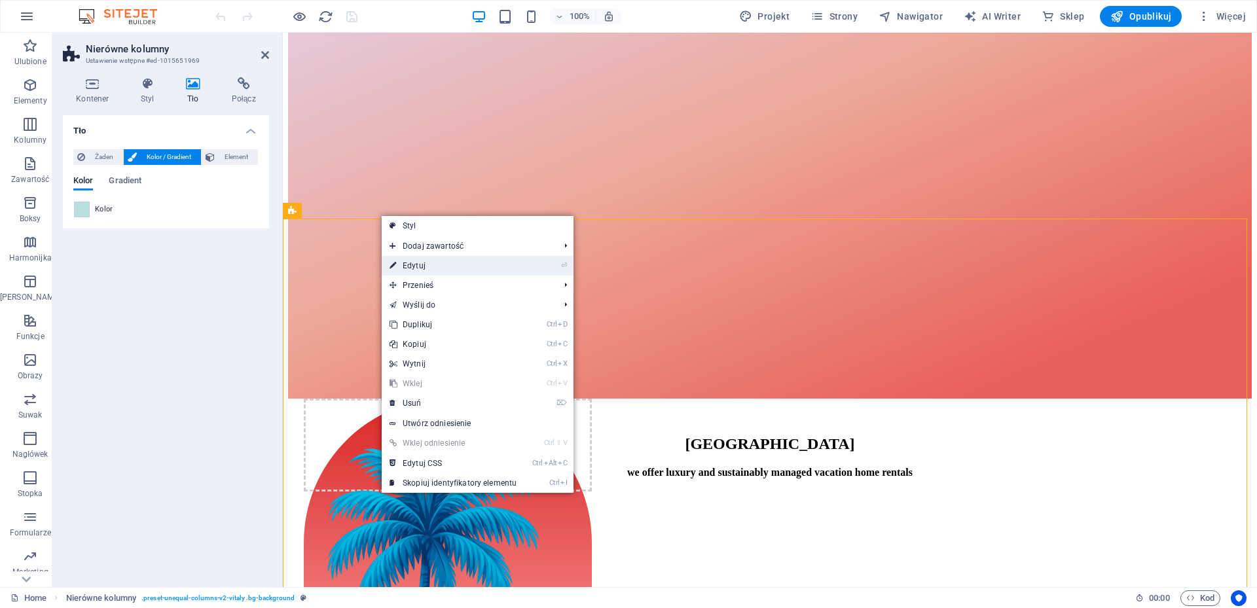
click at [420, 267] on link "⏎ Edytuj" at bounding box center [453, 266] width 143 height 20
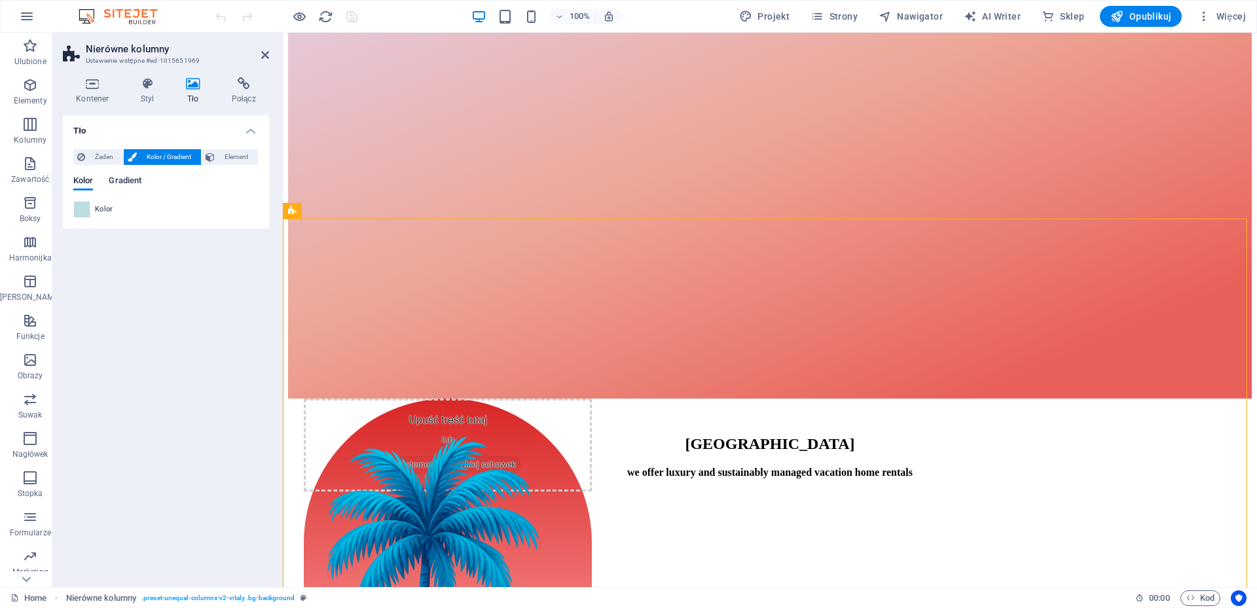
click at [133, 183] on span "Gradient" at bounding box center [125, 182] width 33 height 18
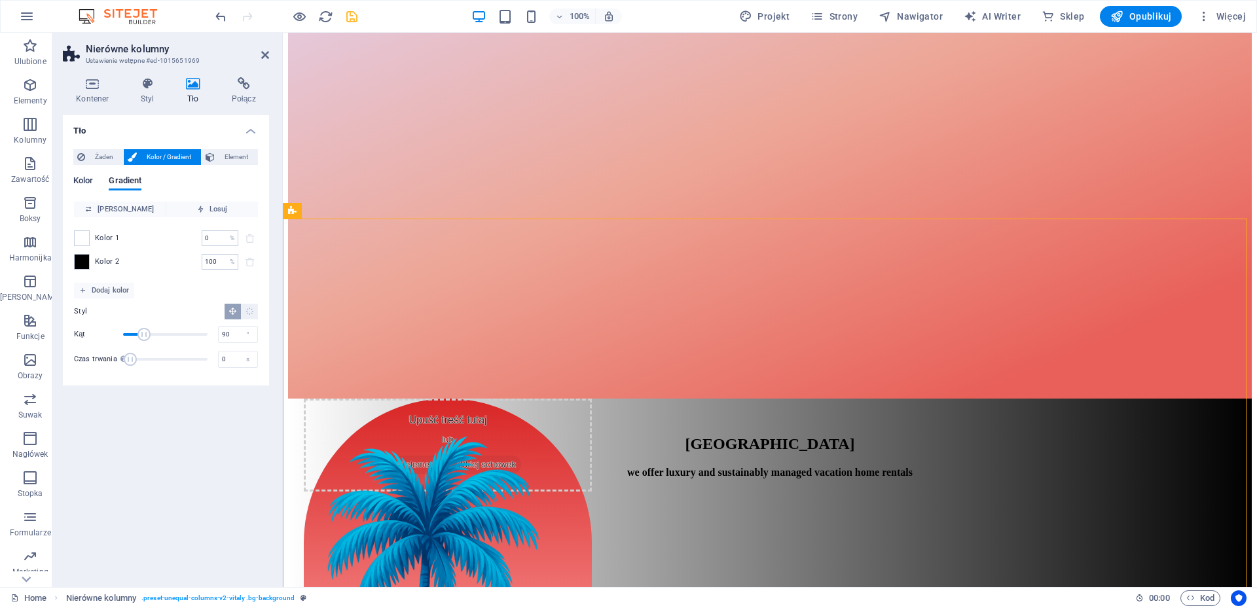
click at [84, 180] on span "Kolor" at bounding box center [83, 182] width 20 height 18
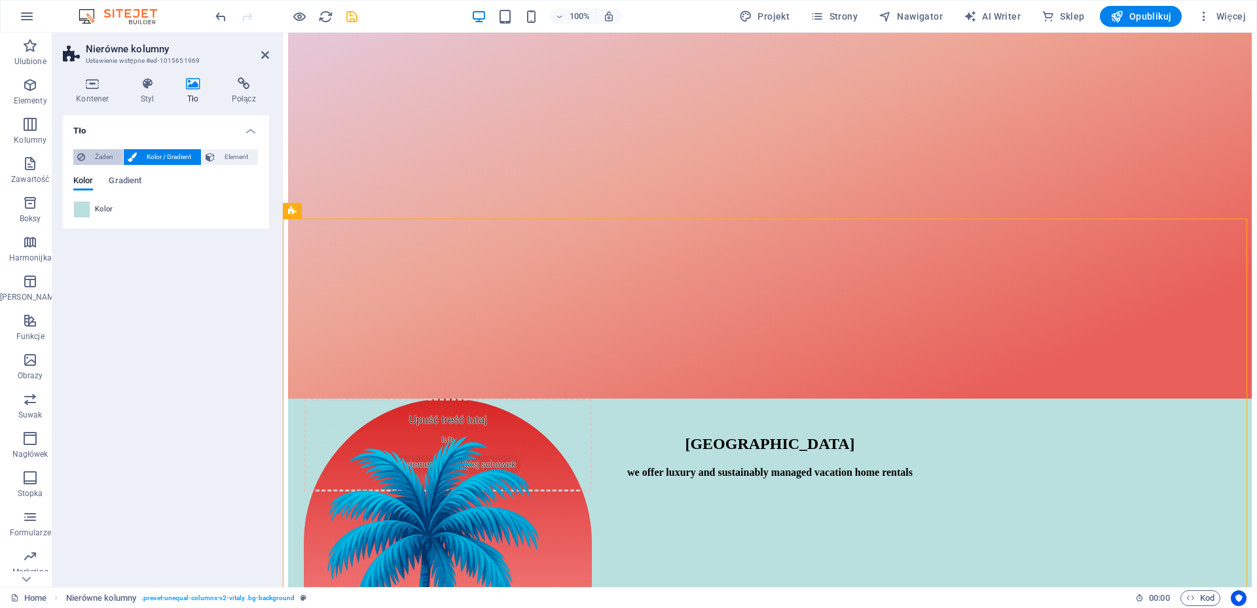
click at [95, 158] on span "Żaden" at bounding box center [104, 157] width 30 height 16
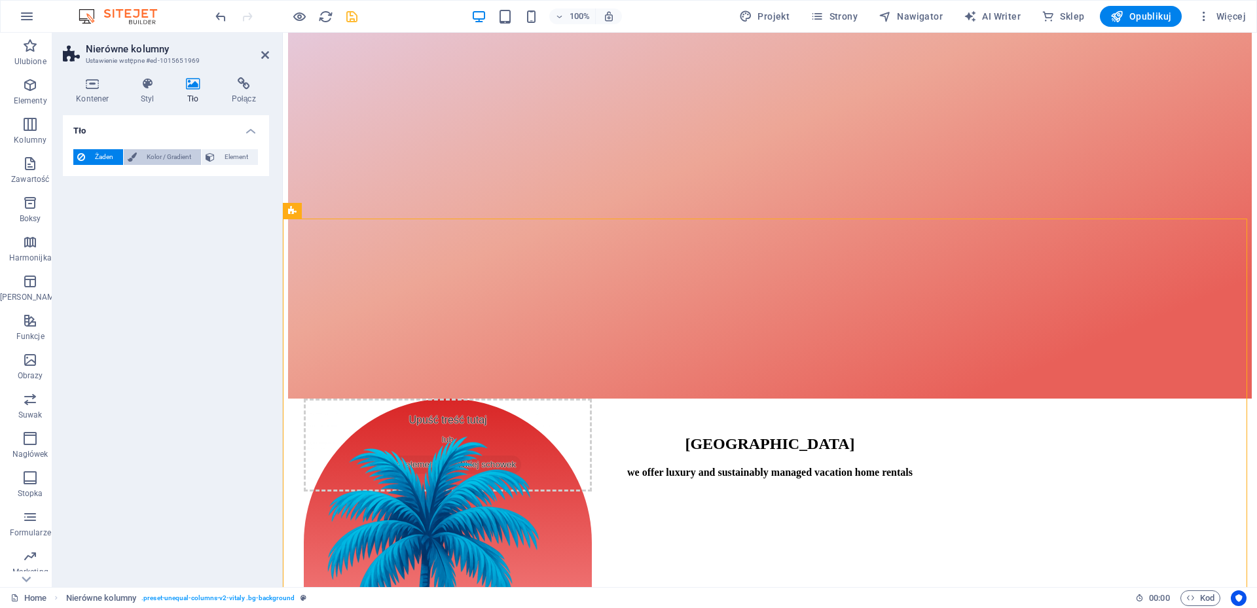
click at [165, 155] on span "Kolor / Gradient" at bounding box center [169, 157] width 56 height 16
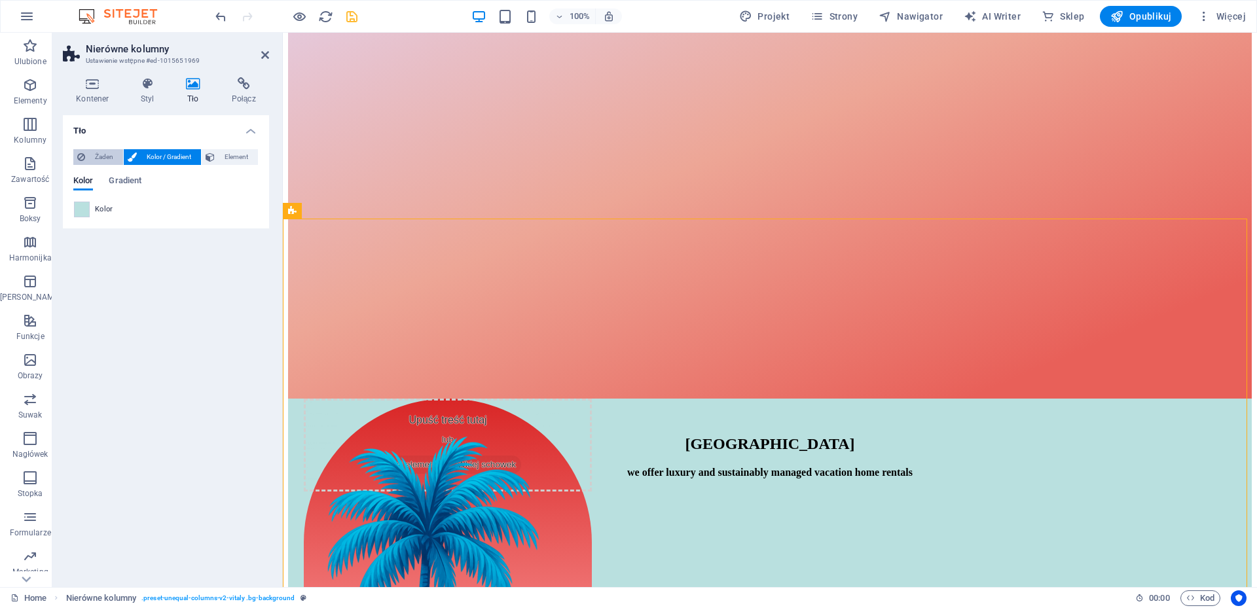
click at [94, 158] on span "Żaden" at bounding box center [104, 157] width 30 height 16
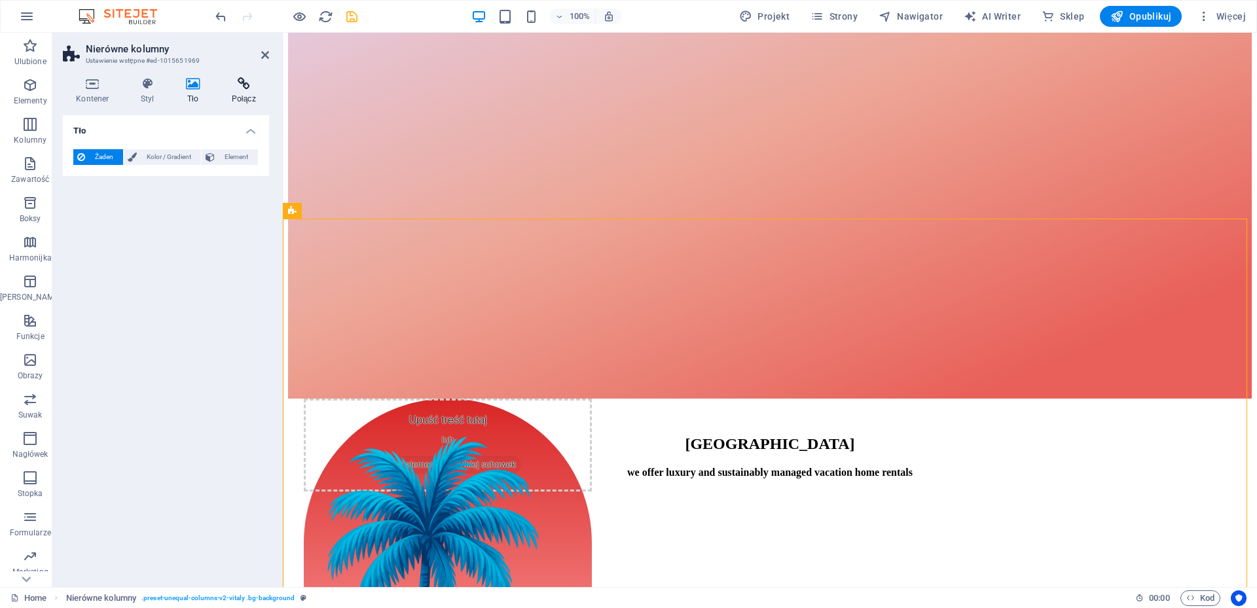
click at [241, 86] on icon at bounding box center [243, 83] width 51 height 13
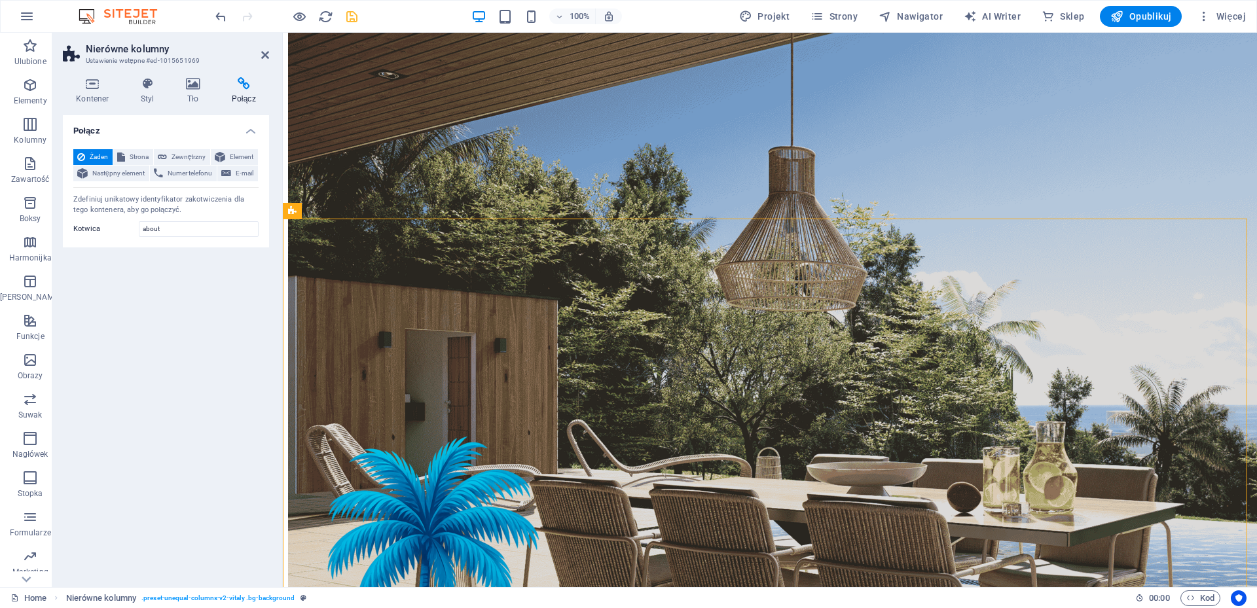
click at [355, 22] on icon "save" at bounding box center [351, 16] width 15 height 15
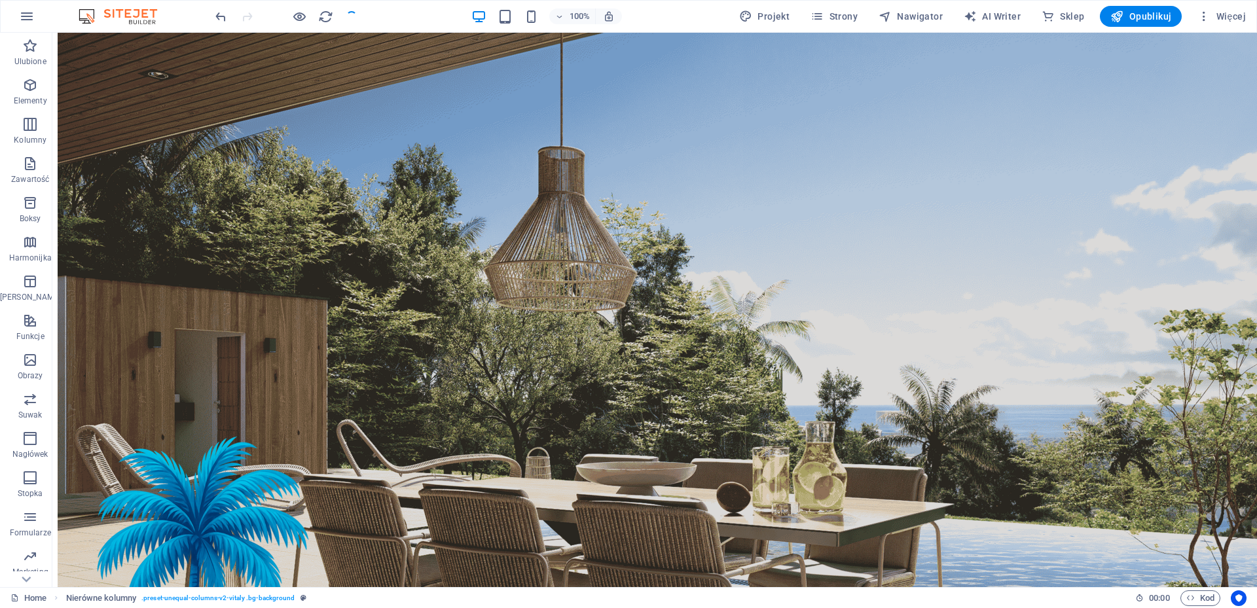
checkbox input "false"
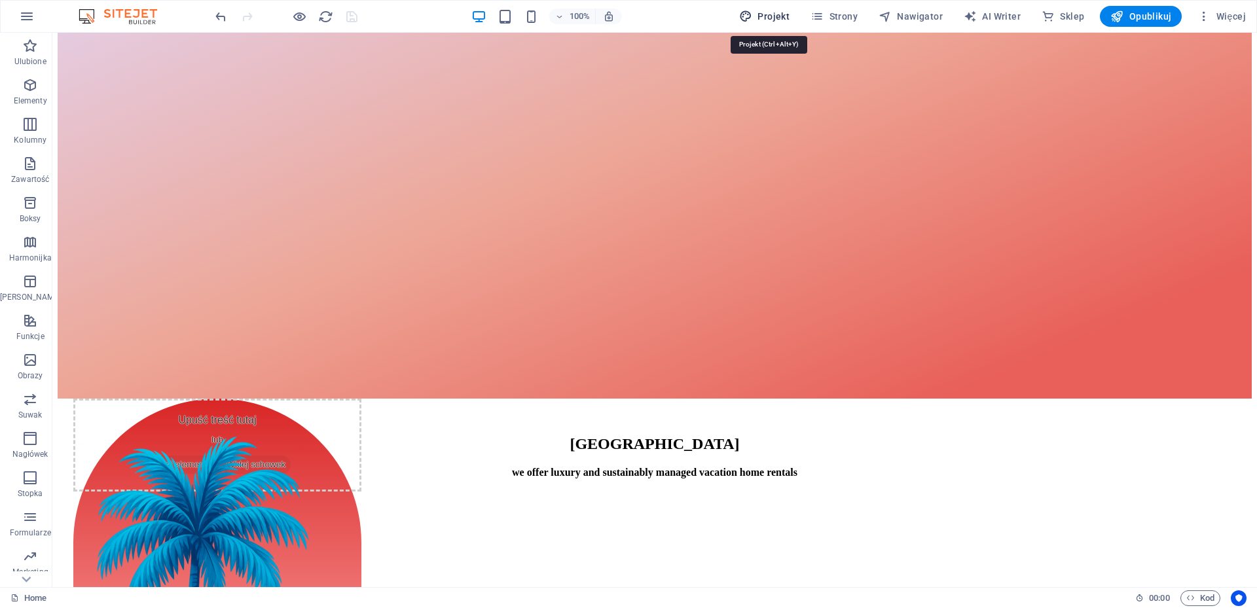
click at [778, 12] on span "Projekt" at bounding box center [764, 16] width 50 height 13
select select "rem"
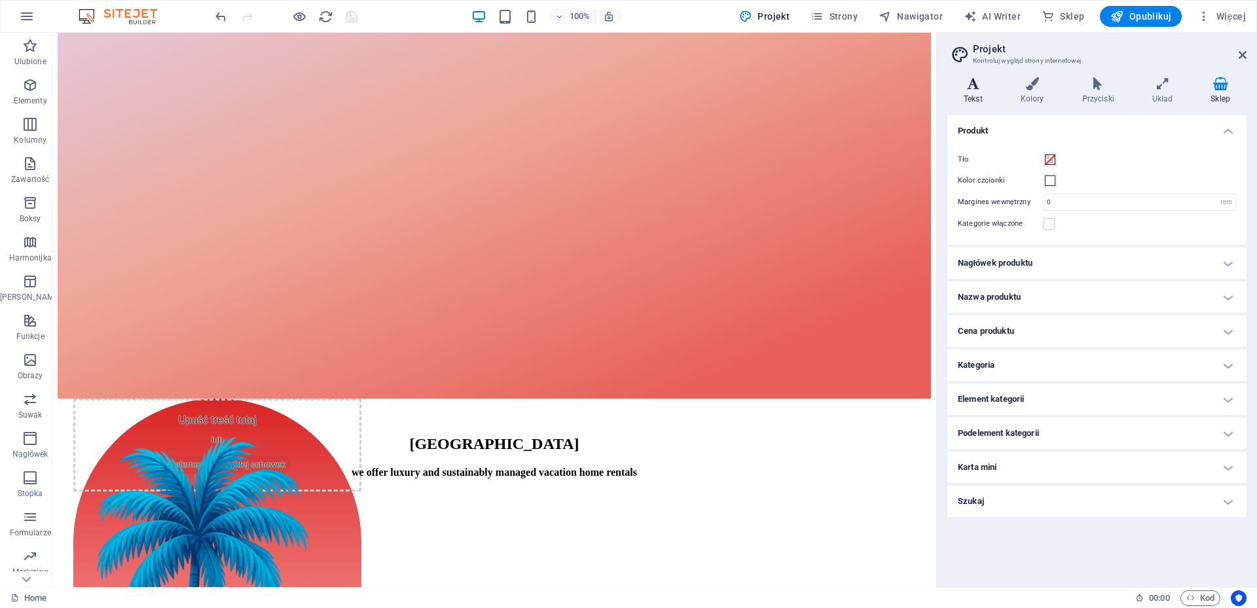
click at [974, 83] on icon at bounding box center [974, 83] width 52 height 13
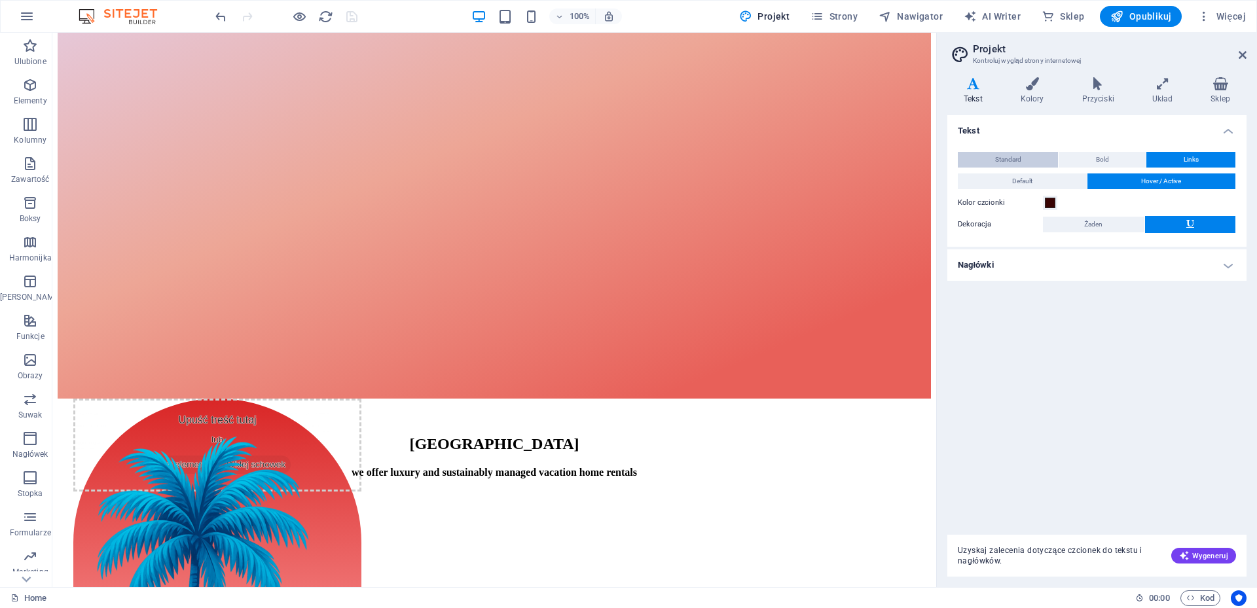
click at [1013, 160] on span "Standard" at bounding box center [1008, 160] width 26 height 16
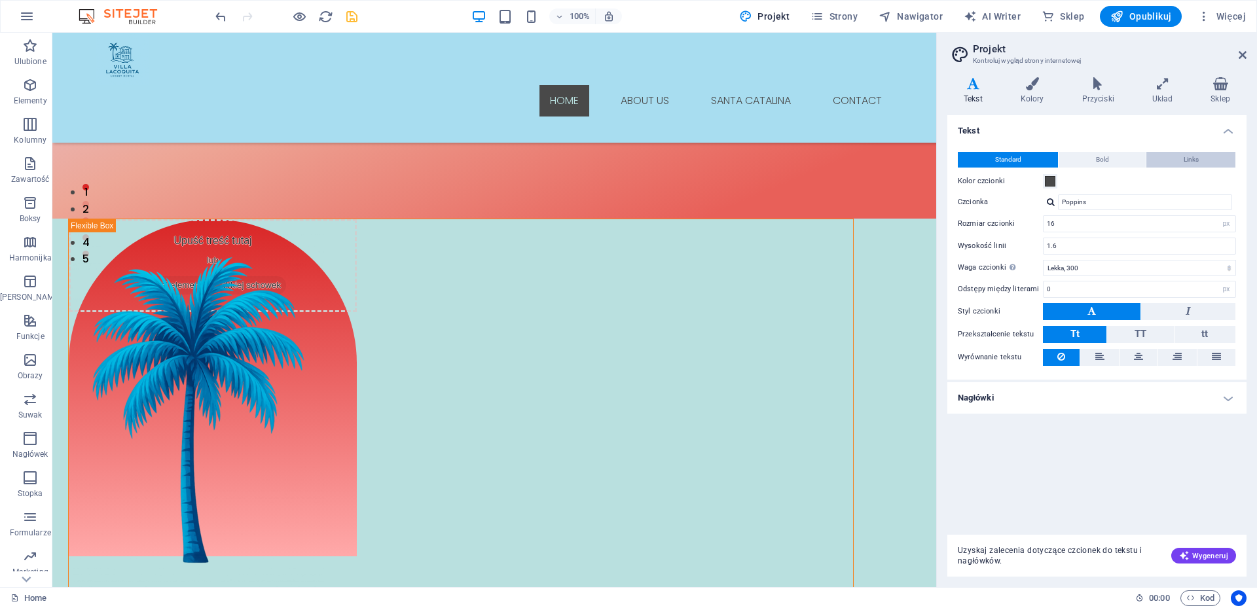
click at [1194, 157] on span "Links" at bounding box center [1191, 160] width 15 height 16
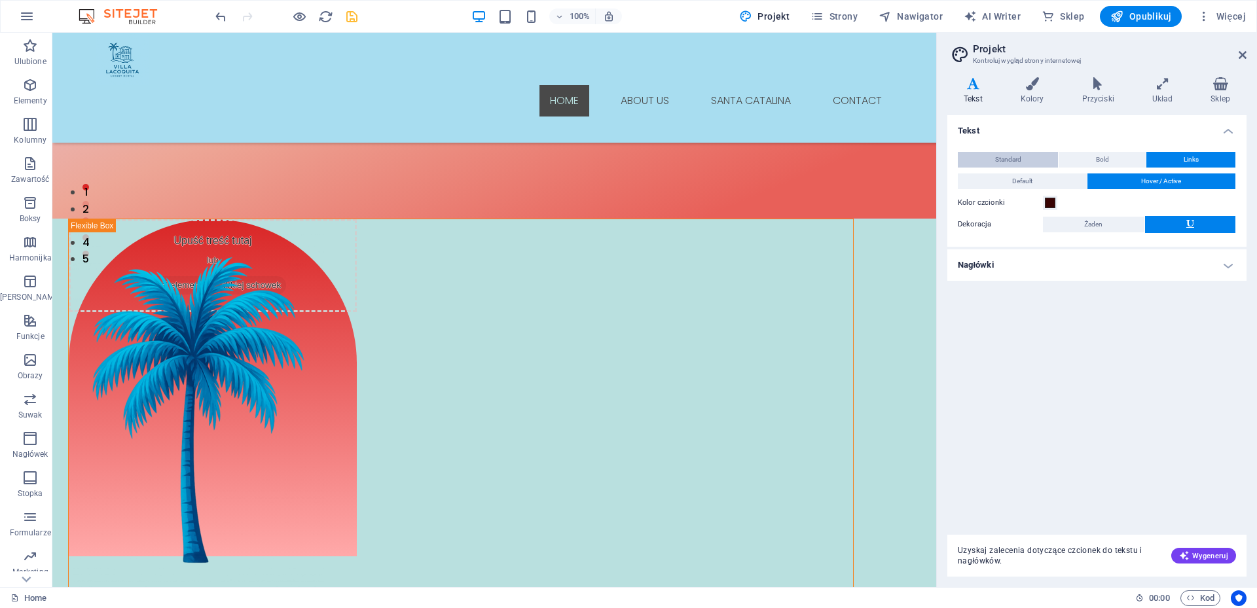
click at [1004, 158] on span "Standard" at bounding box center [1008, 160] width 26 height 16
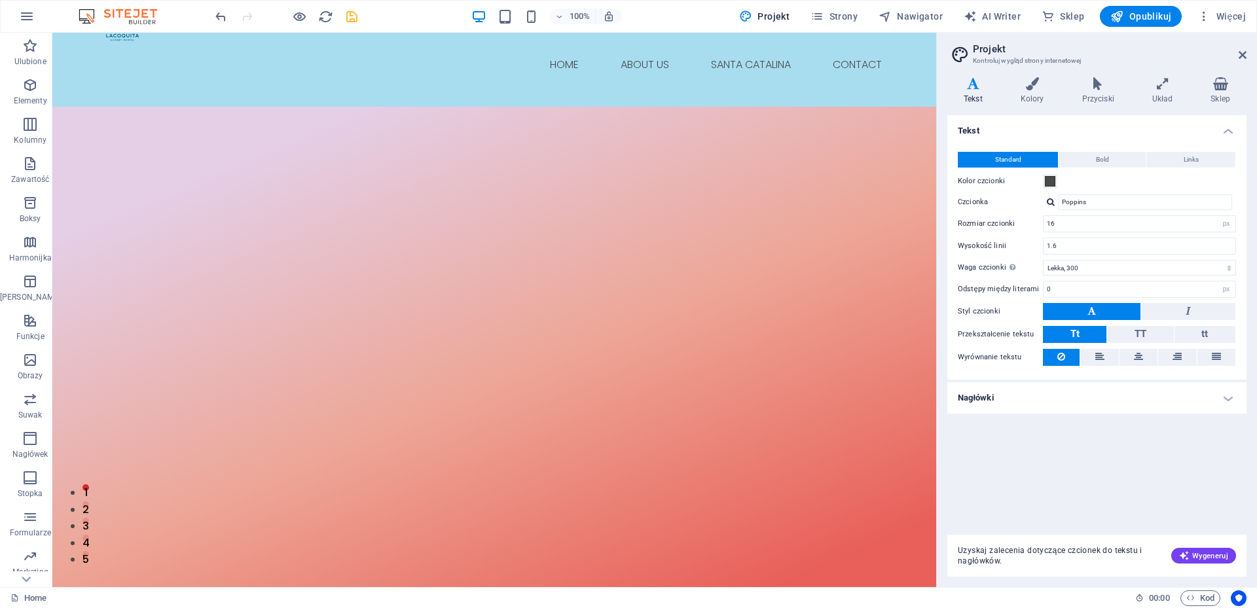
scroll to position [0, 0]
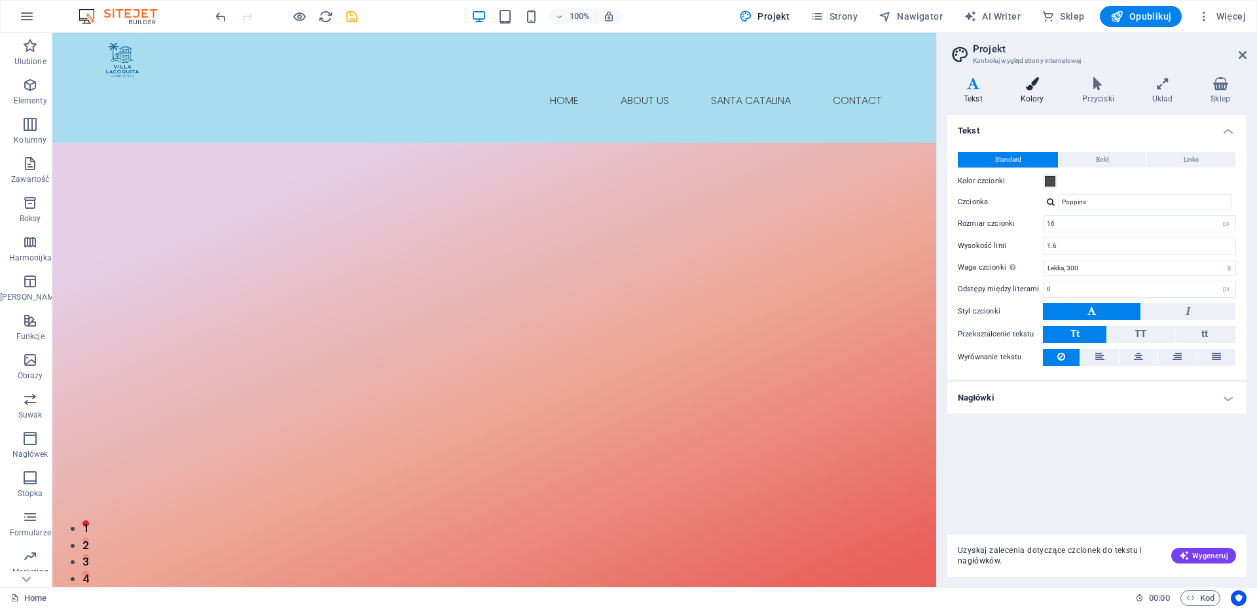
click at [1026, 86] on icon at bounding box center [1032, 83] width 56 height 13
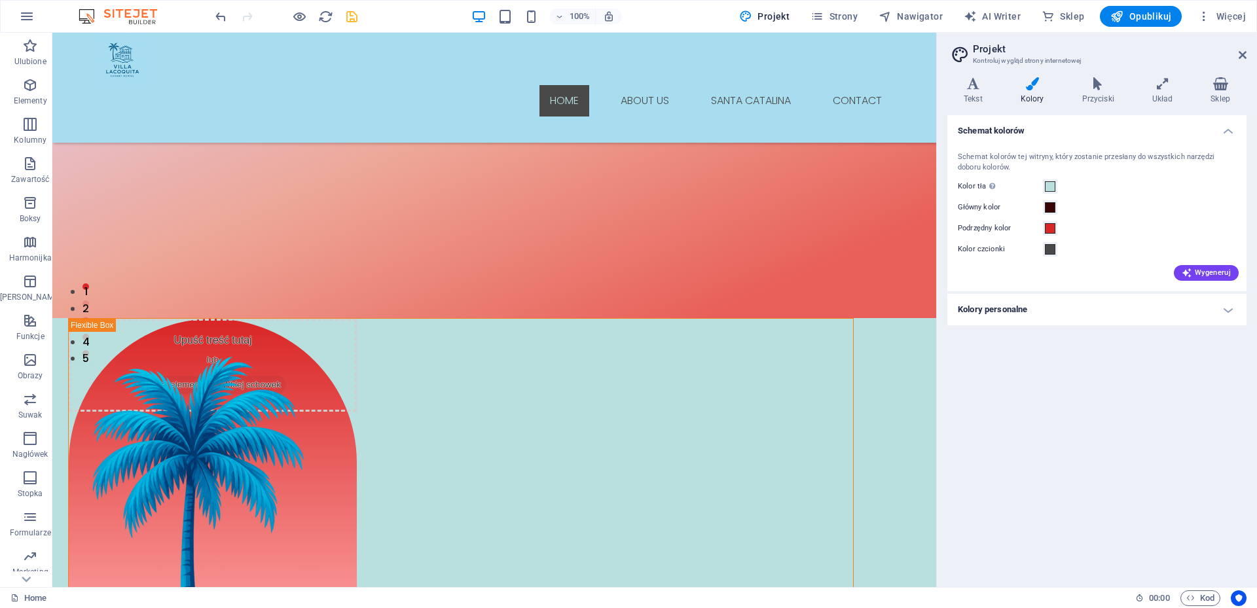
scroll to position [240, 0]
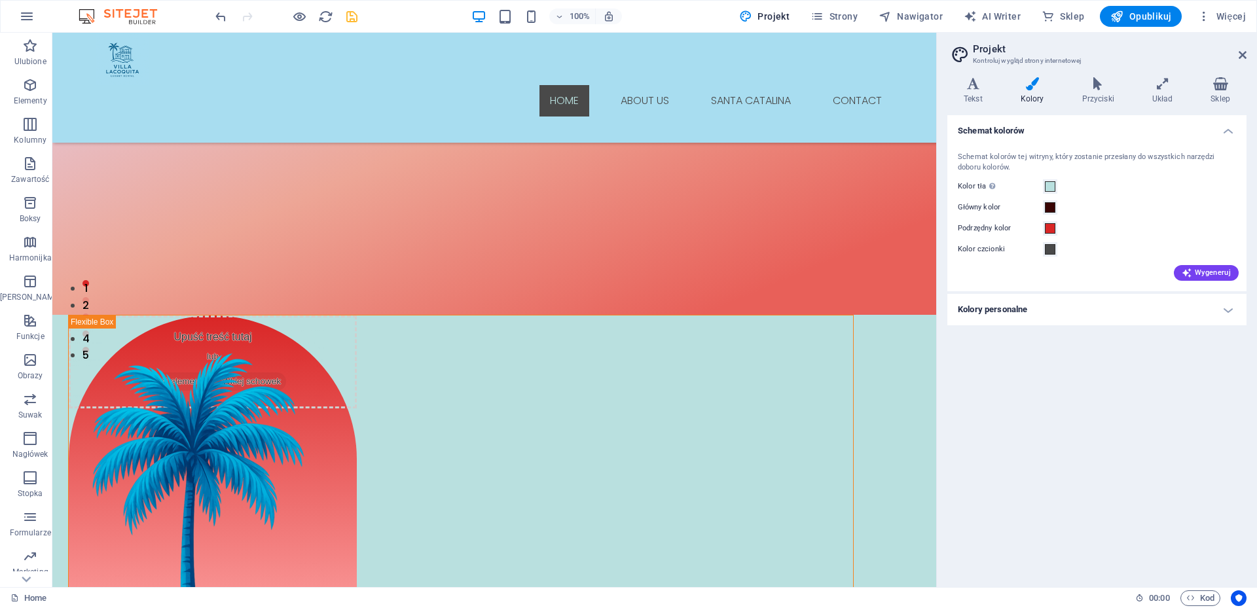
drag, startPoint x: 931, startPoint y: 115, endPoint x: 989, endPoint y: 194, distance: 98.5
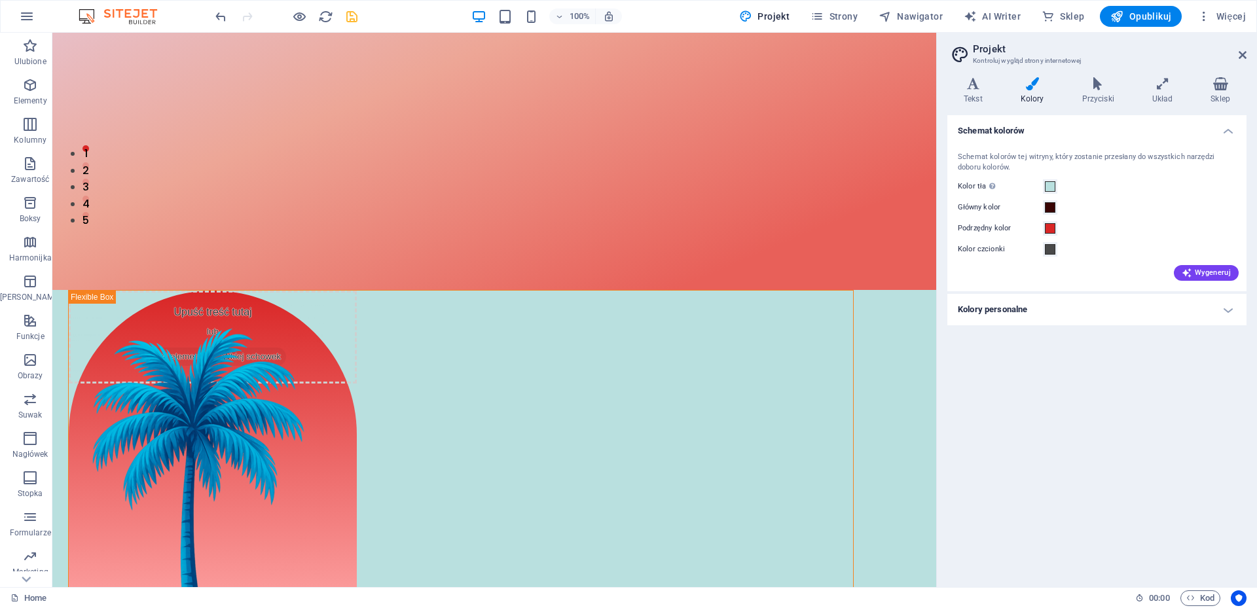
scroll to position [0, 0]
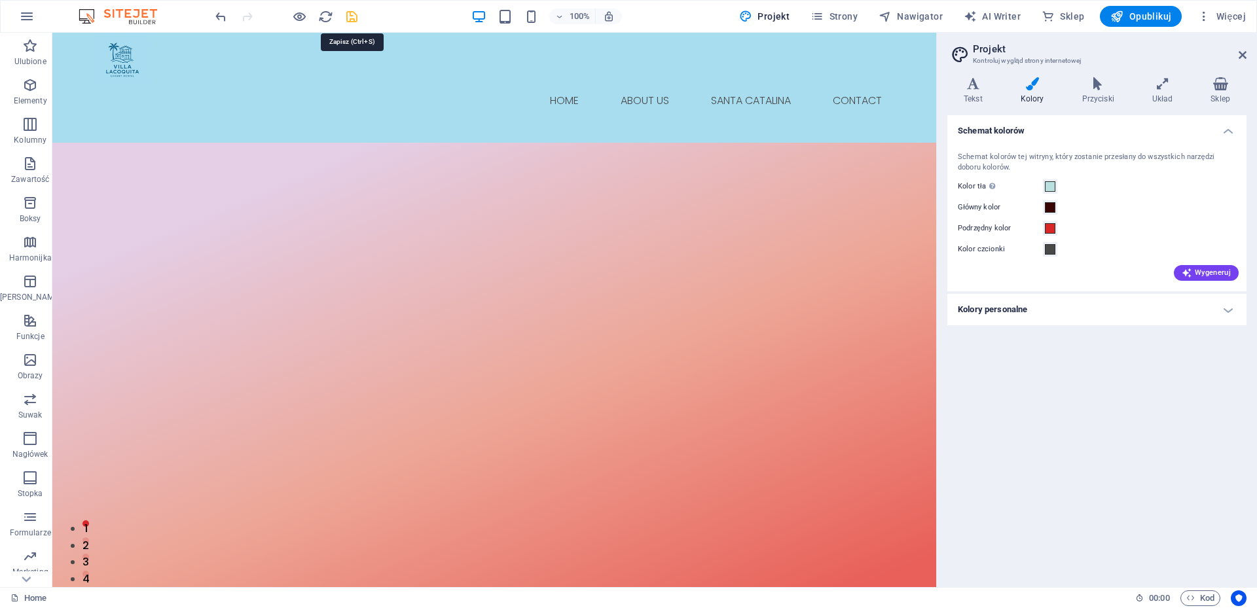
click at [353, 14] on icon "save" at bounding box center [351, 16] width 15 height 15
checkbox input "false"
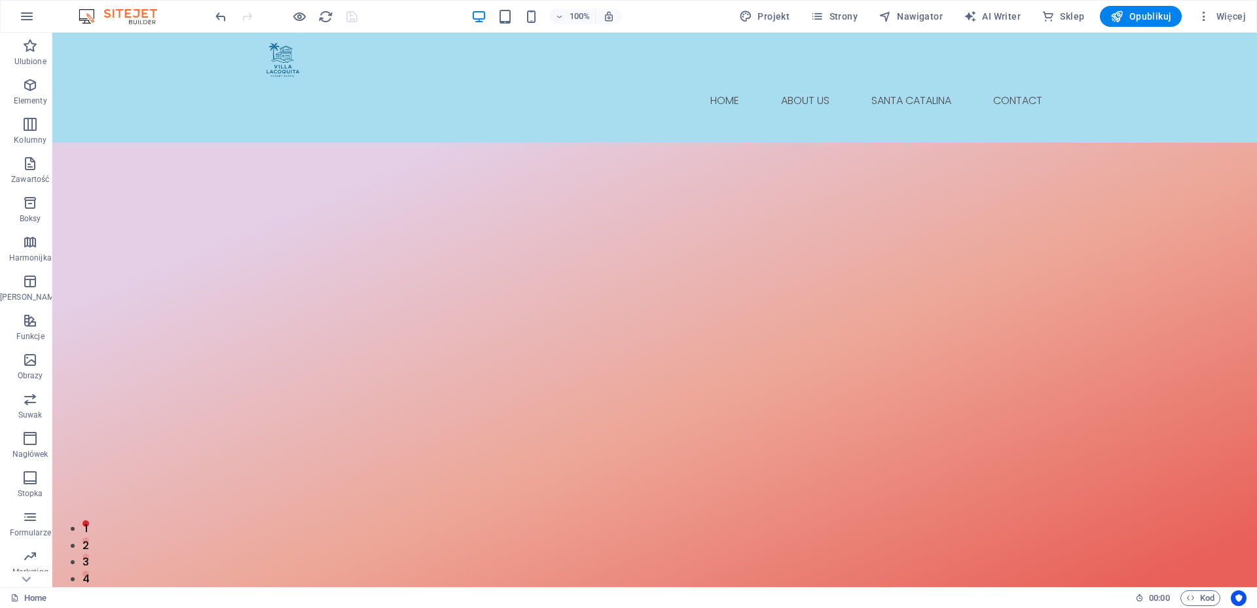
drag, startPoint x: 1253, startPoint y: 63, endPoint x: 1309, endPoint y: 39, distance: 61.3
click at [1149, 18] on span "Opublikuj" at bounding box center [1141, 16] width 61 height 13
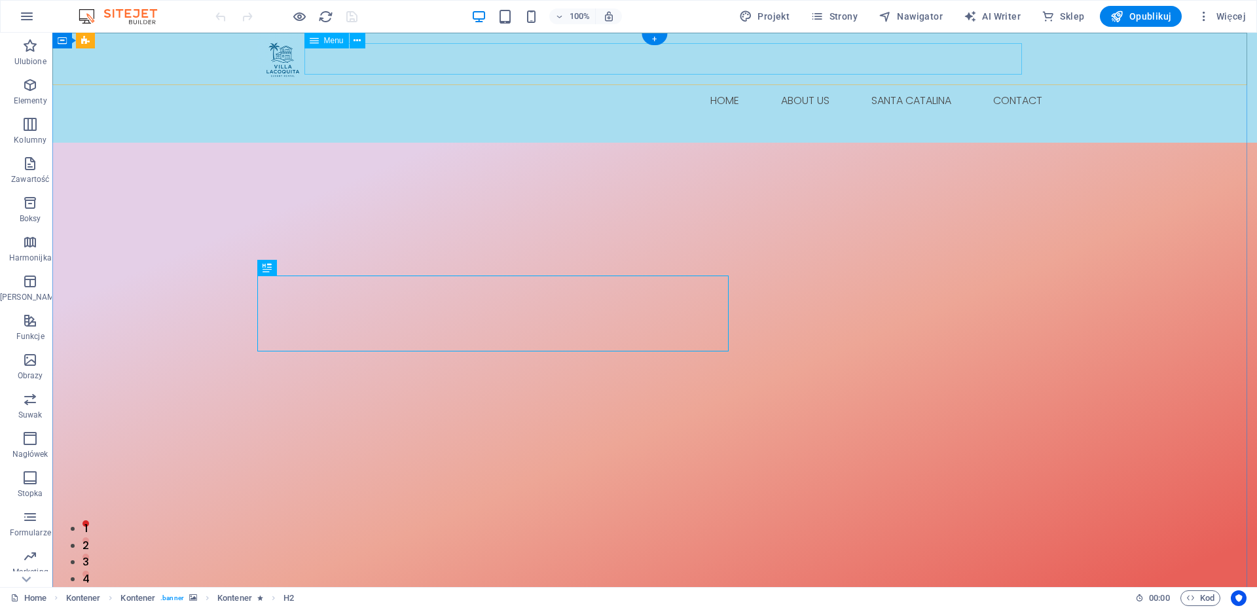
click at [999, 85] on nav "Home About Us Santa Catalina Contact" at bounding box center [655, 100] width 796 height 31
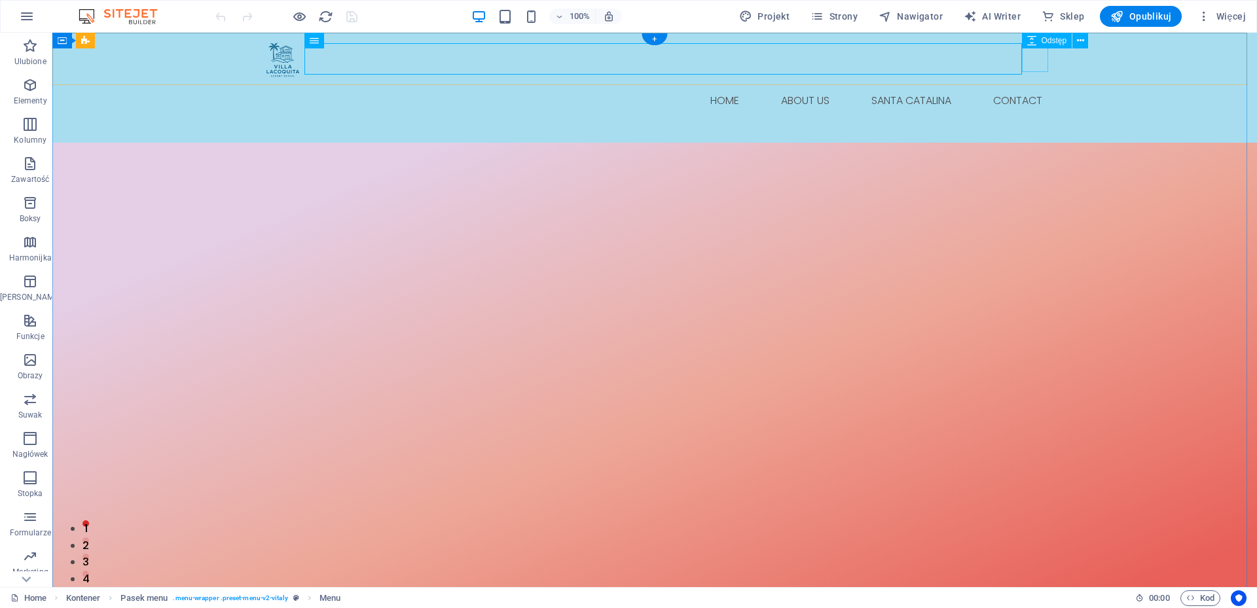
click at [1039, 117] on div at bounding box center [655, 130] width 796 height 26
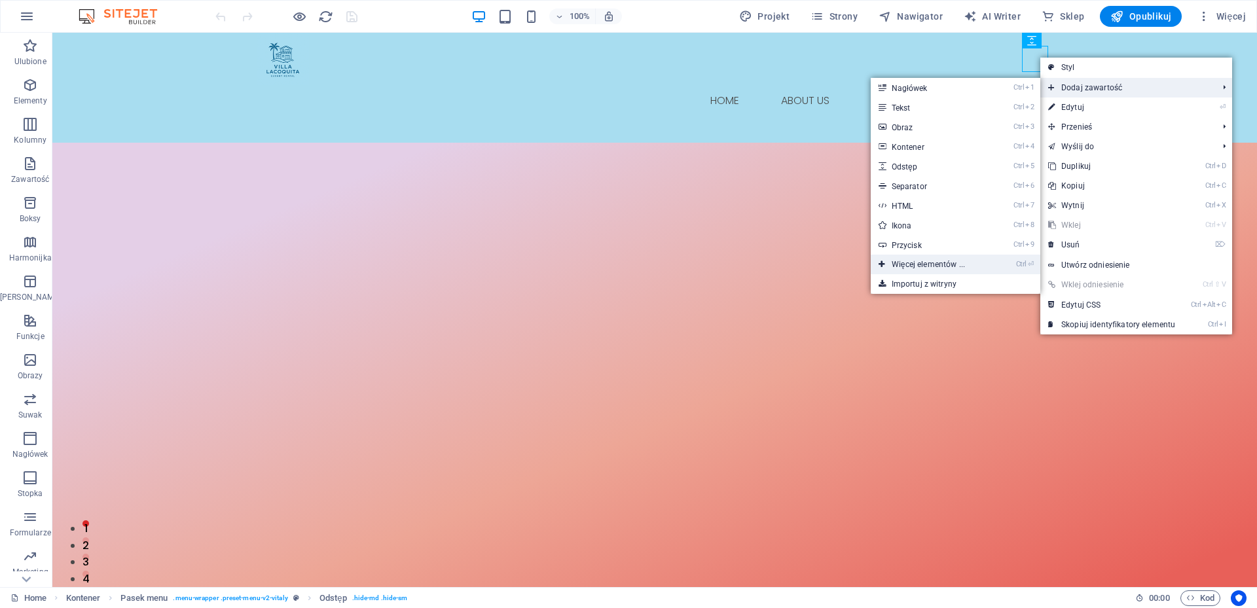
click at [914, 267] on link "Ctrl ⏎ Więcej elementów ..." at bounding box center [931, 265] width 120 height 20
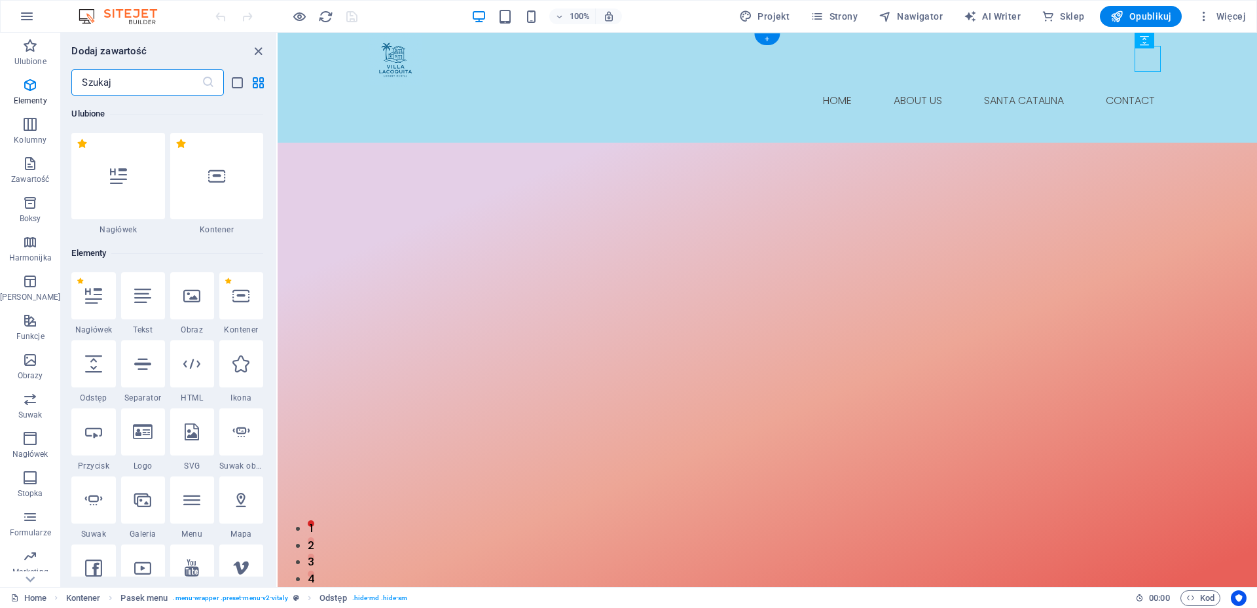
scroll to position [139, 0]
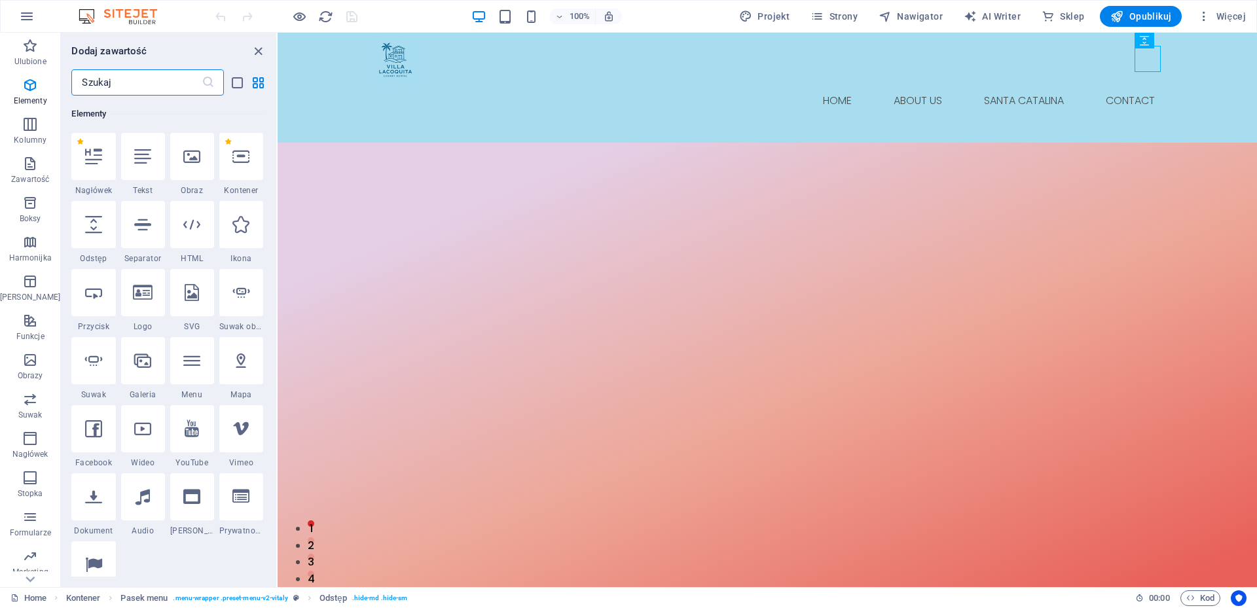
click at [174, 79] on input "text" at bounding box center [136, 82] width 130 height 26
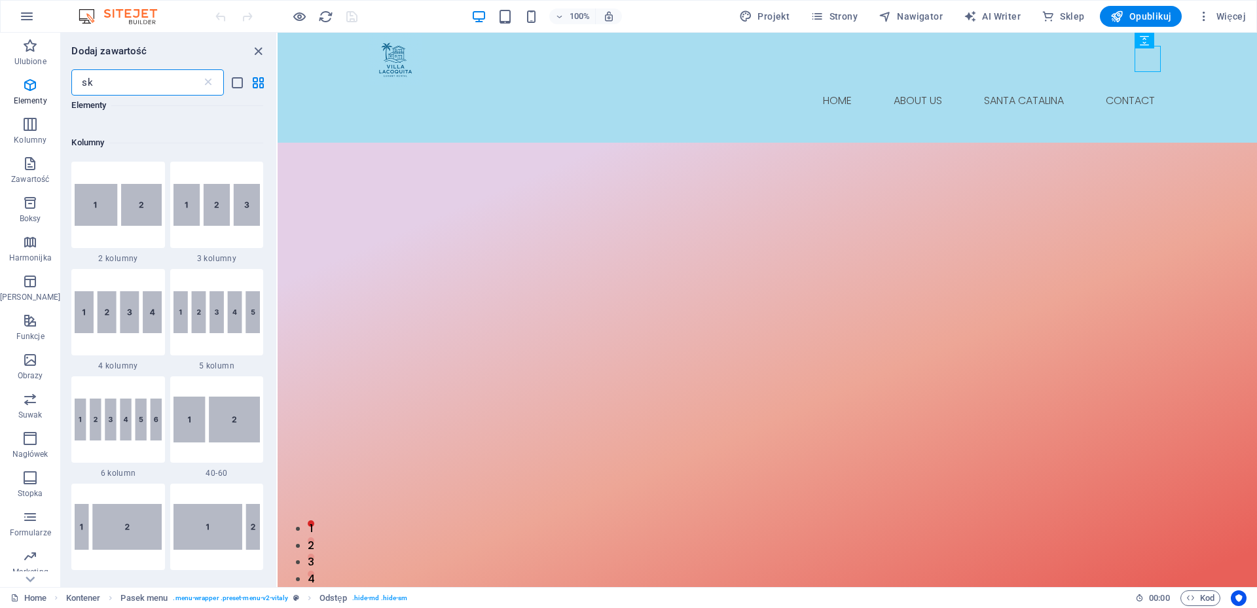
scroll to position [0, 0]
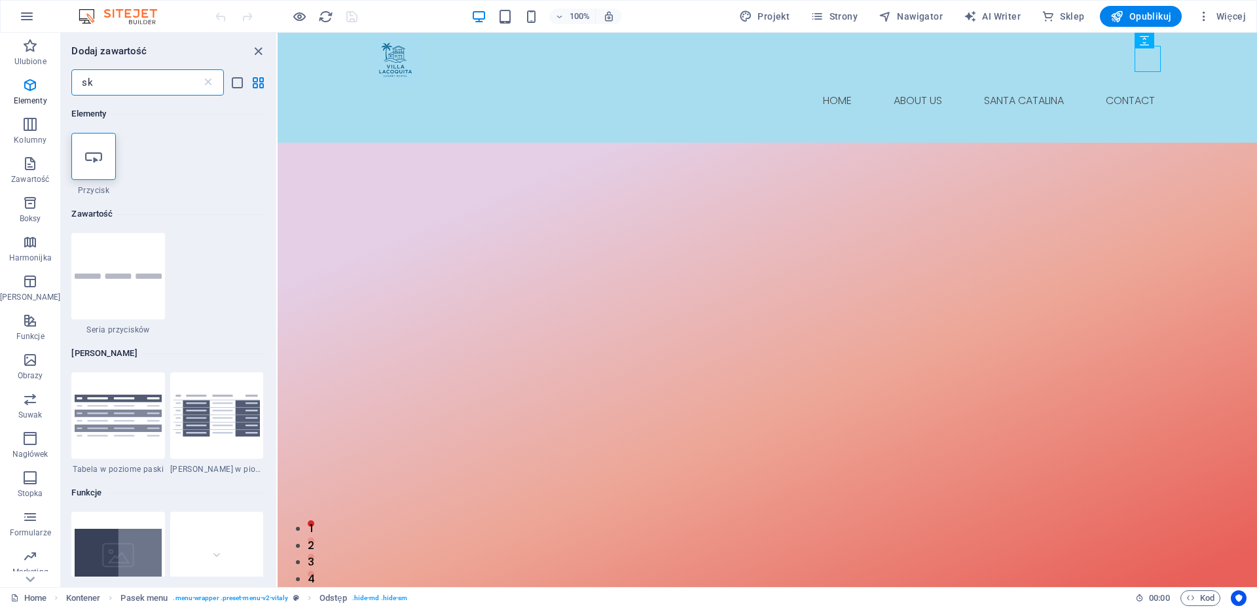
type input "s"
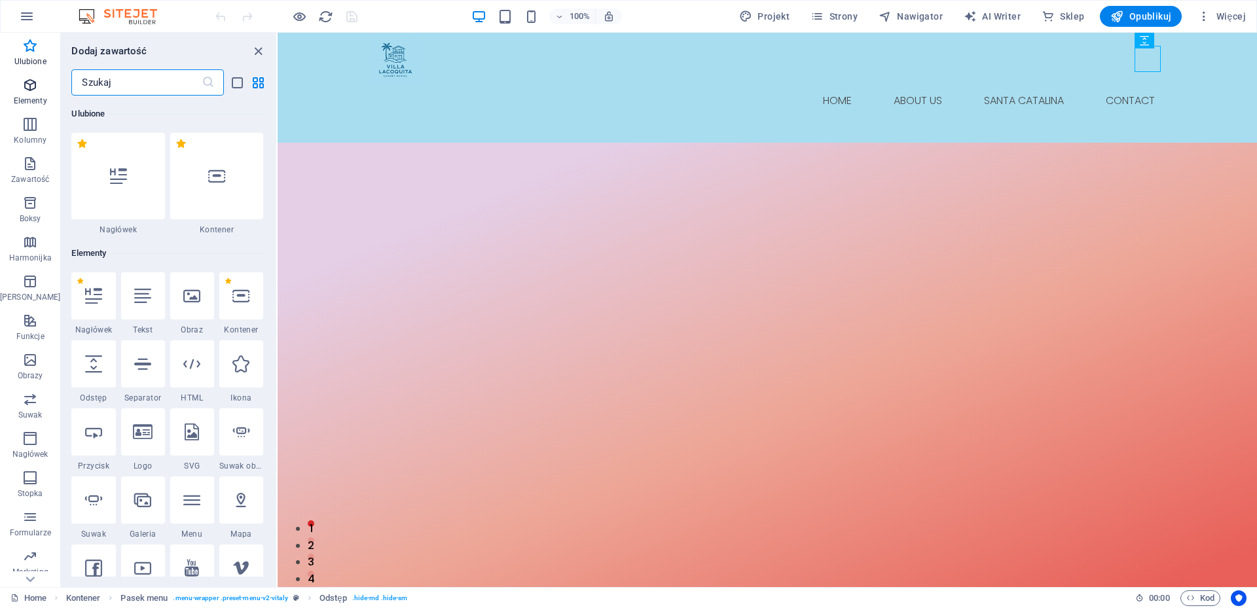
click at [27, 87] on icon "button" at bounding box center [30, 85] width 16 height 16
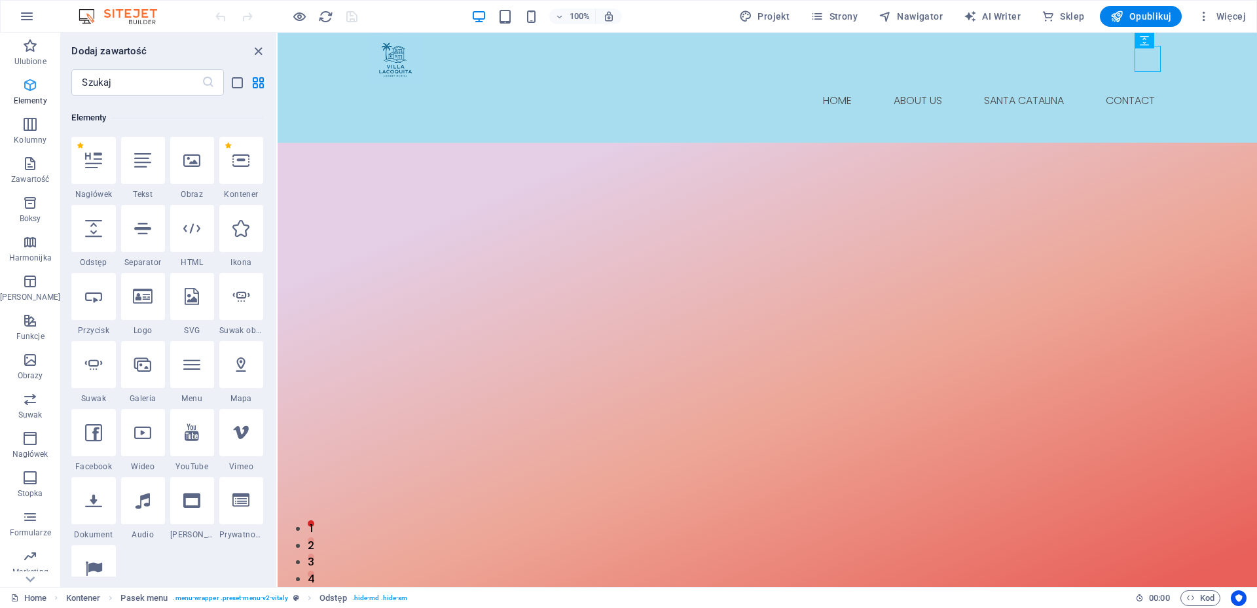
scroll to position [139, 0]
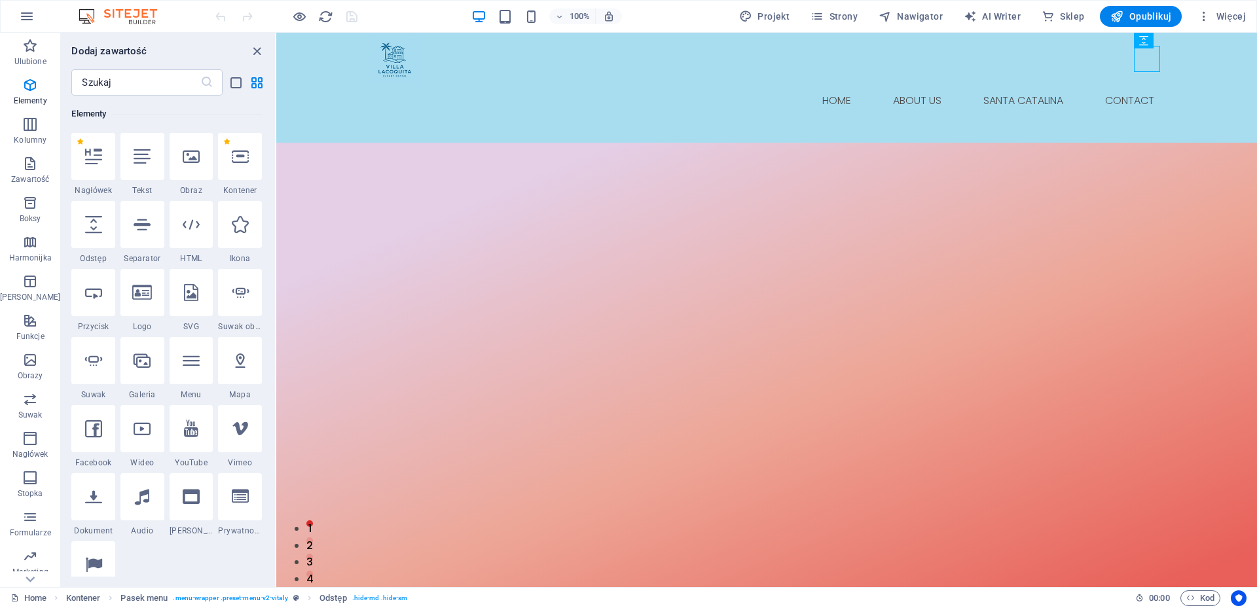
drag, startPoint x: 276, startPoint y: 103, endPoint x: 0, endPoint y: 97, distance: 276.4
click at [276, 130] on section "Ulubione Elementy Kolumny Zawartość Boksy Harmonijka Tabele Funkcje Obrazy Suwa…" at bounding box center [628, 310] width 1257 height 555
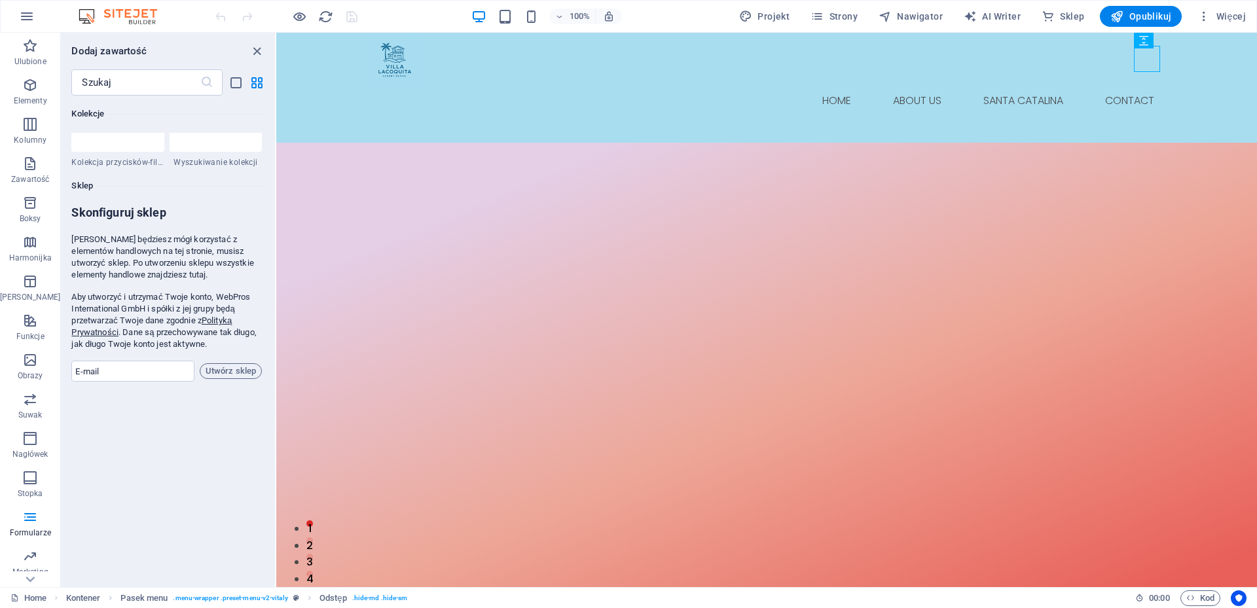
scroll to position [12764, 0]
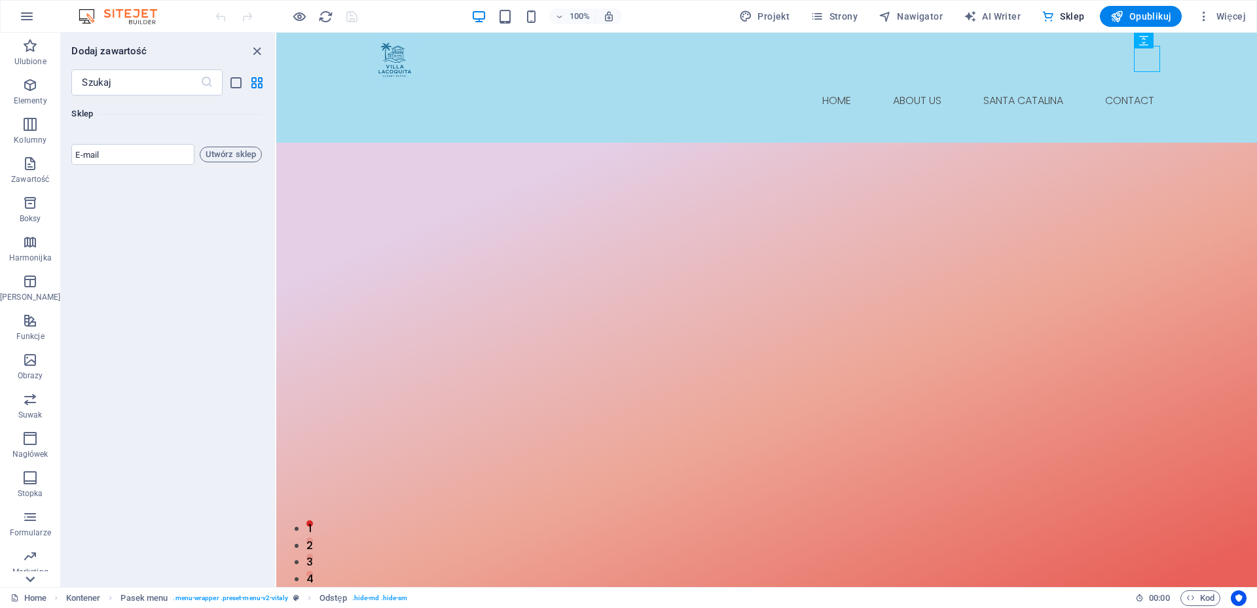
click at [31, 578] on icon at bounding box center [30, 579] width 18 height 18
click at [31, 578] on p "Sklep" at bounding box center [30, 577] width 20 height 10
click at [259, 46] on icon "close panel" at bounding box center [256, 51] width 15 height 15
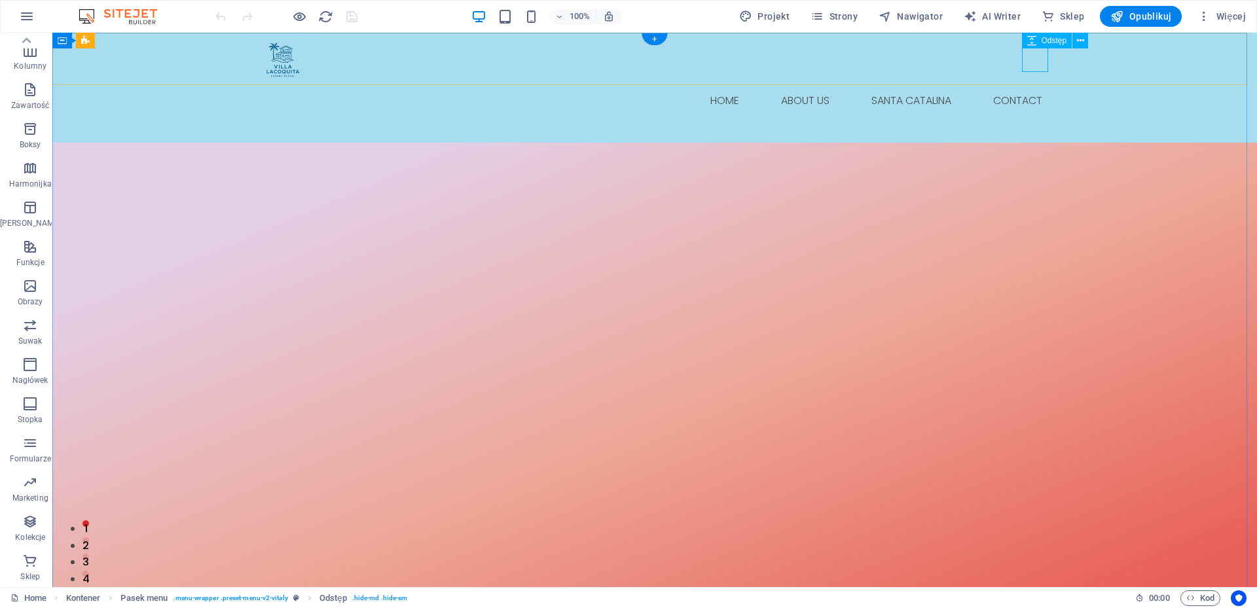
click at [1034, 117] on div at bounding box center [655, 130] width 796 height 26
click at [24, 281] on icon "button" at bounding box center [30, 286] width 16 height 16
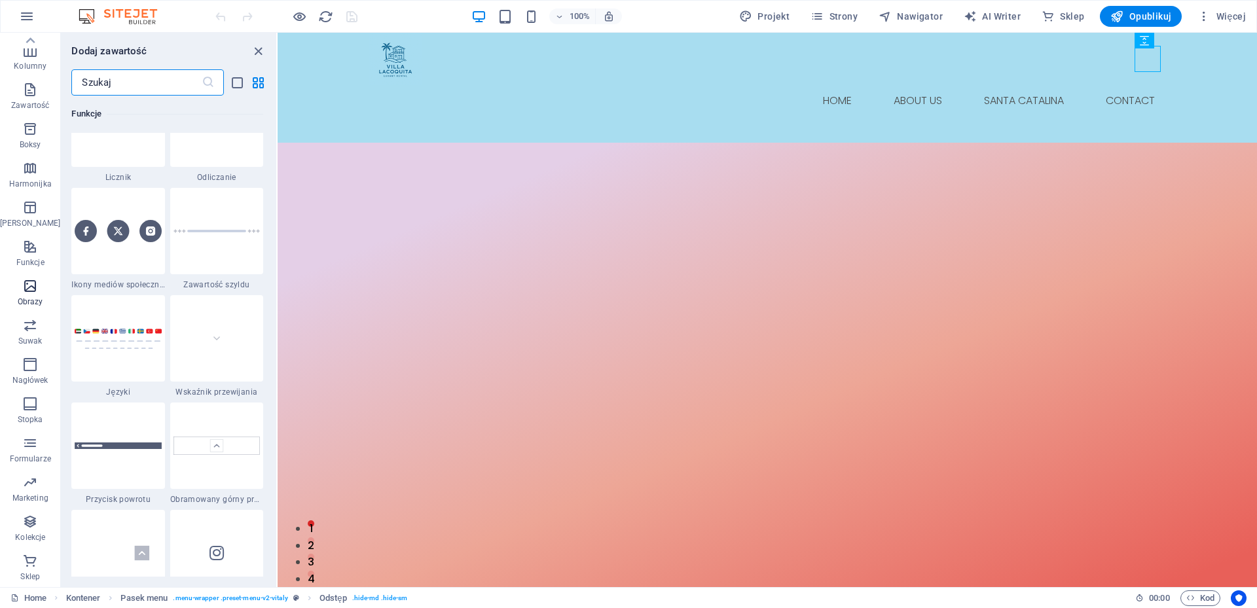
scroll to position [6640, 0]
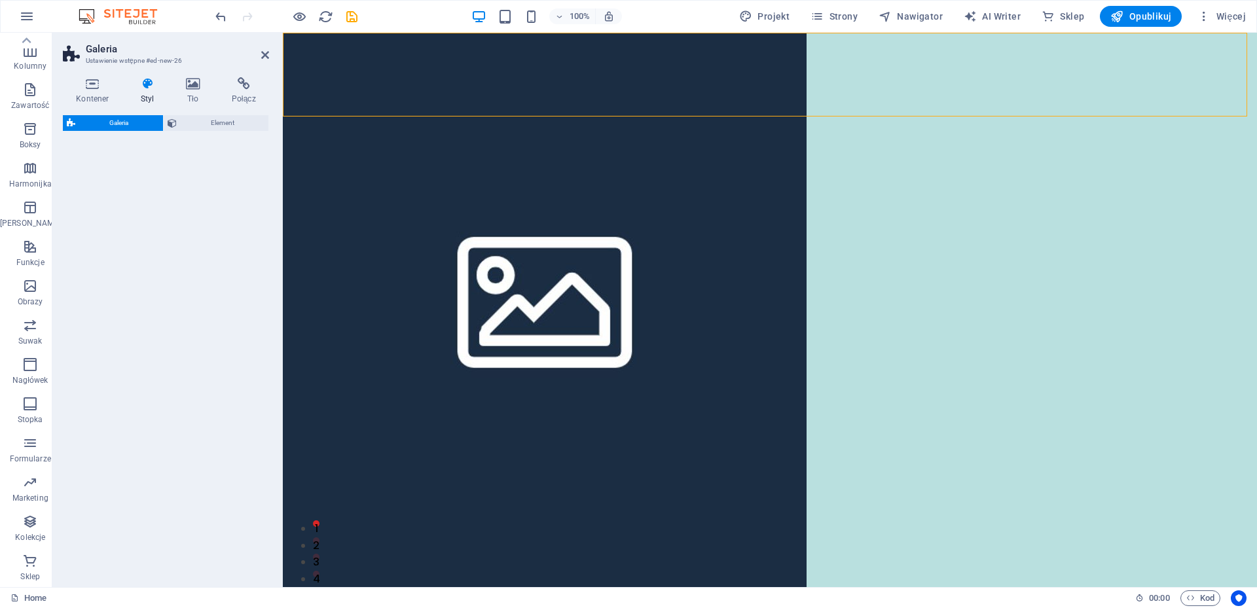
select select "rem"
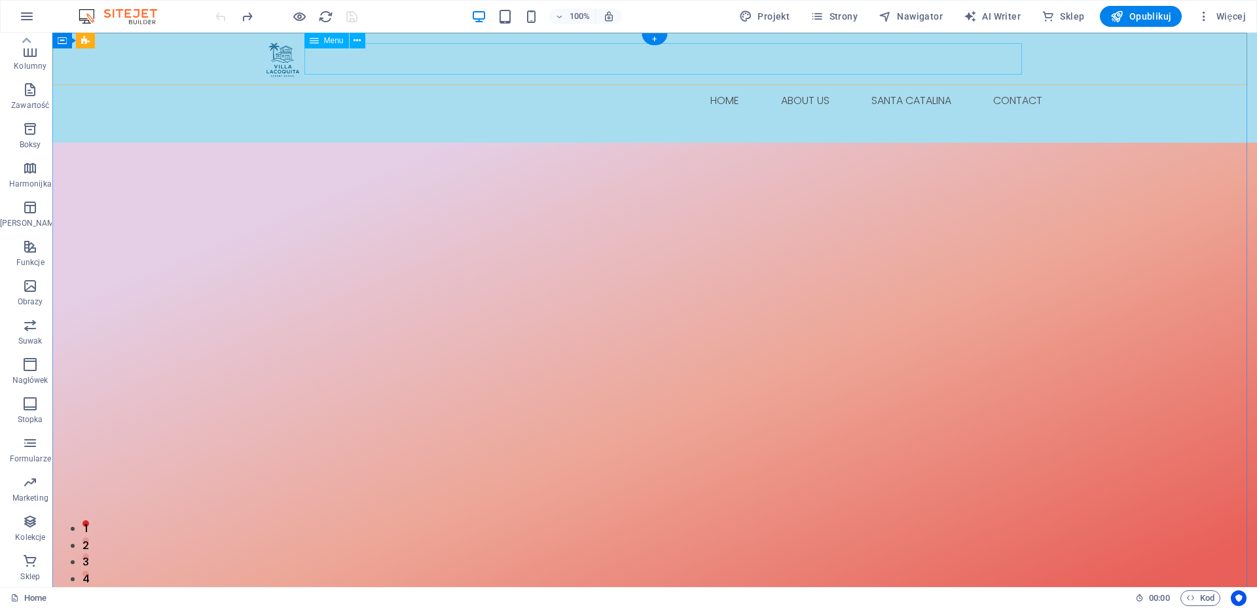
click at [1010, 85] on nav "Home About Us Santa Catalina Contact" at bounding box center [655, 100] width 796 height 31
click at [1032, 117] on div at bounding box center [655, 130] width 796 height 26
select select "px"
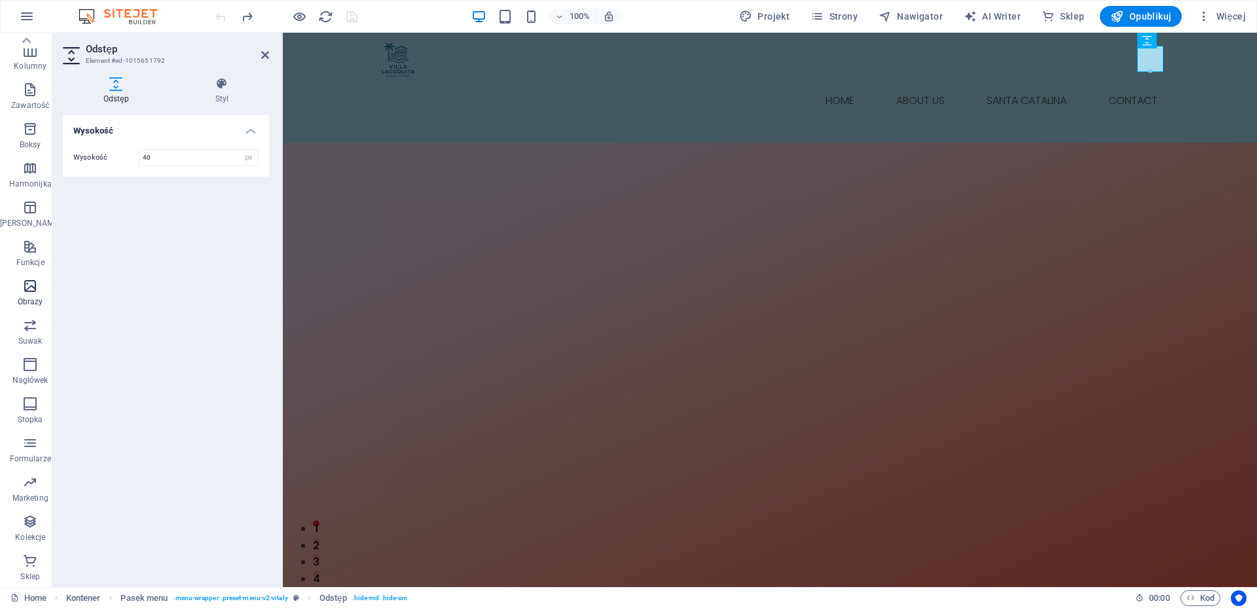
drag, startPoint x: 27, startPoint y: 283, endPoint x: 36, endPoint y: 280, distance: 9.5
click at [36, 280] on span "Obrazy" at bounding box center [30, 293] width 60 height 31
click at [22, 287] on icon "button" at bounding box center [30, 286] width 16 height 16
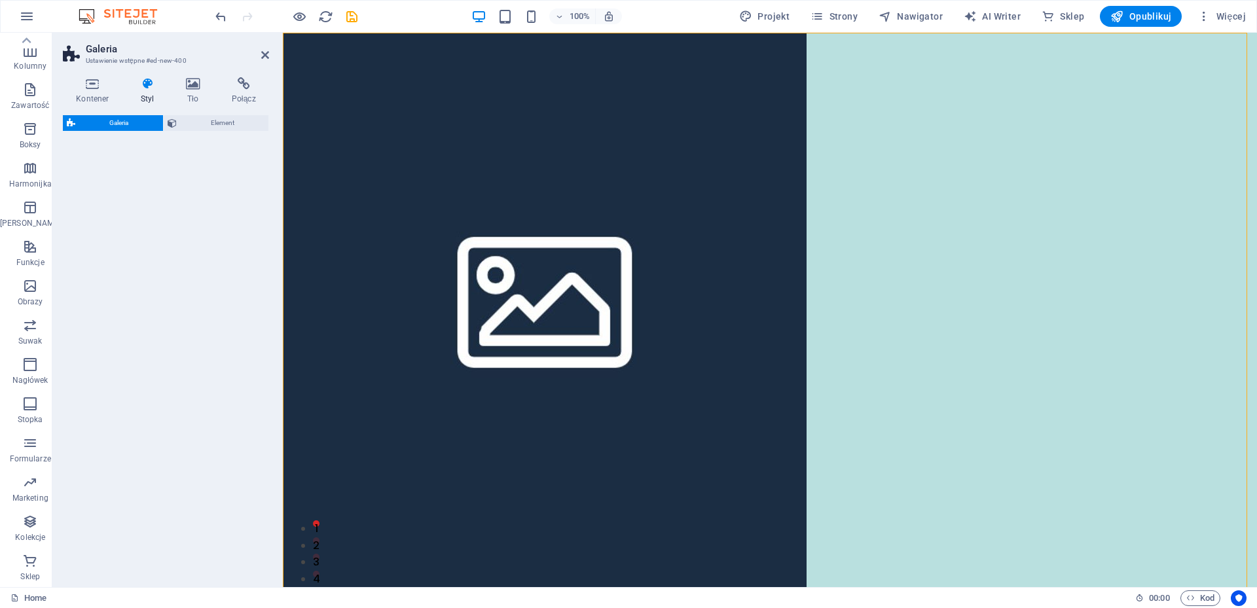
select select "rem"
select select "preset-gallery-v3-circle"
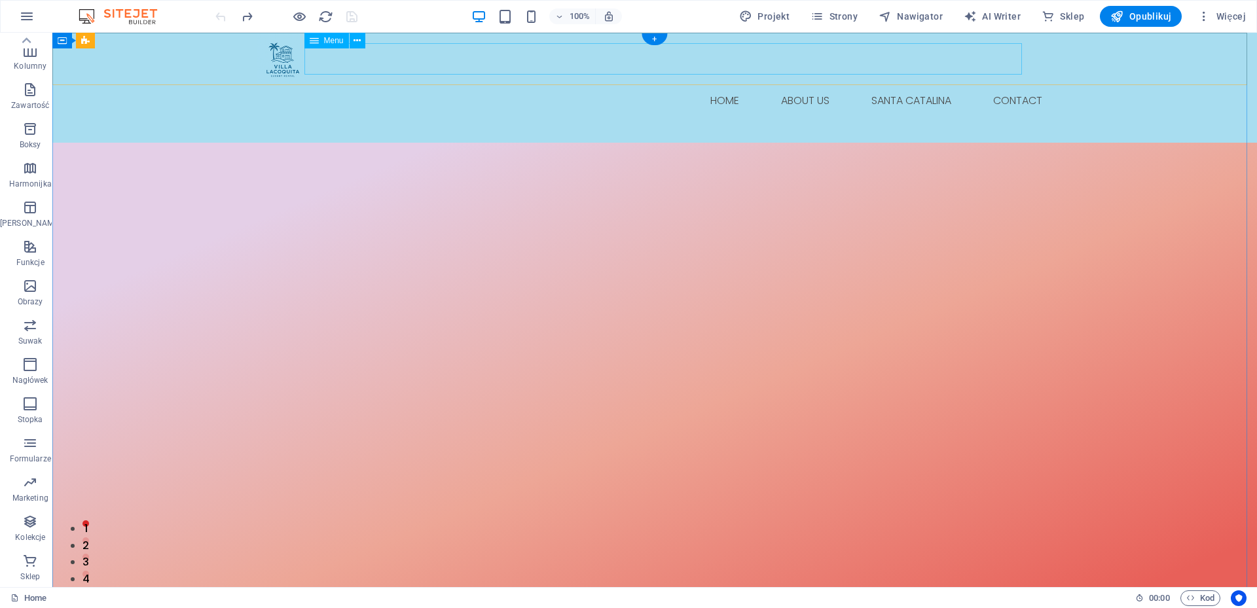
click at [993, 85] on nav "Home About Us Santa Catalina Contact" at bounding box center [655, 100] width 796 height 31
click at [357, 41] on icon at bounding box center [357, 41] width 7 height 14
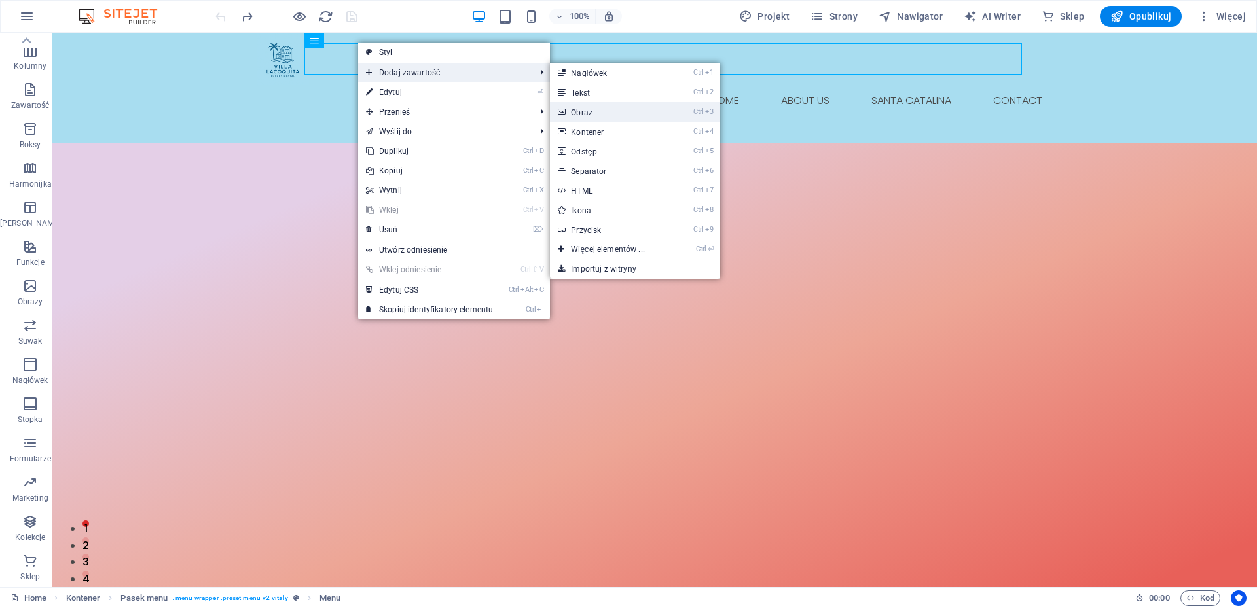
click at [608, 113] on link "Ctrl 3 Obraz" at bounding box center [610, 112] width 120 height 20
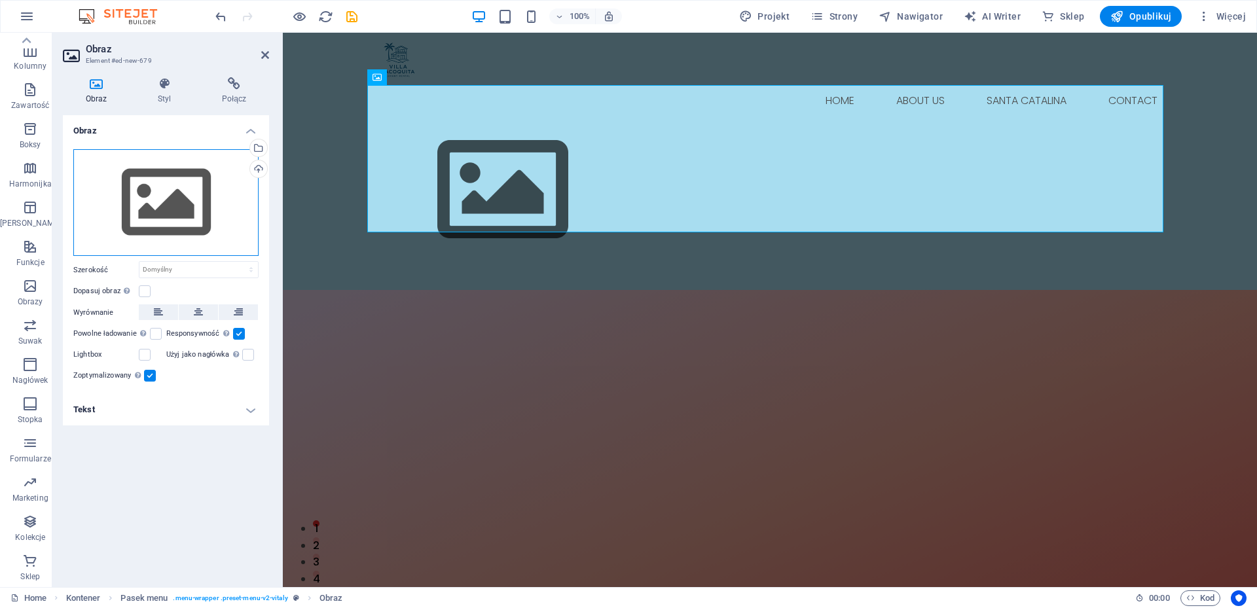
click at [142, 208] on div "Przeciągnij pliki tutaj, kliknij, aby wybrać pliki lub wybierz pliki z Plików l…" at bounding box center [165, 202] width 185 height 107
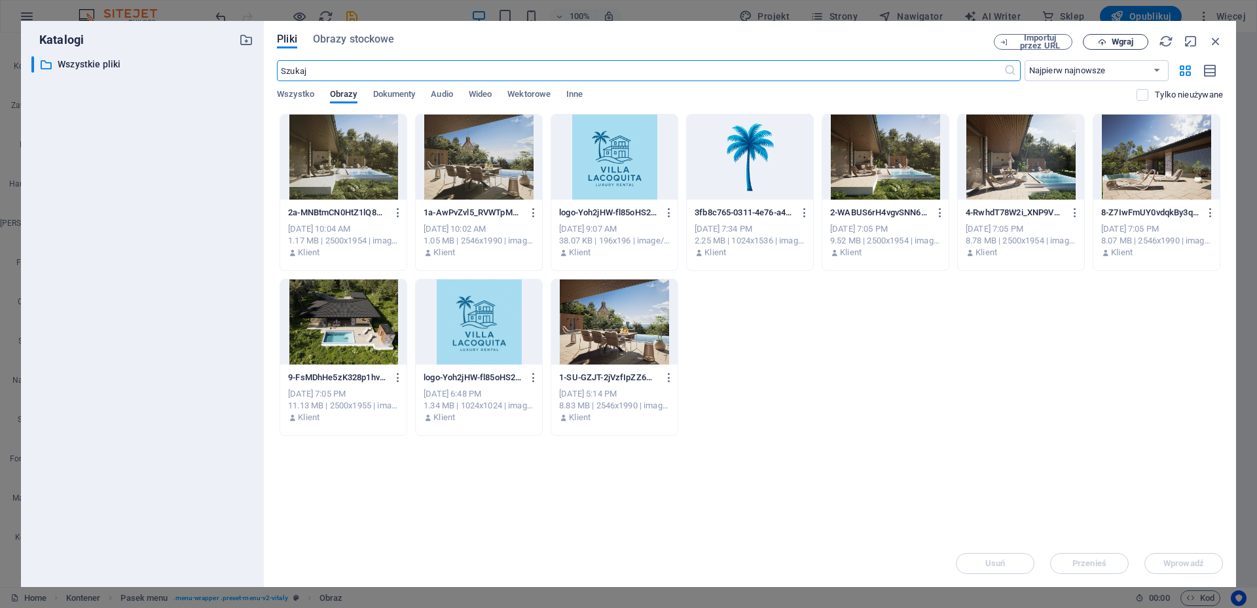
click at [1127, 43] on span "Wgraj" at bounding box center [1123, 42] width 22 height 8
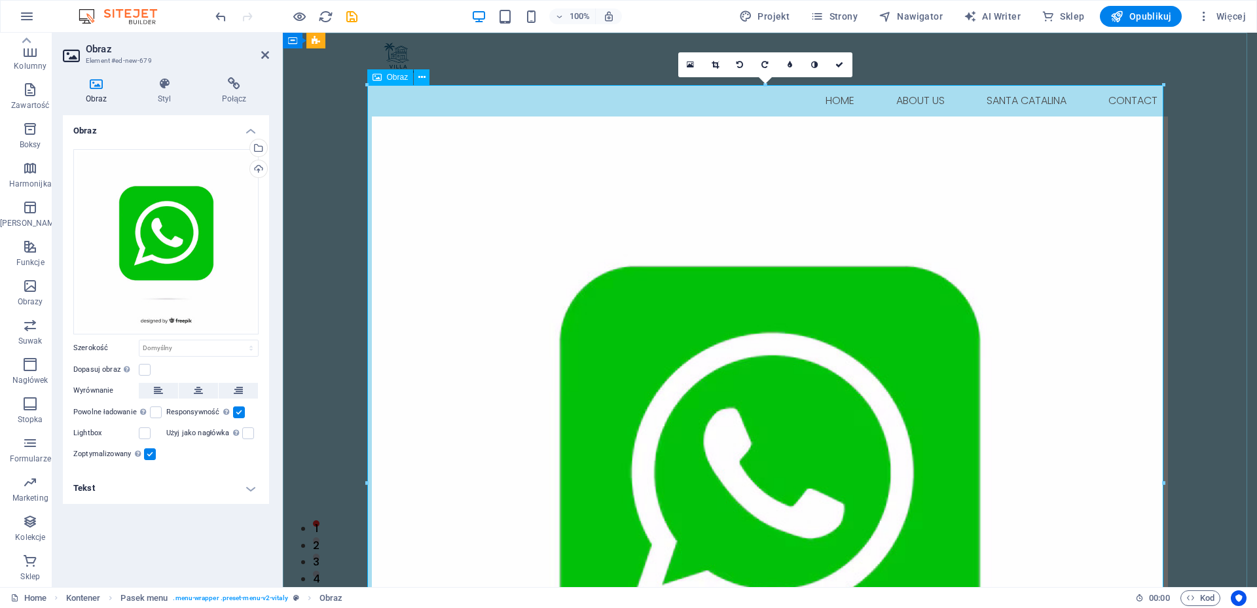
click at [662, 309] on figure at bounding box center [770, 515] width 796 height 796
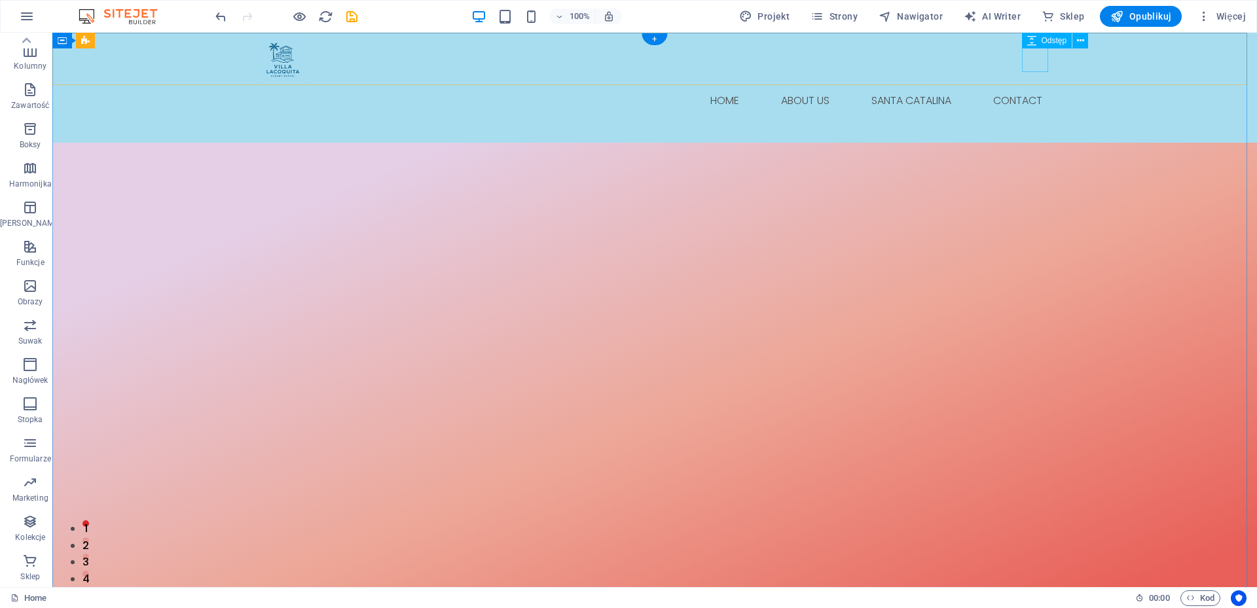
click at [1034, 117] on div at bounding box center [655, 130] width 796 height 26
click at [1080, 40] on icon at bounding box center [1080, 41] width 7 height 14
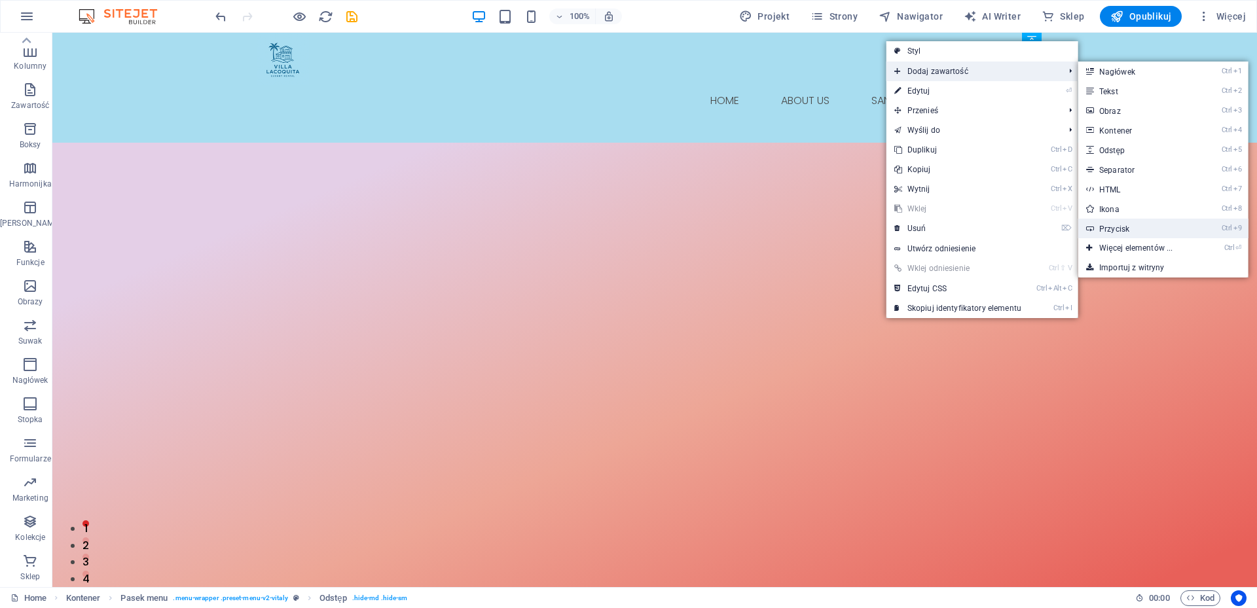
click at [1130, 234] on link "Ctrl 9 Przycisk" at bounding box center [1138, 229] width 120 height 20
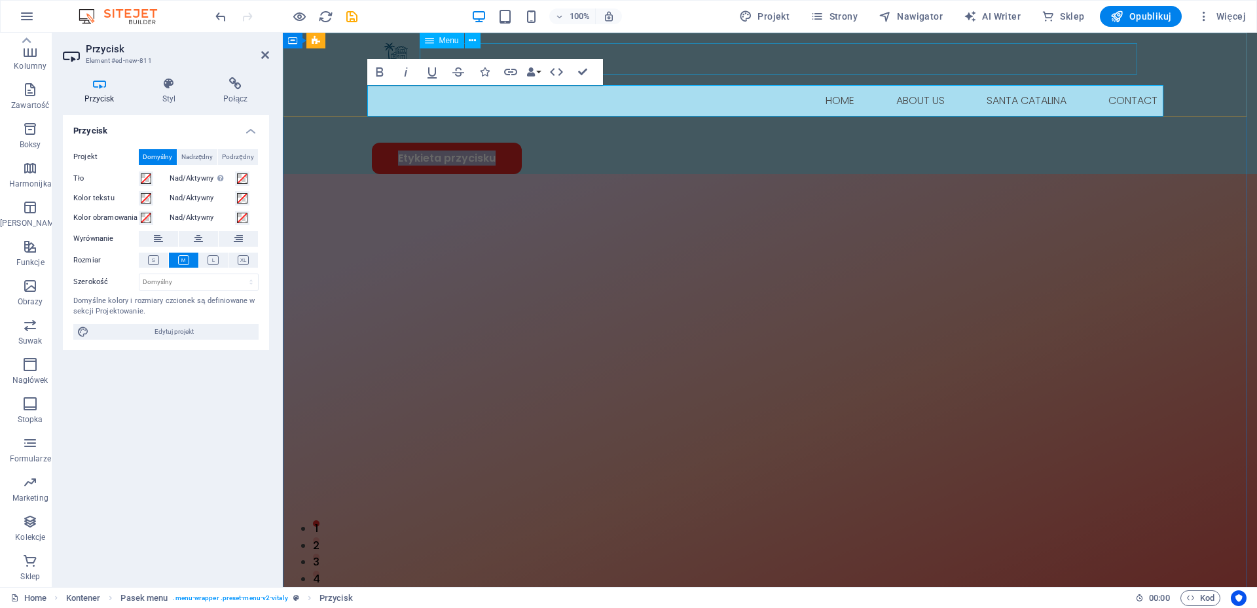
click at [638, 85] on nav "Home About Us Santa Catalina Contact" at bounding box center [770, 100] width 796 height 31
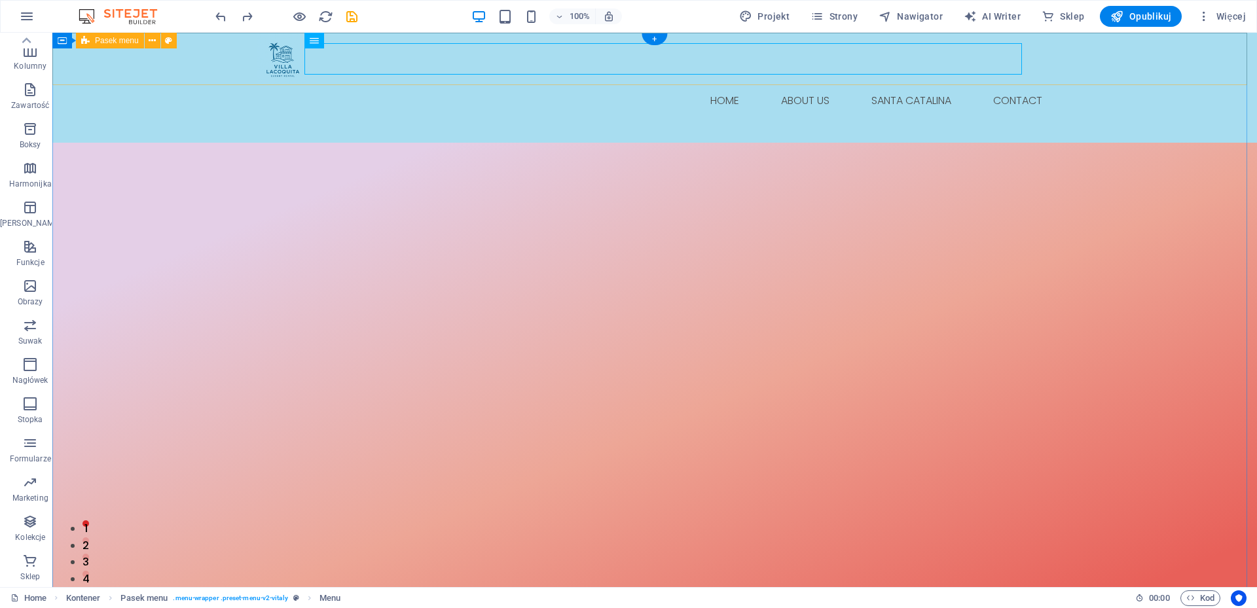
click at [1092, 62] on div "Menu Home About Us Santa Catalina Contact" at bounding box center [654, 88] width 1205 height 110
click at [1040, 117] on div at bounding box center [655, 130] width 796 height 26
click at [1033, 41] on icon at bounding box center [1031, 41] width 9 height 16
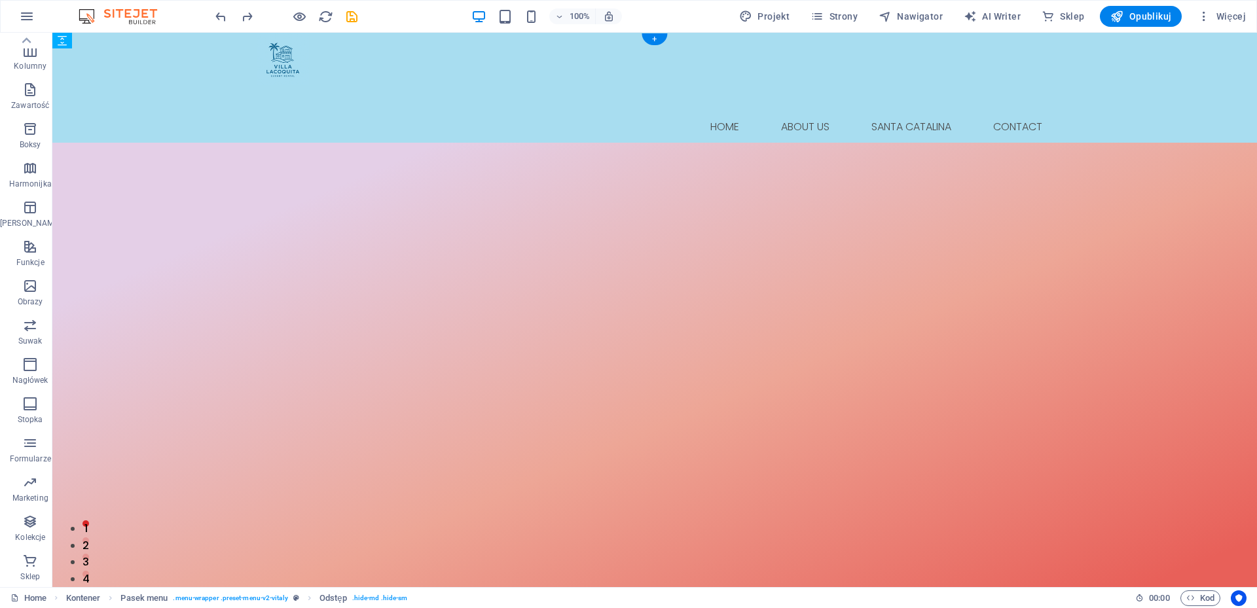
drag, startPoint x: 1085, startPoint y: 73, endPoint x: 636, endPoint y: 55, distance: 449.6
click at [1065, 58] on div "Menu Home About Us Santa Catalina Contact" at bounding box center [654, 88] width 1205 height 110
click at [1003, 111] on nav "Home About Us Santa Catalina Contact" at bounding box center [655, 126] width 796 height 31
click at [317, 85] on div at bounding box center [655, 98] width 796 height 26
click at [1043, 111] on nav "Home About Us Santa Catalina Contact" at bounding box center [655, 126] width 796 height 31
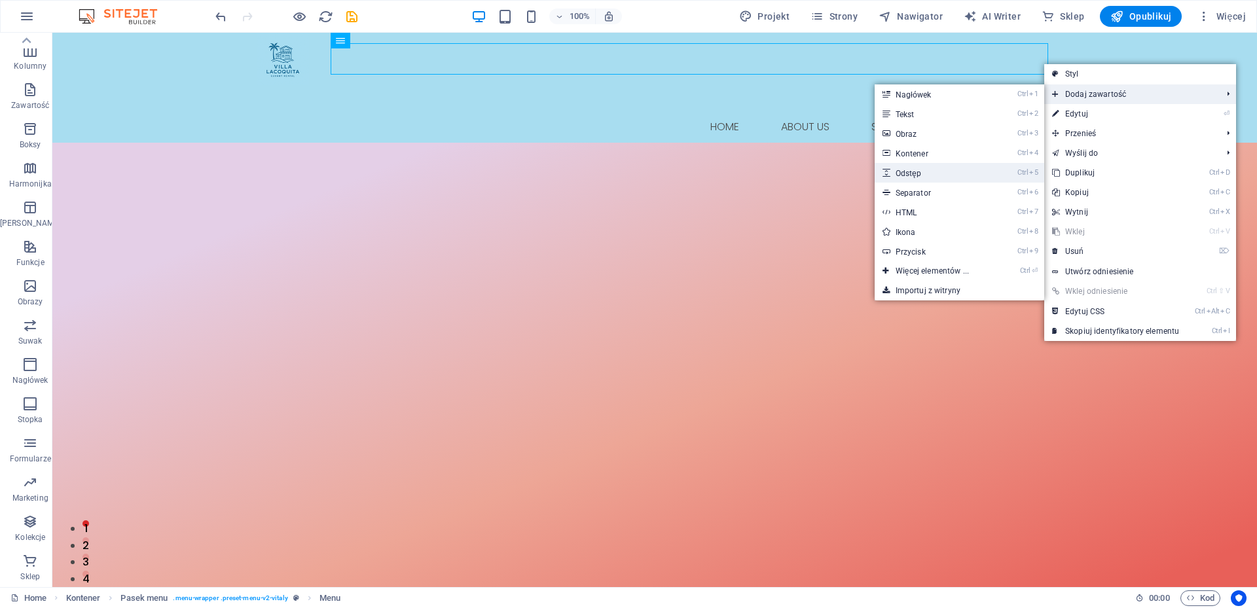
drag, startPoint x: 918, startPoint y: 168, endPoint x: 619, endPoint y: 141, distance: 299.7
click at [902, 174] on link "Ctrl 5 Odstęp" at bounding box center [935, 173] width 120 height 20
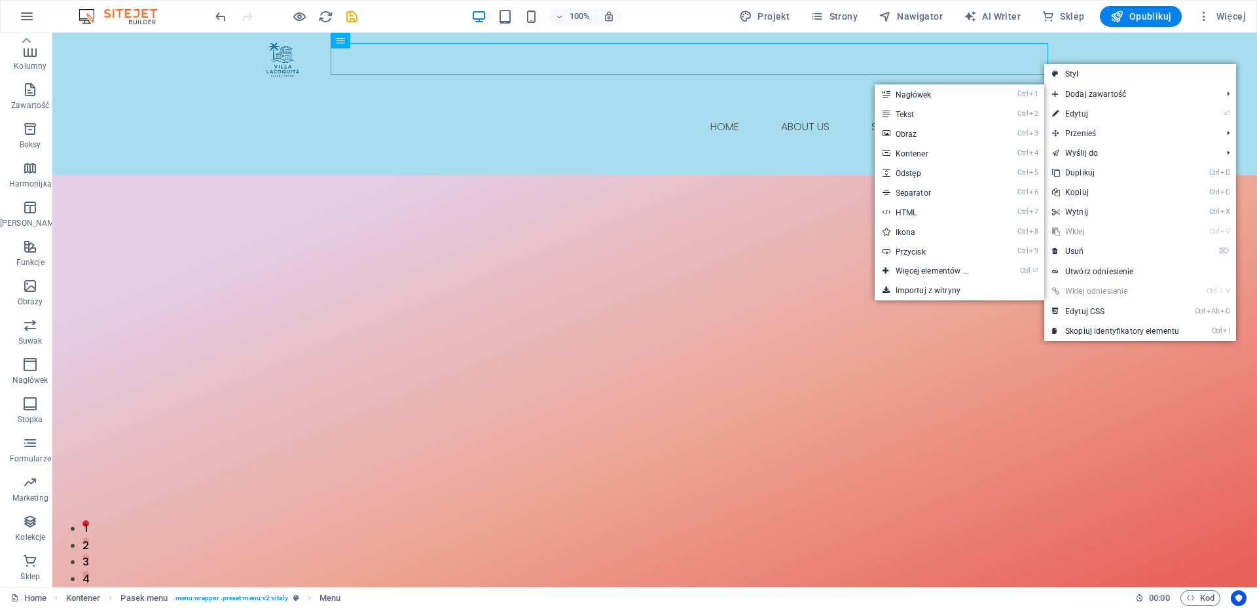
select select "px"
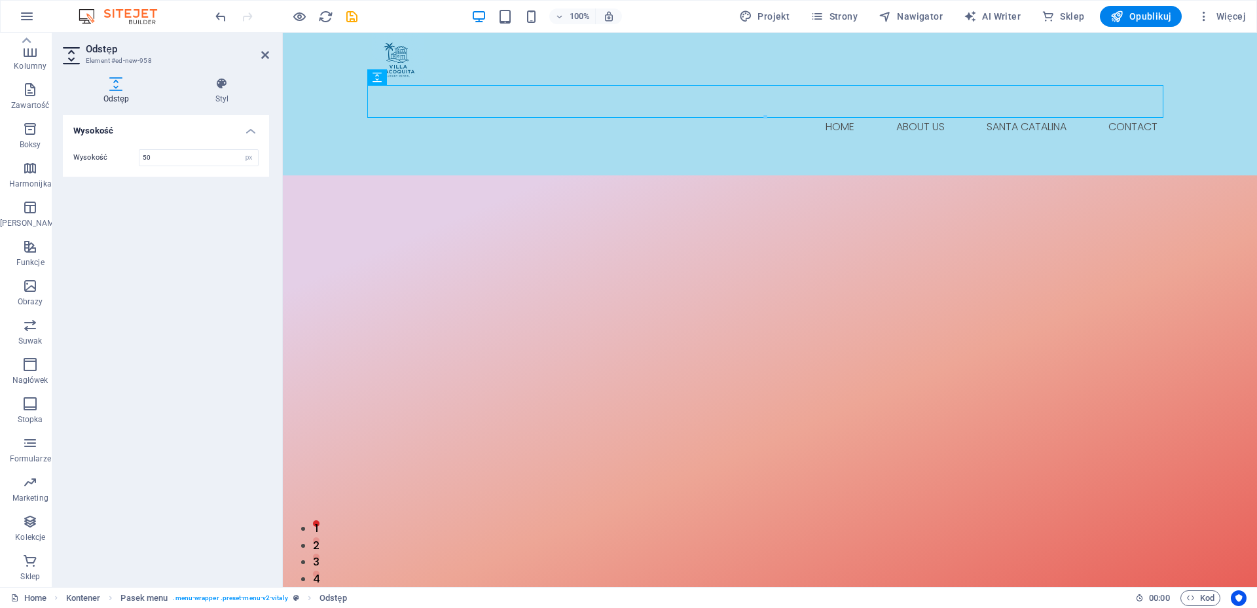
drag, startPoint x: 667, startPoint y: 113, endPoint x: 1137, endPoint y: 94, distance: 470.5
click at [187, 159] on input "50" at bounding box center [198, 158] width 119 height 16
click at [451, 143] on div at bounding box center [770, 159] width 796 height 33
click at [422, 71] on icon at bounding box center [425, 78] width 7 height 14
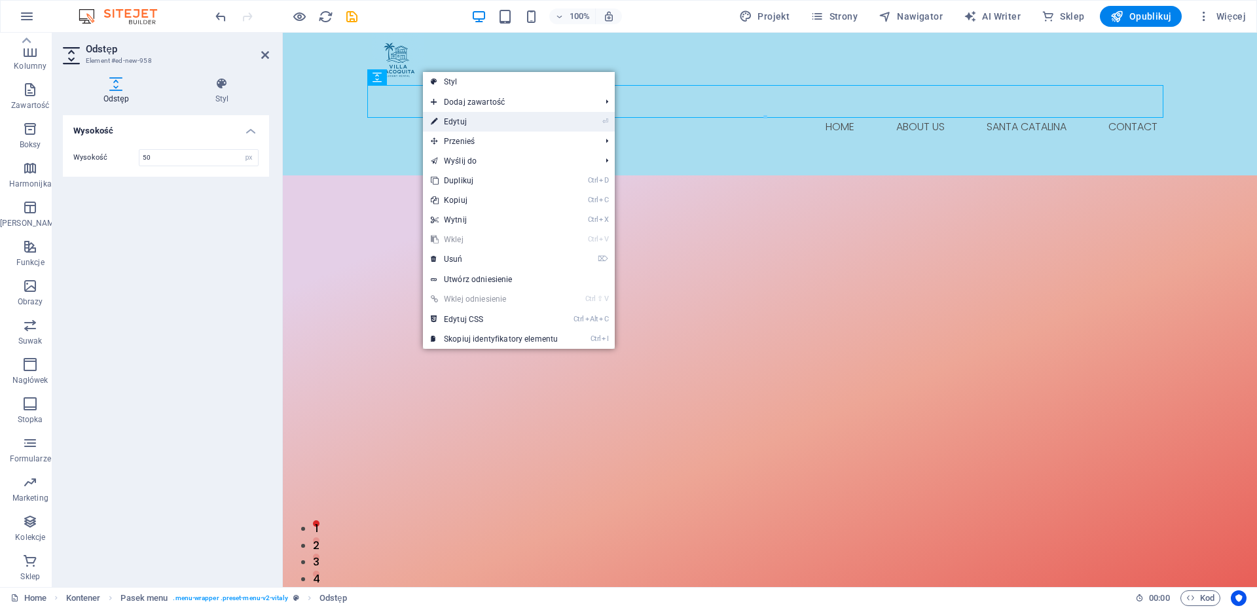
click at [464, 120] on link "⏎ Edytuj" at bounding box center [494, 122] width 143 height 20
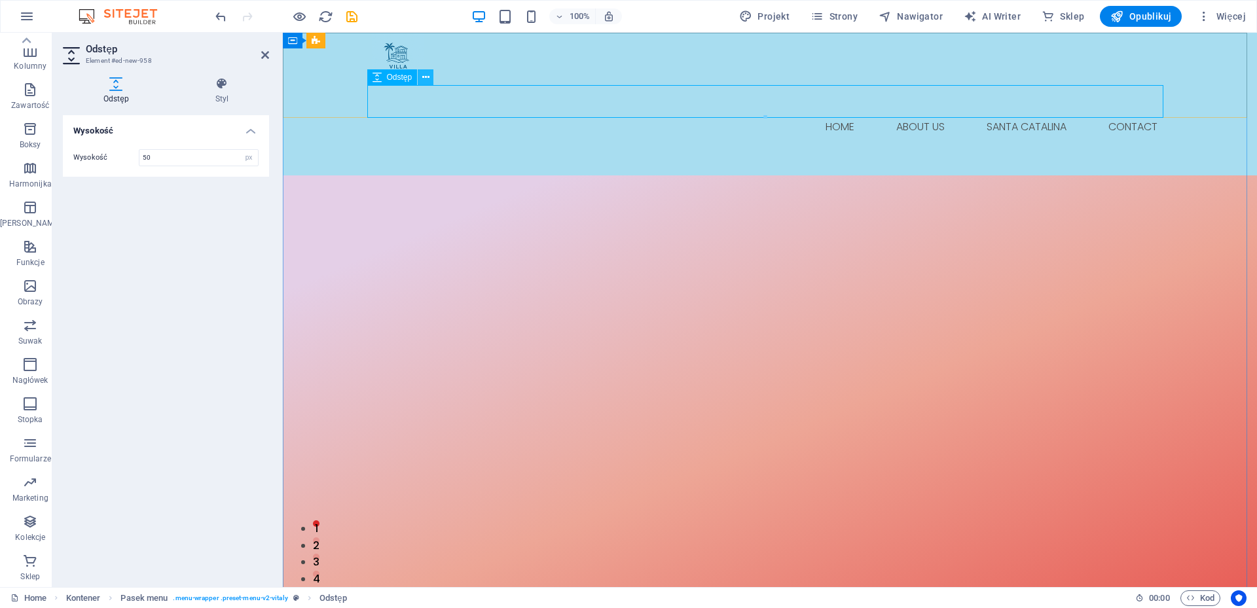
click at [426, 76] on icon at bounding box center [425, 78] width 7 height 14
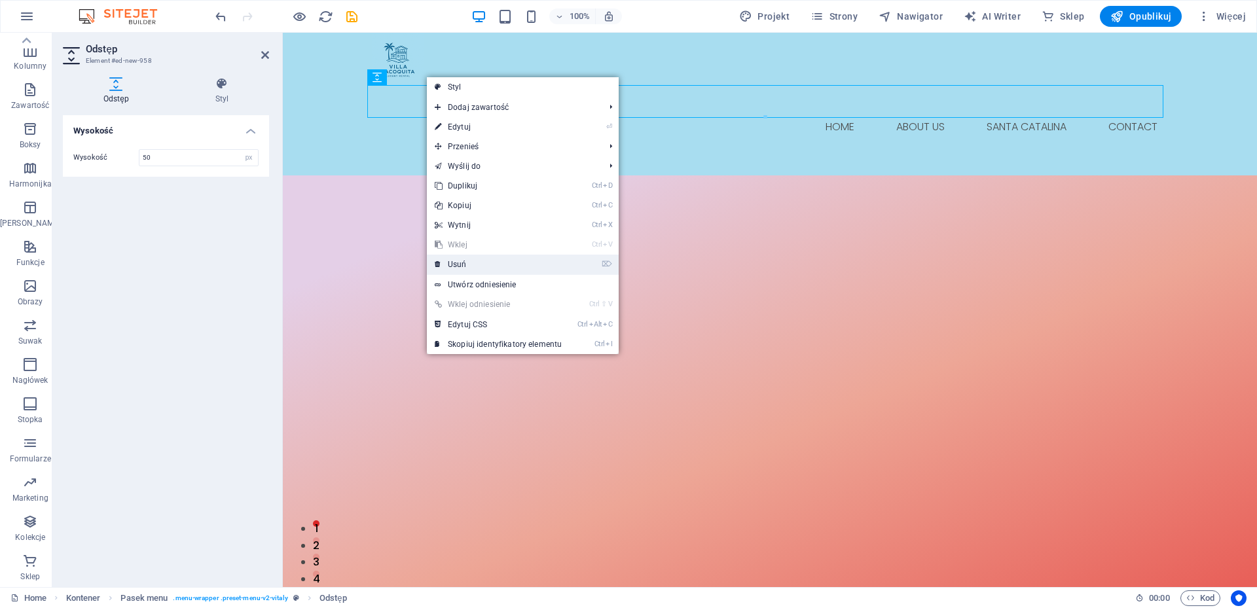
click at [457, 265] on link "⌦ Usuń" at bounding box center [498, 265] width 143 height 20
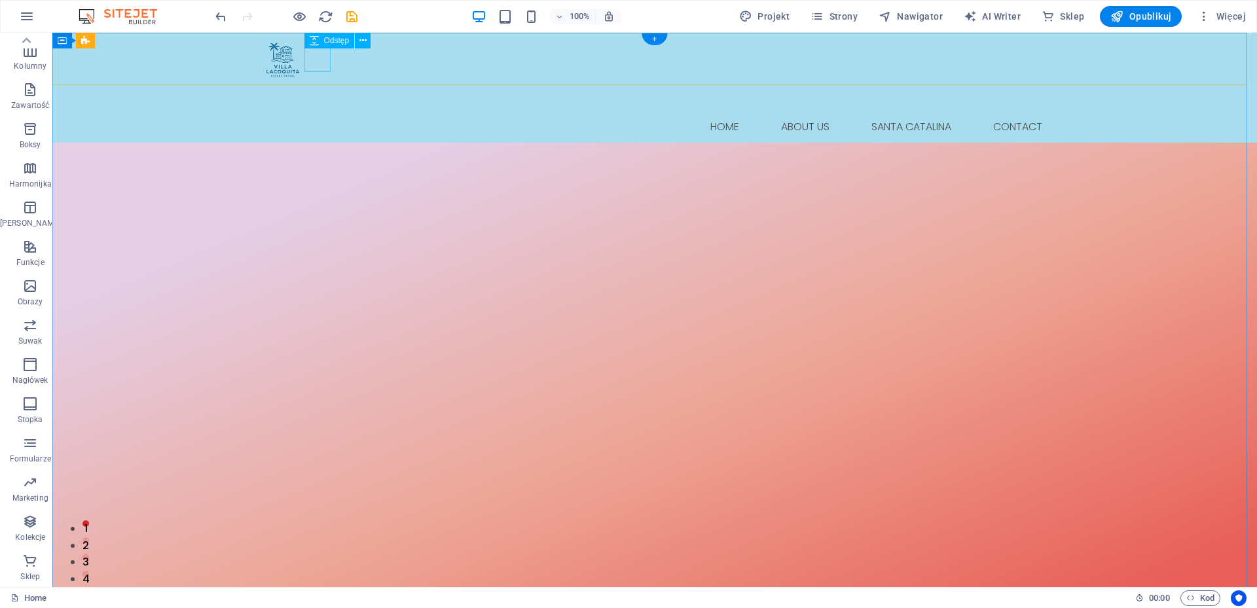
click at [316, 85] on div at bounding box center [655, 98] width 796 height 26
select select "px"
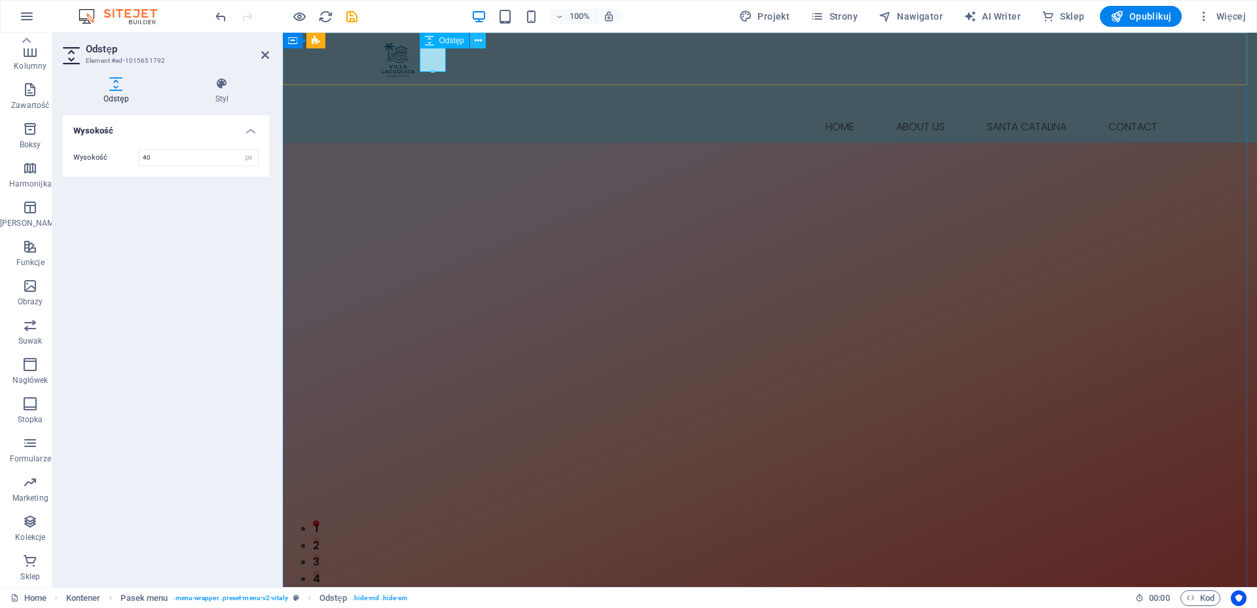
click at [476, 43] on icon at bounding box center [478, 41] width 7 height 14
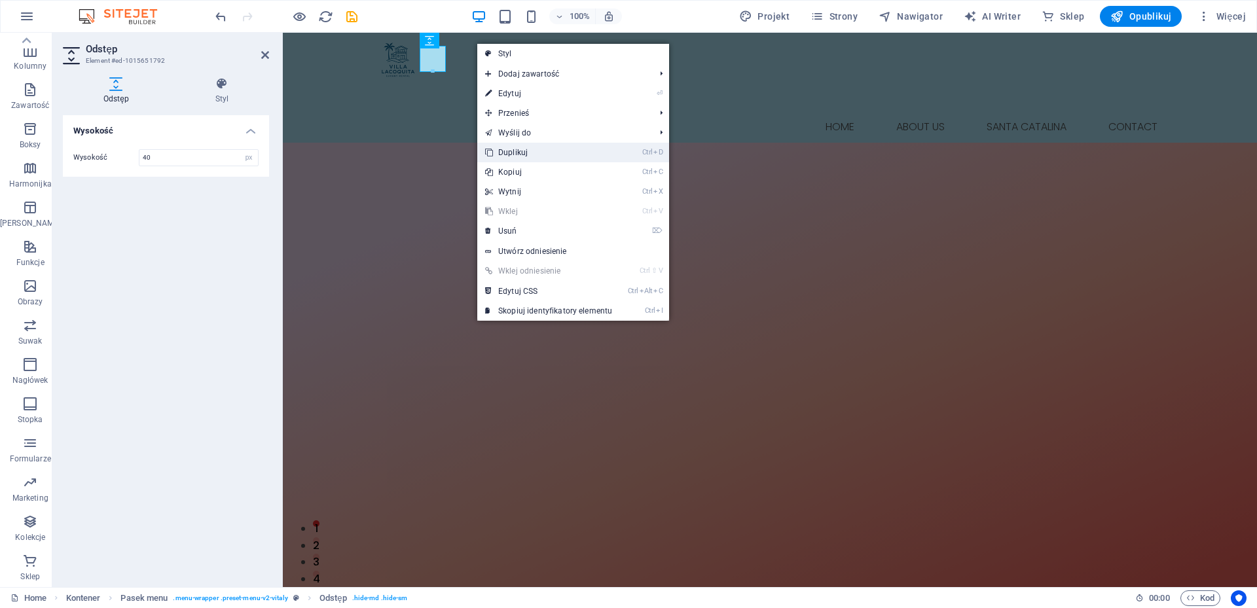
click at [520, 153] on link "Ctrl D Duplikuj" at bounding box center [548, 153] width 143 height 20
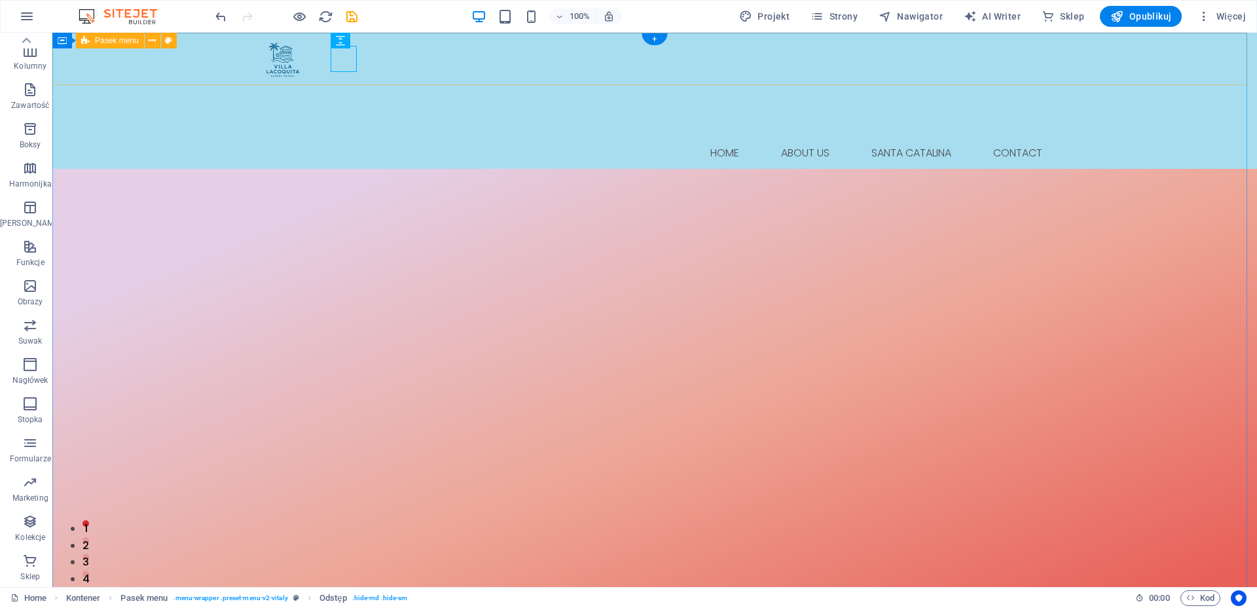
click at [1060, 56] on div "Menu Home About Us Santa Catalina Contact" at bounding box center [654, 101] width 1205 height 136
drag, startPoint x: 347, startPoint y: 64, endPoint x: 1036, endPoint y: 52, distance: 689.0
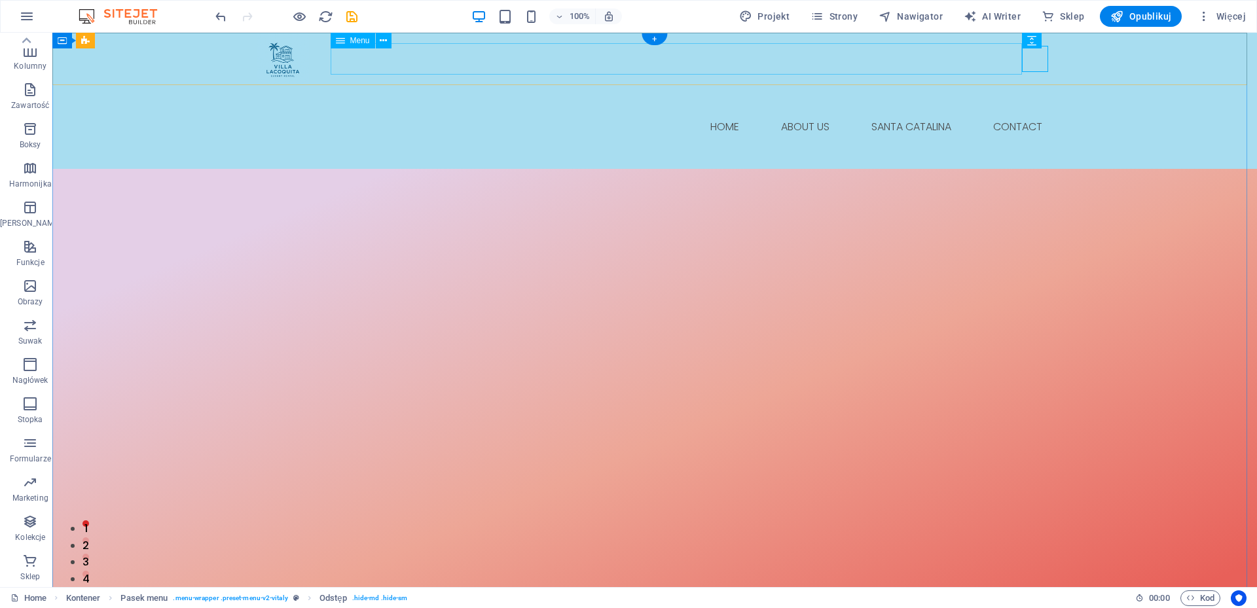
click at [349, 111] on nav "Home About Us Santa Catalina Contact" at bounding box center [655, 126] width 796 height 31
click at [382, 43] on icon at bounding box center [383, 41] width 7 height 14
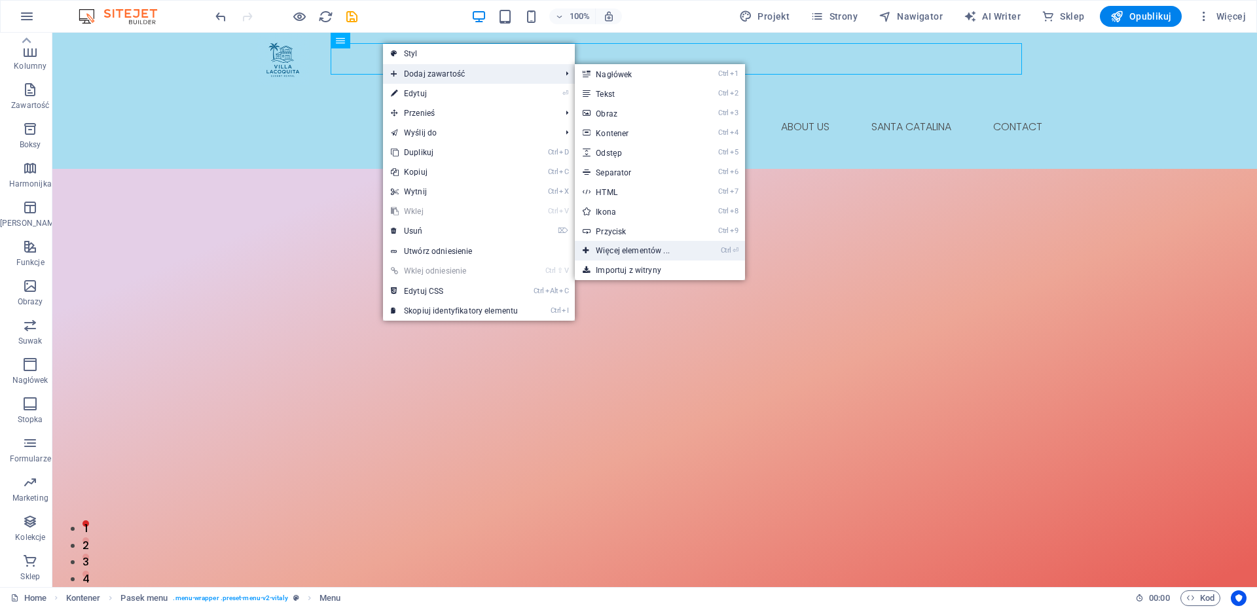
click at [655, 246] on link "Ctrl ⏎ Więcej elementów ..." at bounding box center [635, 251] width 120 height 20
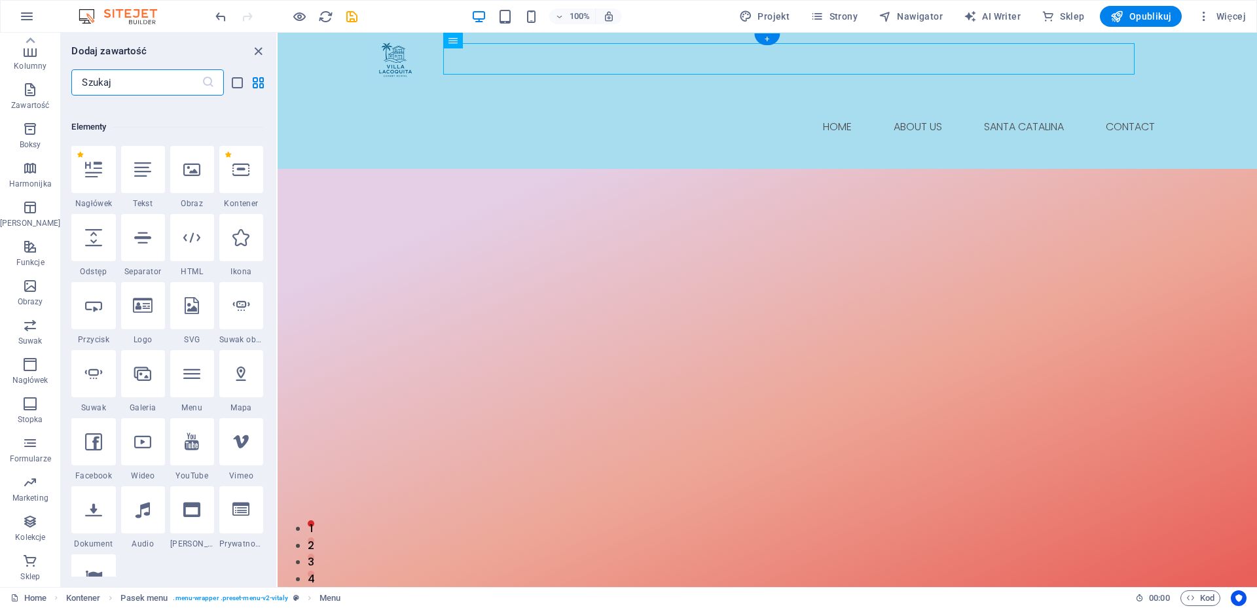
scroll to position [139, 0]
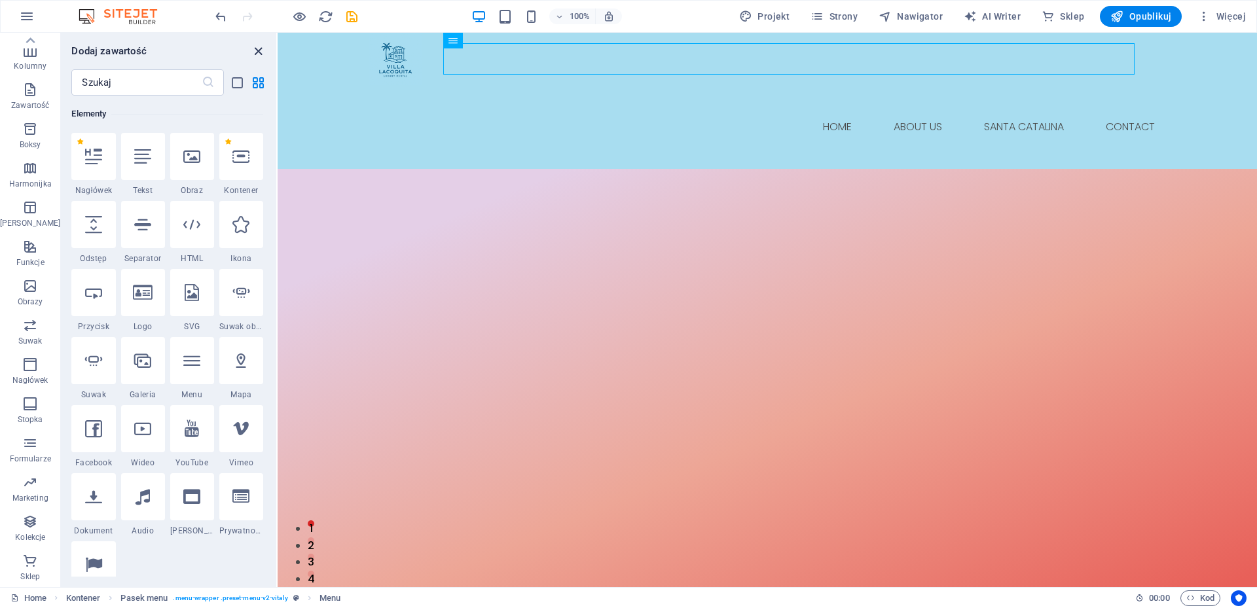
click at [255, 52] on icon "close panel" at bounding box center [258, 51] width 15 height 15
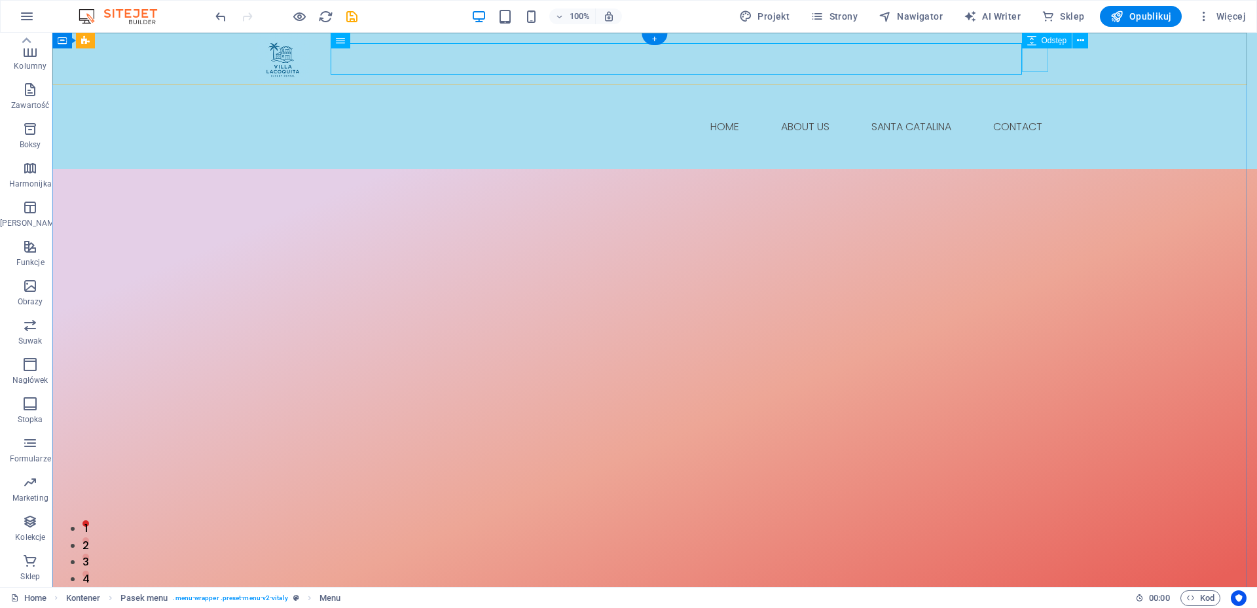
click at [1039, 143] on div at bounding box center [655, 156] width 796 height 26
click at [280, 63] on div at bounding box center [655, 59] width 796 height 52
click at [303, 43] on icon at bounding box center [304, 41] width 7 height 14
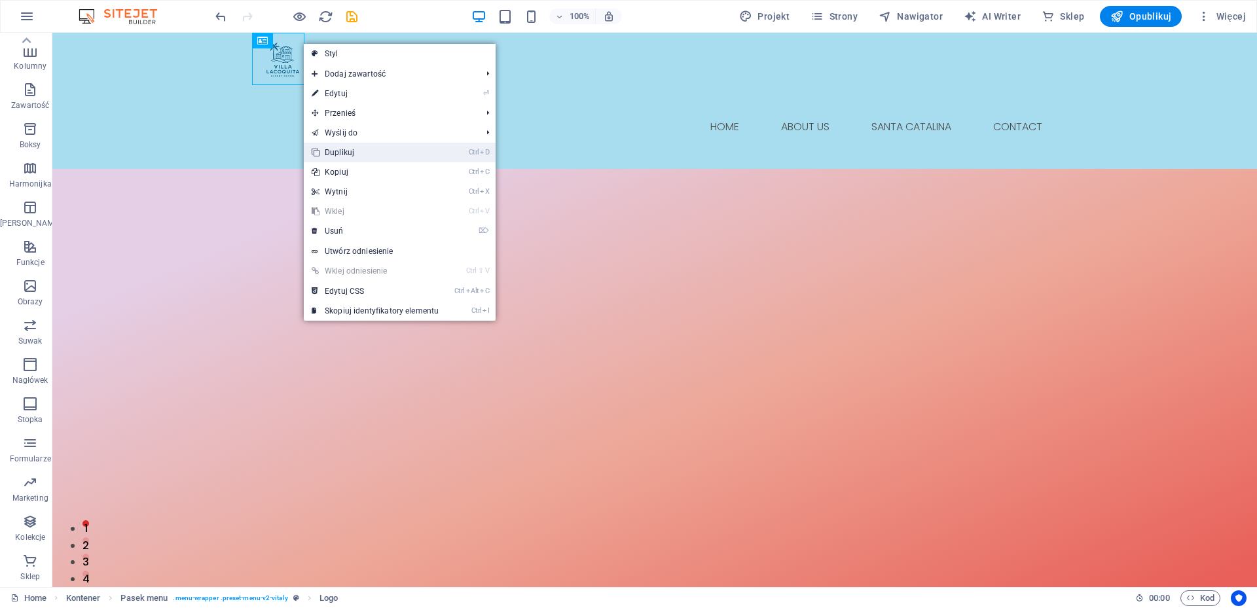
click at [357, 149] on link "Ctrl D Duplikuj" at bounding box center [375, 153] width 143 height 20
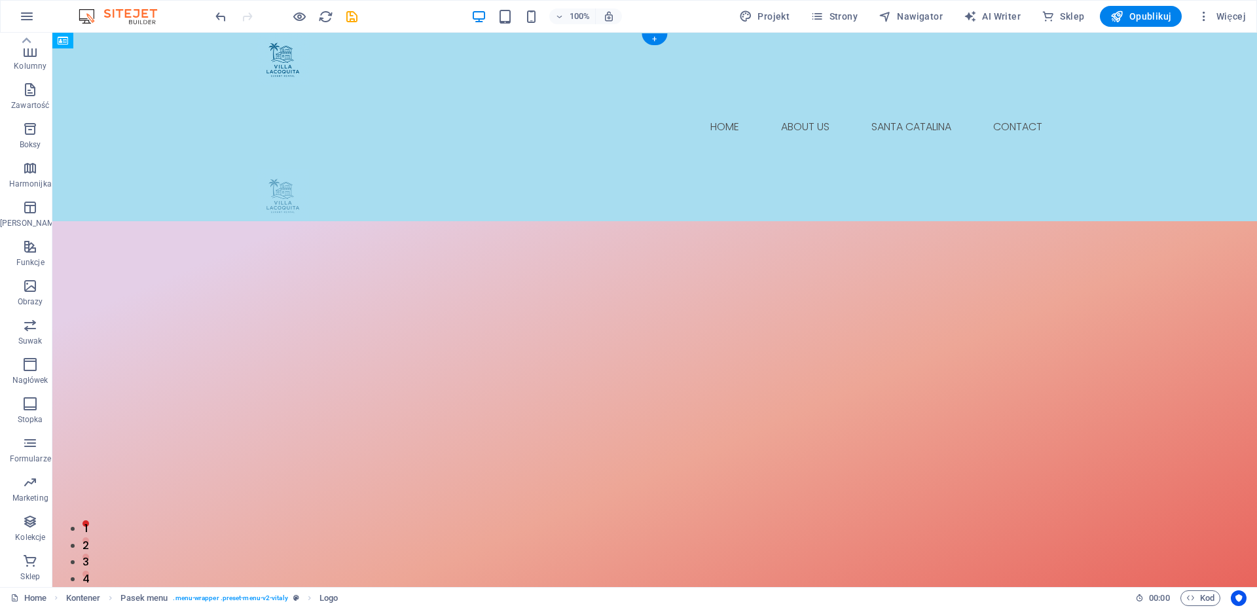
drag, startPoint x: 336, startPoint y: 62, endPoint x: 1040, endPoint y: 59, distance: 703.9
click at [1023, 169] on div at bounding box center [655, 195] width 796 height 52
click at [1052, 40] on button at bounding box center [1048, 41] width 16 height 16
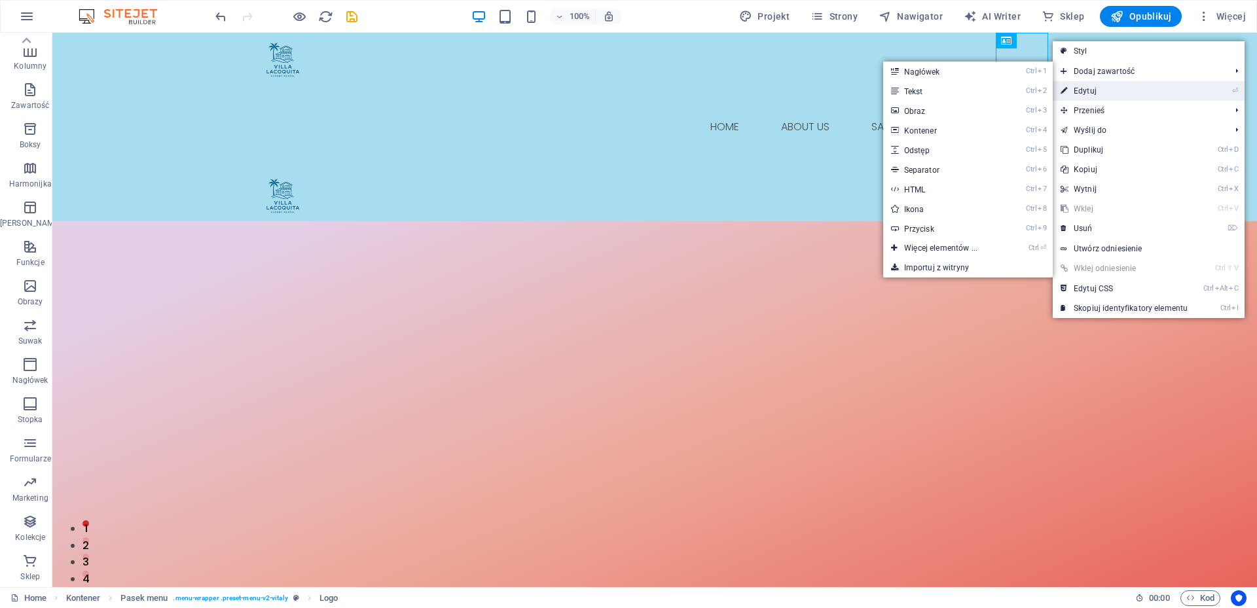
click at [1093, 91] on link "⏎ Edytuj" at bounding box center [1124, 91] width 143 height 20
select select "px"
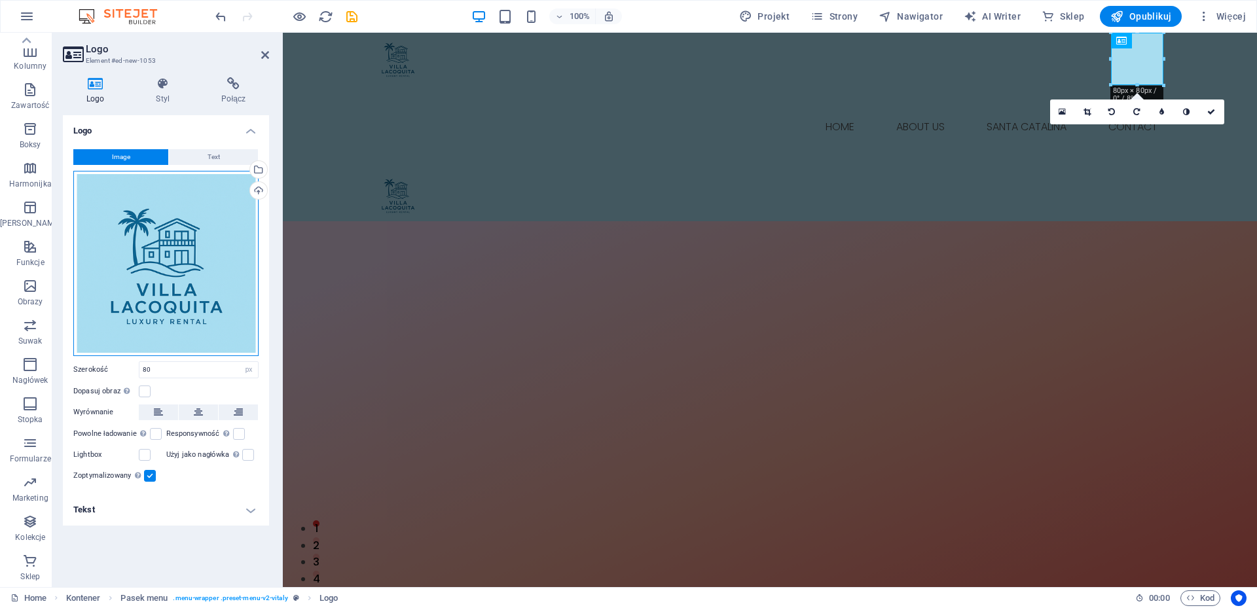
click at [161, 274] on div "Przeciągnij pliki tutaj, kliknij, aby wybrać pliki lub wybierz pliki z Plików l…" at bounding box center [165, 263] width 185 height 185
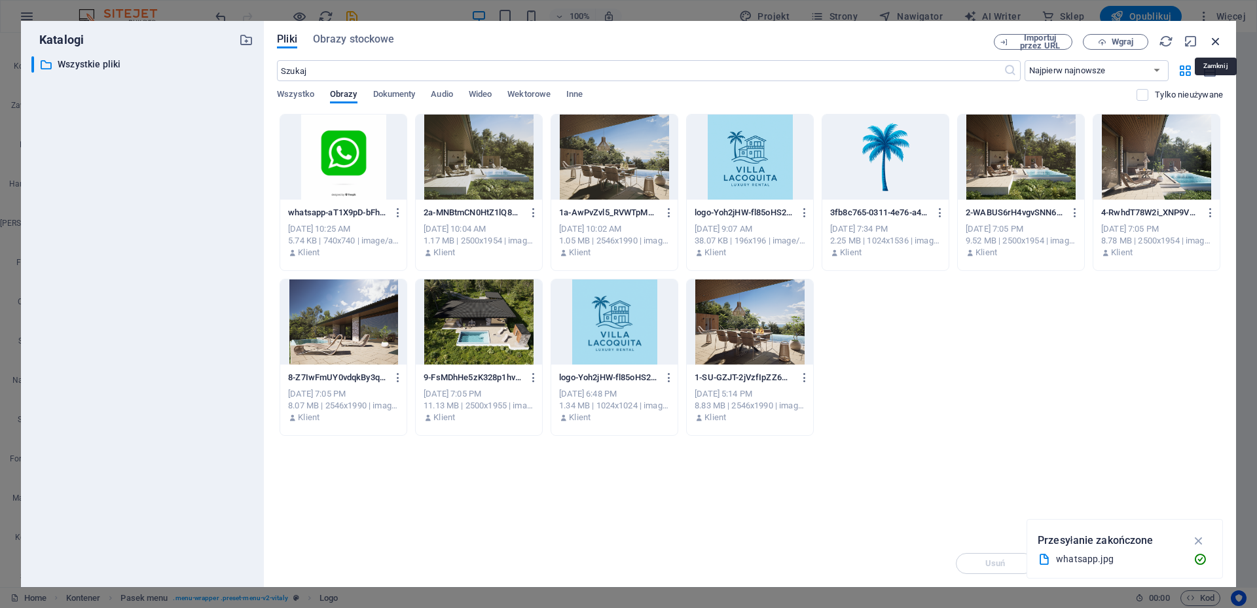
click at [1217, 40] on icon "button" at bounding box center [1216, 41] width 14 height 14
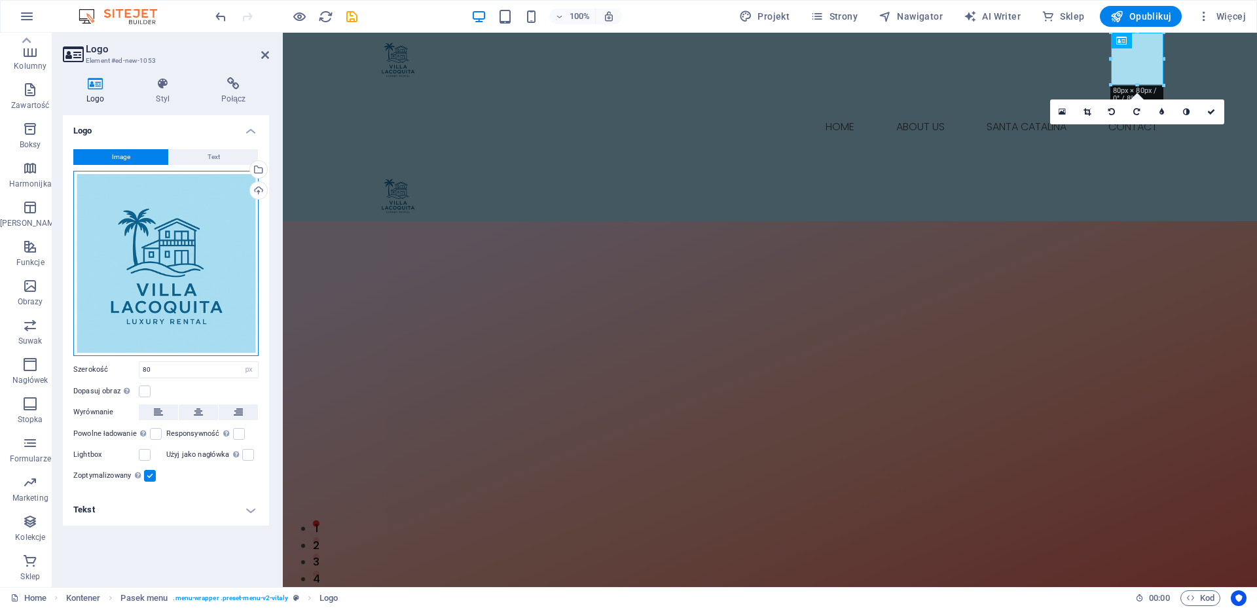
click at [167, 242] on div "Przeciągnij pliki tutaj, kliknij, aby wybrać pliki lub wybierz pliki z Plików l…" at bounding box center [165, 263] width 185 height 185
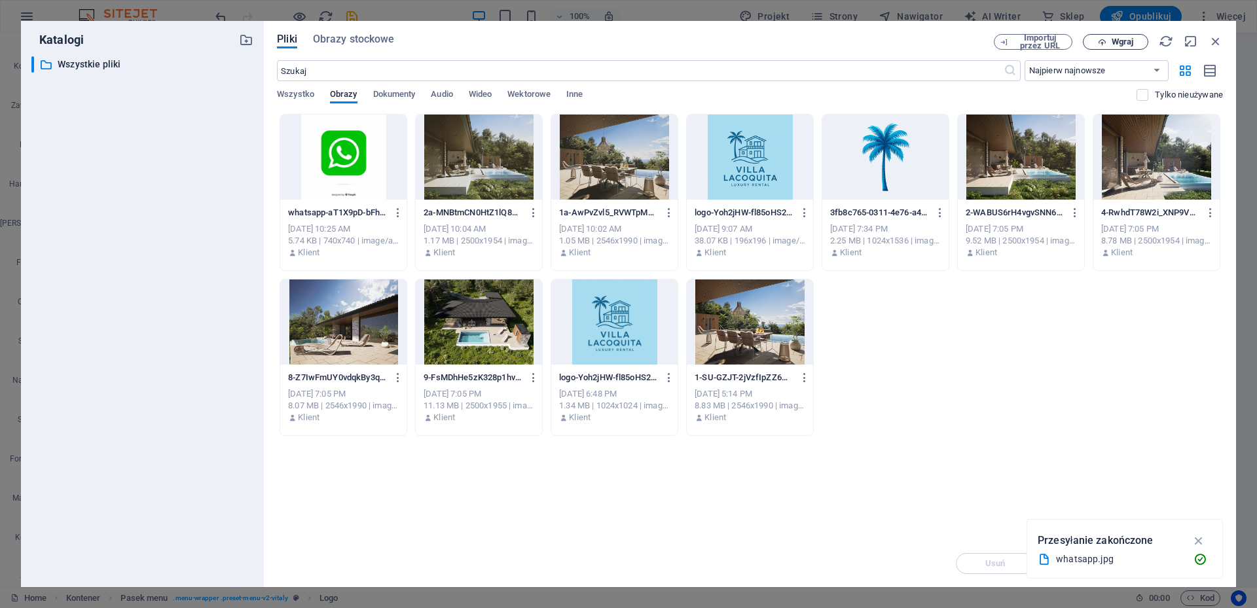
click at [1124, 38] on span "Wgraj" at bounding box center [1123, 42] width 22 height 8
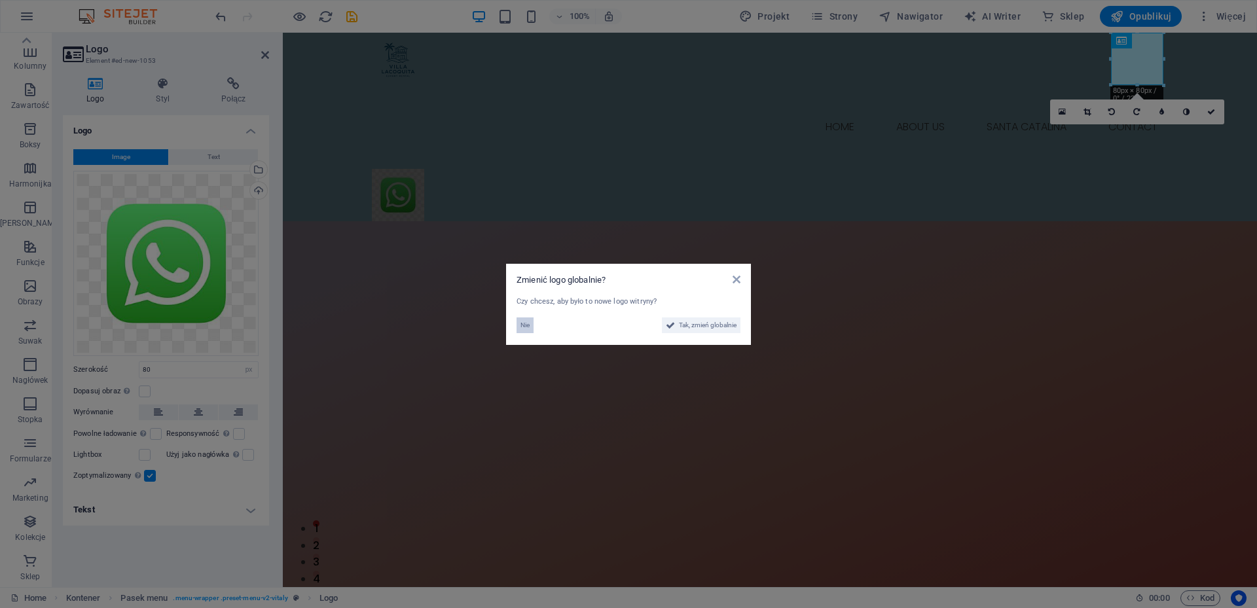
click at [523, 322] on span "Nie" at bounding box center [525, 326] width 9 height 16
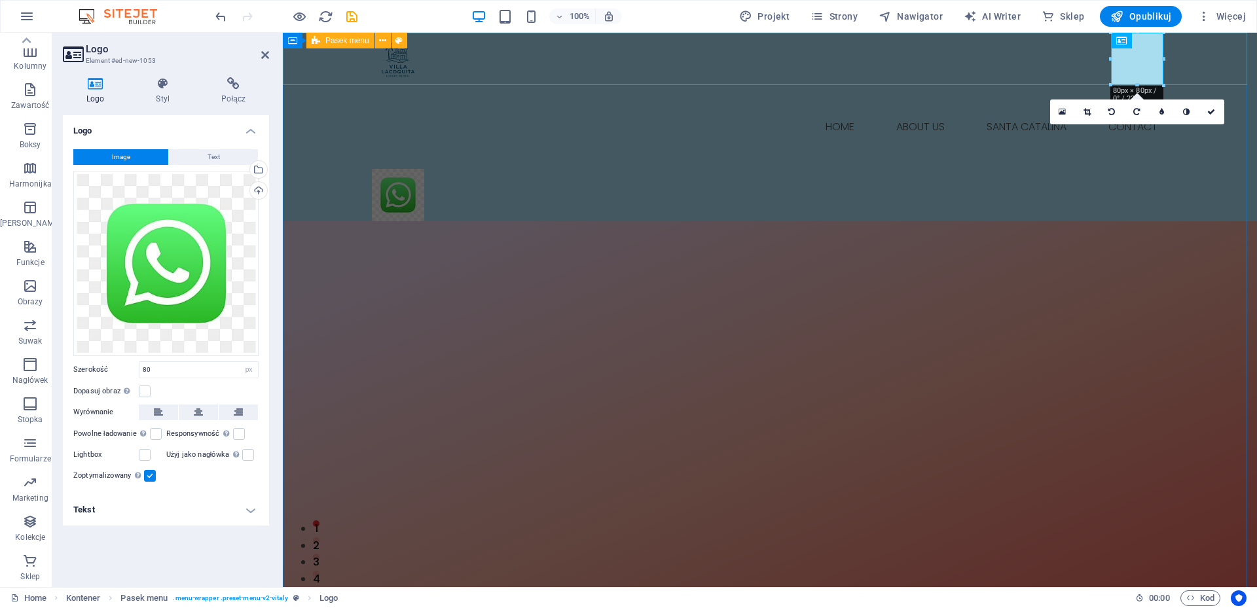
click at [1222, 54] on div "Menu Home About Us Santa Catalina Contact" at bounding box center [770, 127] width 974 height 189
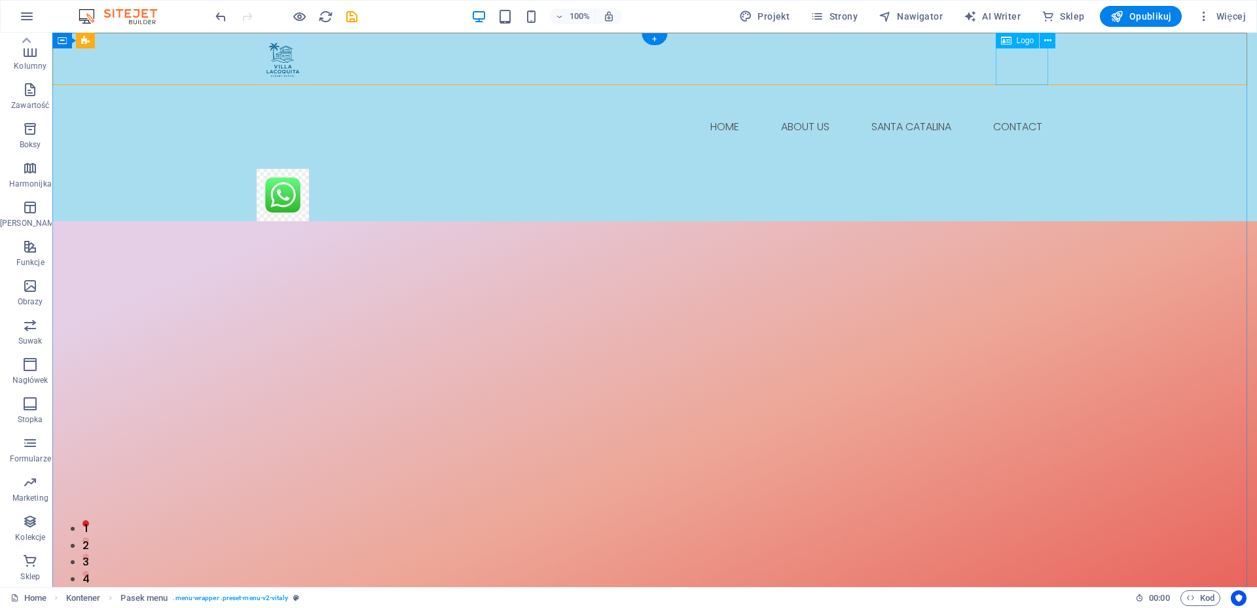
click at [1023, 169] on div at bounding box center [655, 195] width 796 height 52
select select "px"
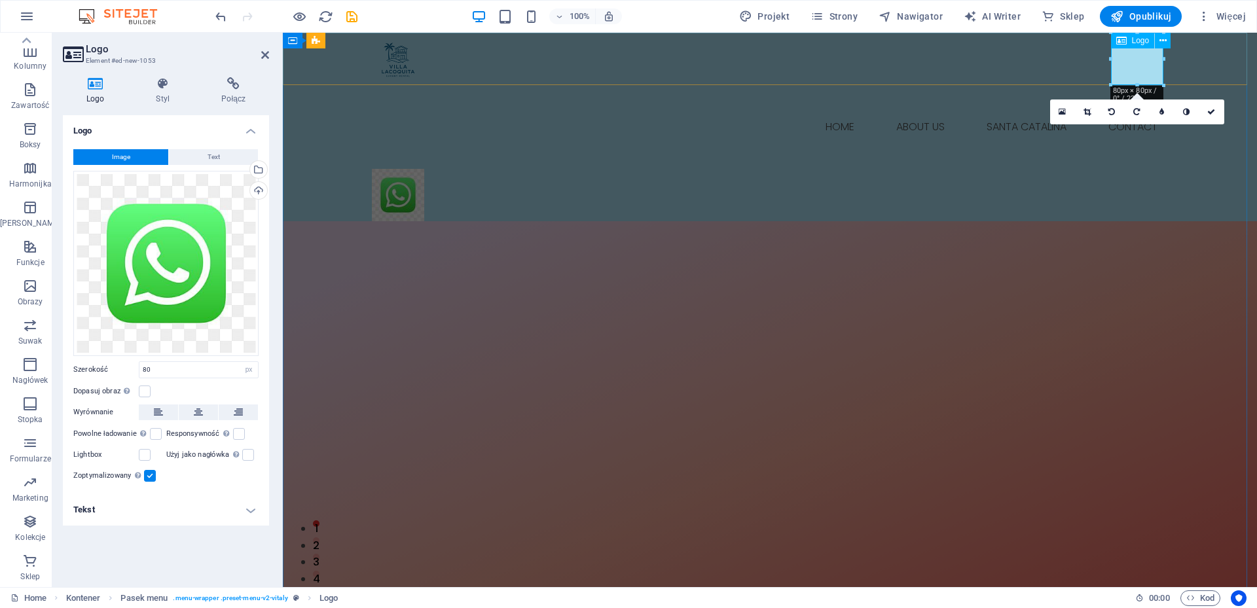
click at [1160, 41] on icon at bounding box center [1163, 41] width 7 height 14
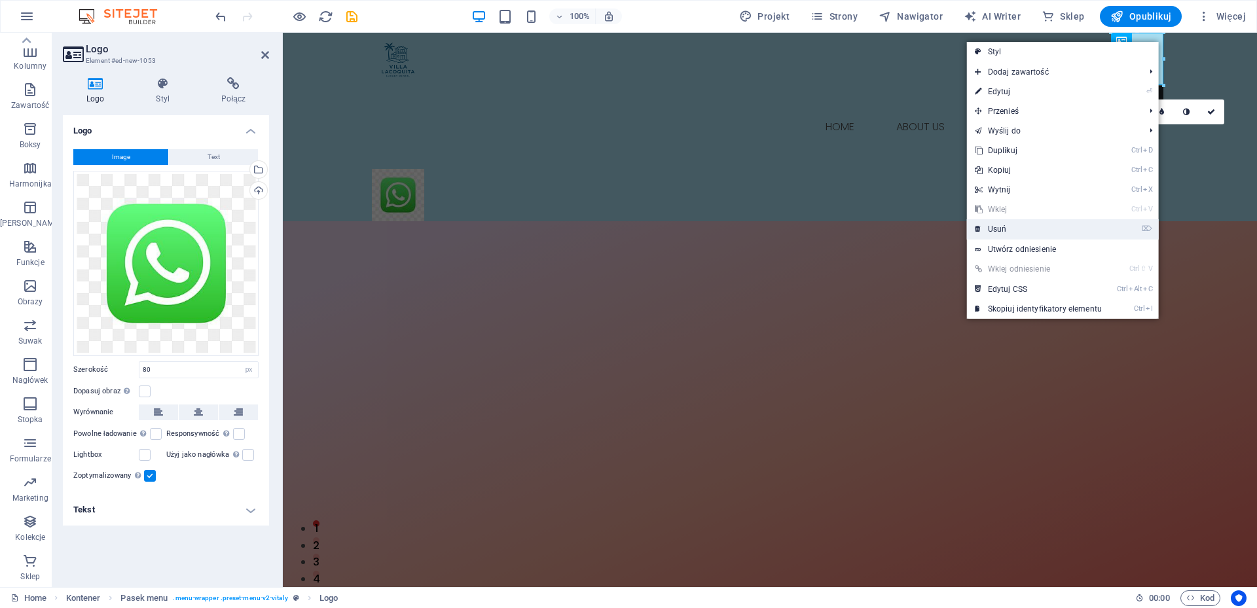
click at [998, 225] on link "⌦ Usuń" at bounding box center [1038, 229] width 143 height 20
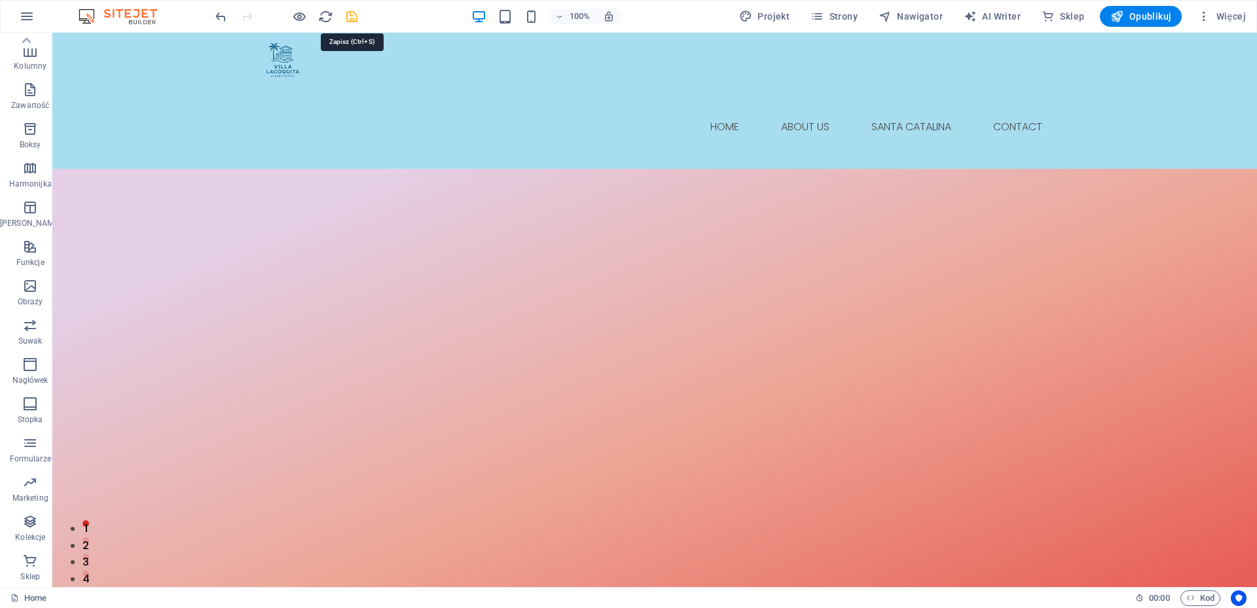
click at [348, 19] on icon "save" at bounding box center [351, 16] width 15 height 15
checkbox input "false"
click at [1148, 14] on span "Opublikuj" at bounding box center [1141, 16] width 61 height 13
